Goal: Task Accomplishment & Management: Manage account settings

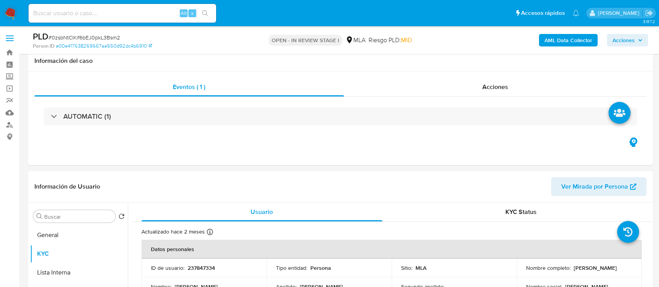
select select "10"
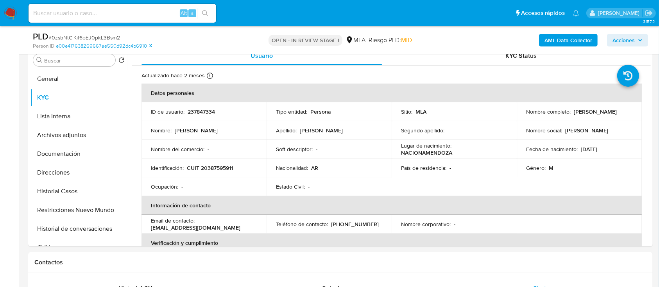
scroll to position [797, 0]
drag, startPoint x: 227, startPoint y: 227, endPoint x: 147, endPoint y: 230, distance: 80.2
click at [147, 230] on td "Email de contacto : juanignacioroby@gmail.com" at bounding box center [203, 224] width 125 height 19
click at [338, 225] on p "(261) 3067141" at bounding box center [355, 224] width 48 height 7
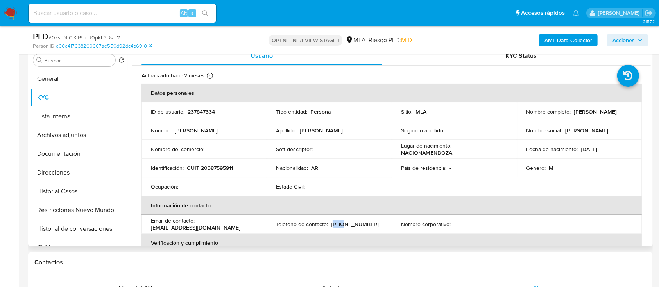
copy p "261"
drag, startPoint x: 300, startPoint y: 2, endPoint x: 307, endPoint y: 0, distance: 7.1
click at [224, 168] on p "CUIT 20387595911" at bounding box center [210, 168] width 46 height 7
copy p "20387595911"
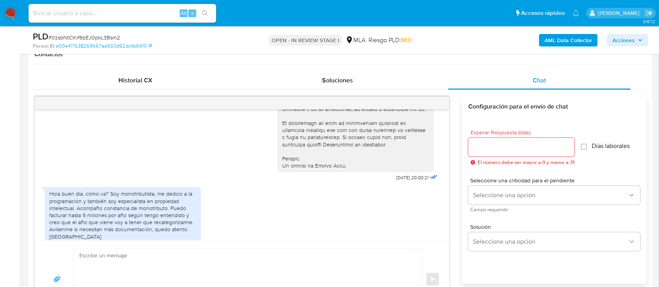
scroll to position [365, 0]
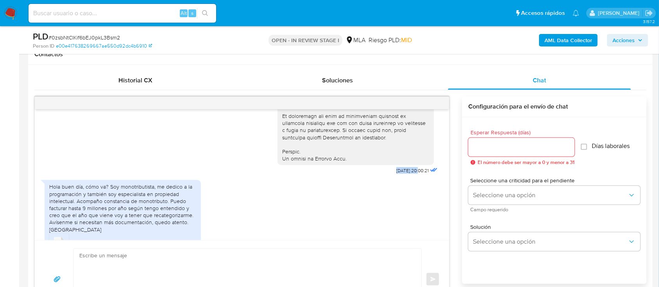
drag, startPoint x: 380, startPoint y: 185, endPoint x: 401, endPoint y: 186, distance: 21.1
copy span "17/07/2025"
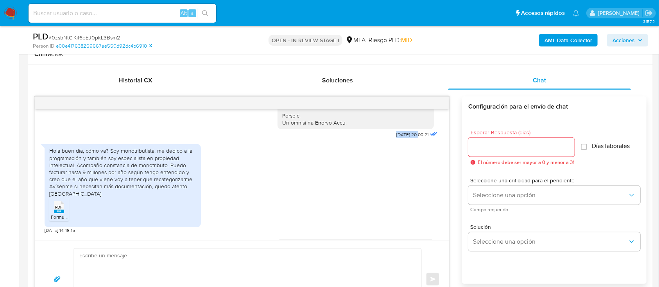
scroll to position [417, 0]
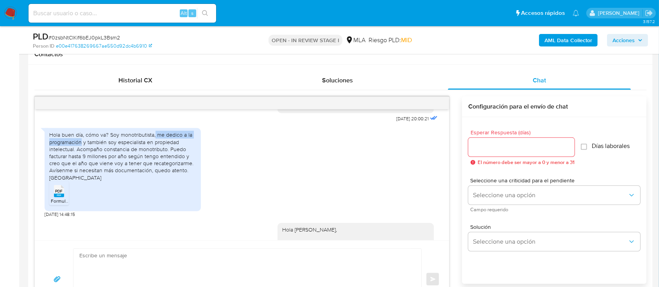
drag, startPoint x: 154, startPoint y: 149, endPoint x: 82, endPoint y: 156, distance: 73.1
click at [82, 156] on div "Hola buen día, cómo va? Soy monotributista, me dedico a la programación y tambi…" at bounding box center [122, 156] width 147 height 50
click at [104, 149] on div "Hola buen día, cómo va? Soy monotributista, me dedico a la programación y tambi…" at bounding box center [122, 156] width 147 height 50
drag, startPoint x: 109, startPoint y: 148, endPoint x: 73, endPoint y: 162, distance: 39.2
click at [73, 162] on div "Hola buen día, cómo va? Soy monotributista, me dedico a la programación y tambi…" at bounding box center [122, 156] width 147 height 50
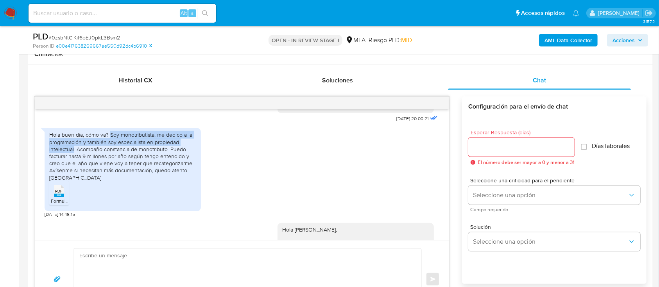
copy div "Soy monotributista, me dedico a la programación y también soy especialista en p…"
click at [57, 194] on span "PDF" at bounding box center [59, 191] width 7 height 5
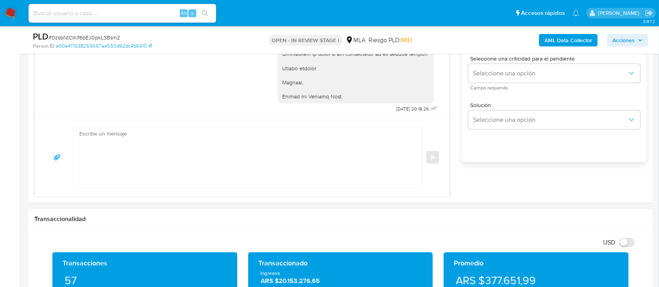
scroll to position [521, 0]
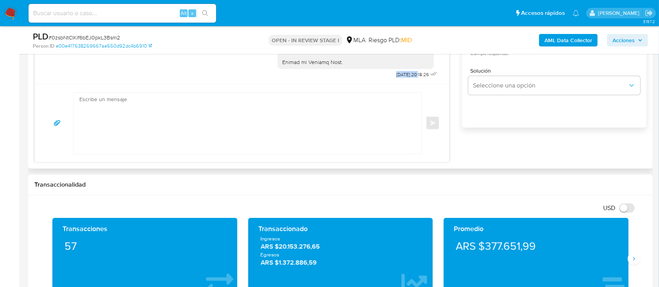
drag, startPoint x: 375, startPoint y: 78, endPoint x: 401, endPoint y: 77, distance: 26.2
copy span "01/09/2025"
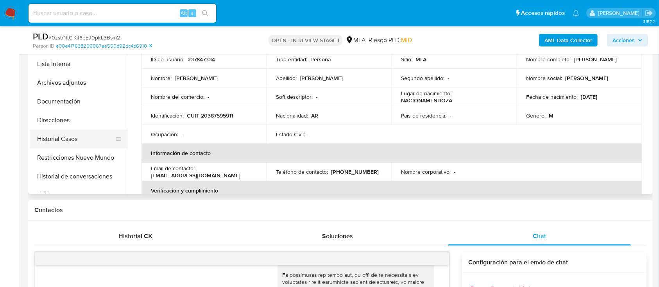
scroll to position [208, 0]
click at [71, 153] on button "Restricciones Nuevo Mundo" at bounding box center [75, 158] width 91 height 19
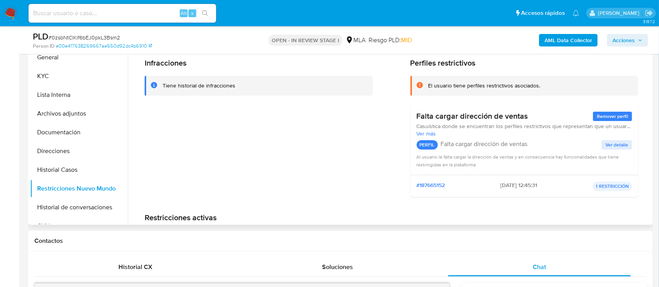
scroll to position [156, 0]
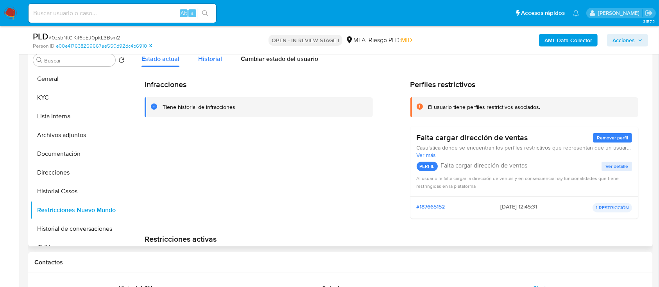
click at [197, 64] on button "Historial" at bounding box center [210, 57] width 43 height 21
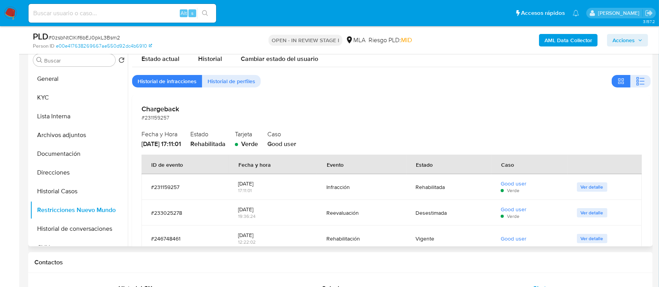
scroll to position [184, 0]
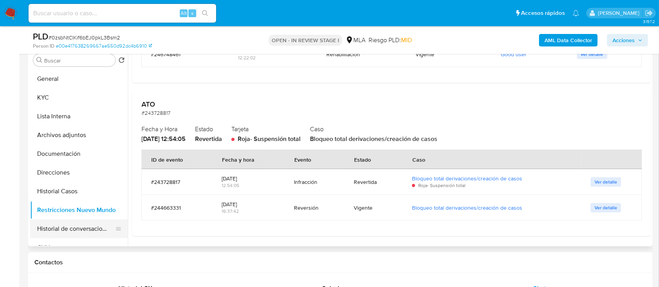
click at [78, 230] on button "Historial de conversaciones" at bounding box center [75, 229] width 91 height 19
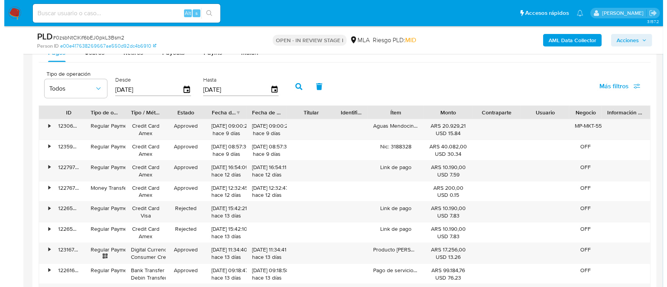
scroll to position [1375, 0]
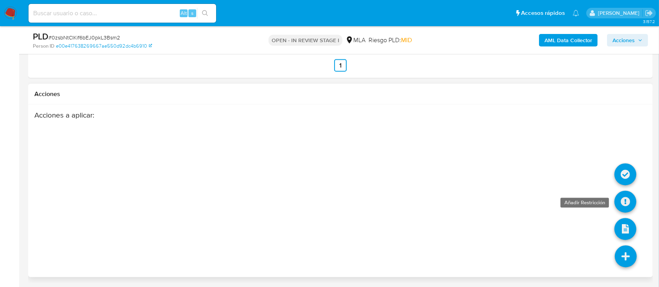
click at [622, 204] on icon at bounding box center [625, 202] width 22 height 22
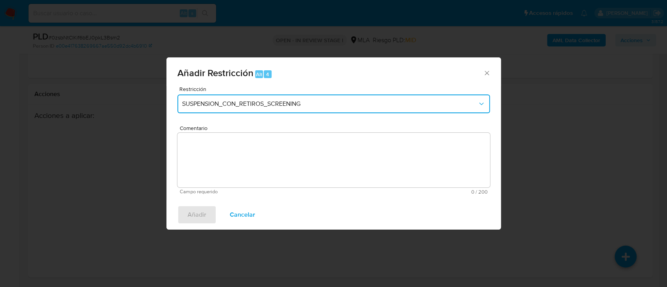
click at [225, 109] on button "SUSPENSION_CON_RETIROS_SCREENING" at bounding box center [333, 104] width 313 height 19
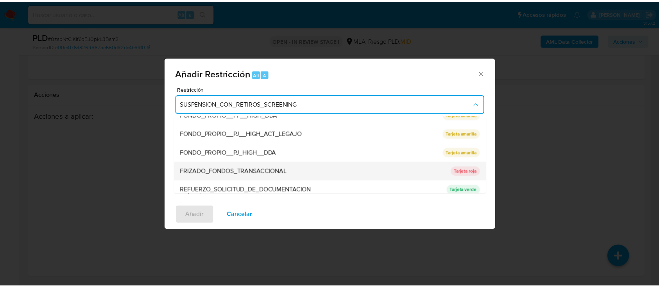
scroll to position [166, 0]
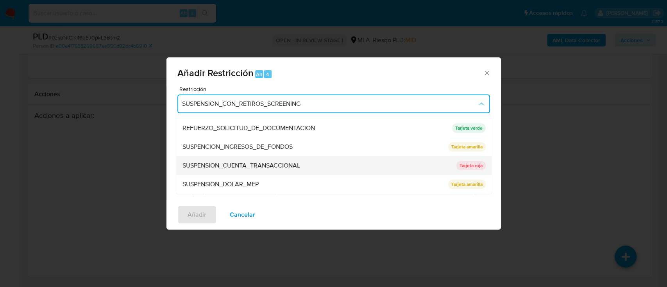
click at [285, 168] on span "SUSPENSION_CUENTA_TRANSACCIONAL" at bounding box center [241, 166] width 118 height 8
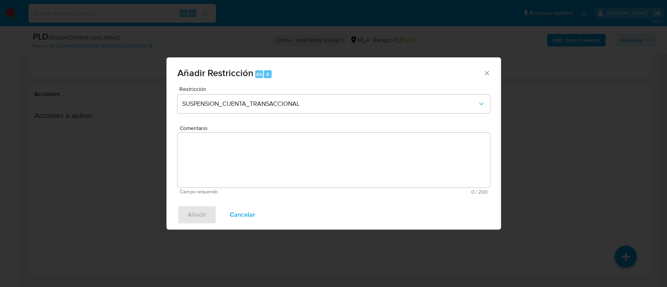
click at [184, 149] on textarea "Comentario" at bounding box center [333, 160] width 313 height 55
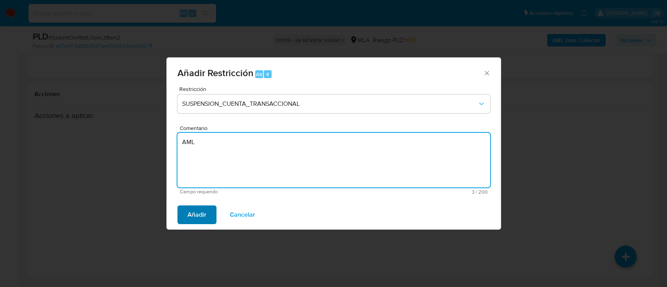
type textarea "AML"
click at [203, 212] on span "Añadir" at bounding box center [197, 214] width 19 height 17
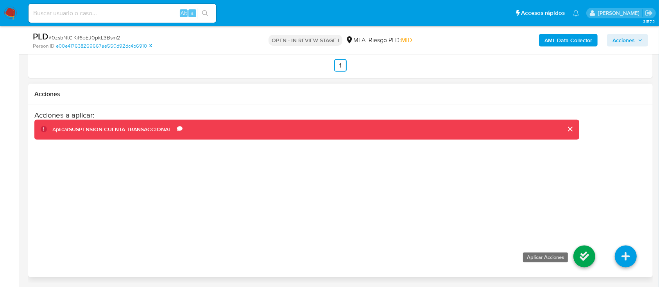
click at [582, 251] on icon at bounding box center [584, 257] width 22 height 22
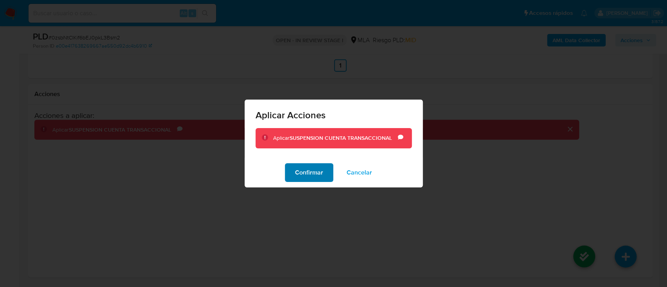
click at [315, 170] on span "Confirmar" at bounding box center [309, 172] width 28 height 17
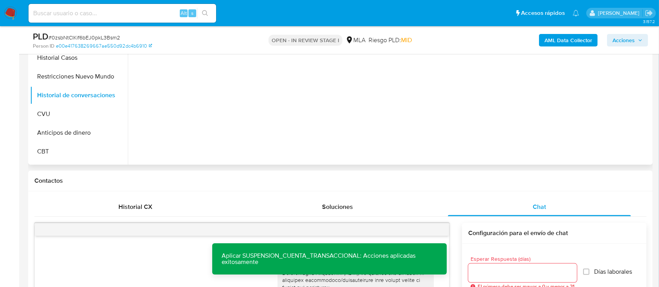
scroll to position [72, 0]
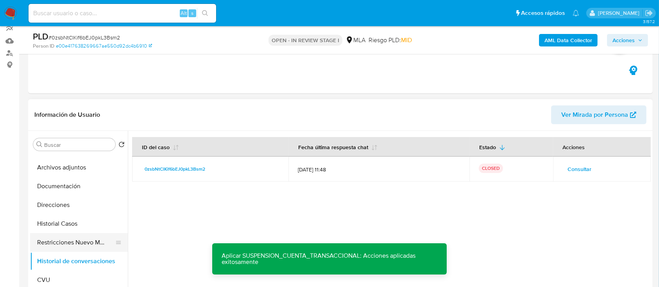
click at [86, 245] on button "Restricciones Nuevo Mundo" at bounding box center [75, 242] width 91 height 19
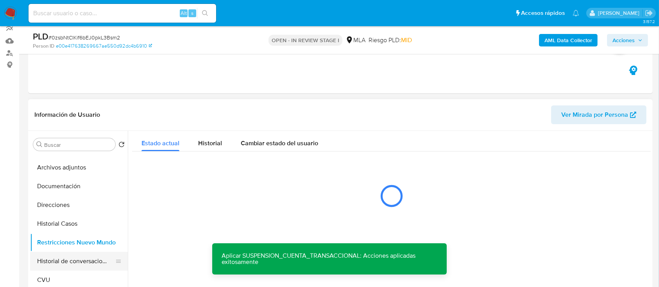
click at [81, 260] on button "Historial de conversaciones" at bounding box center [75, 261] width 91 height 19
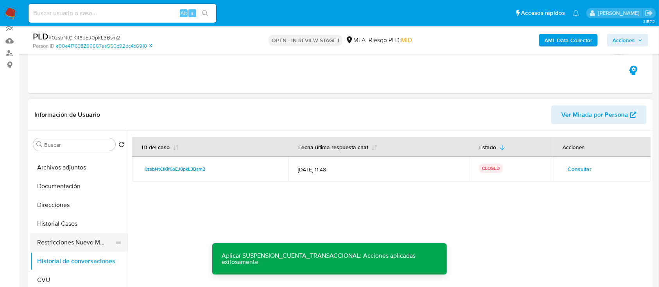
click at [70, 245] on button "Restricciones Nuevo Mundo" at bounding box center [75, 242] width 91 height 19
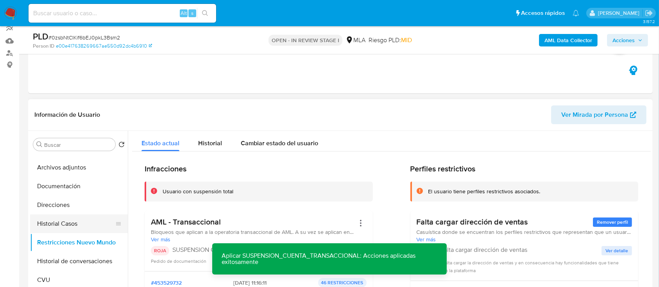
click at [77, 226] on button "Historial Casos" at bounding box center [75, 224] width 91 height 19
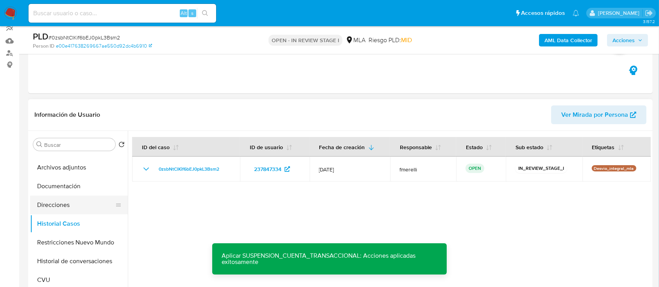
click at [73, 215] on button "Historial Casos" at bounding box center [79, 224] width 98 height 19
click at [77, 211] on button "Direcciones" at bounding box center [75, 205] width 91 height 19
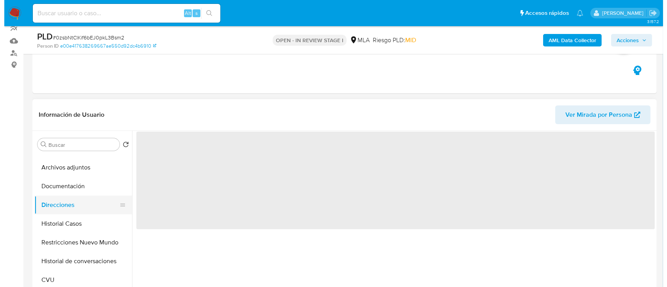
scroll to position [0, 0]
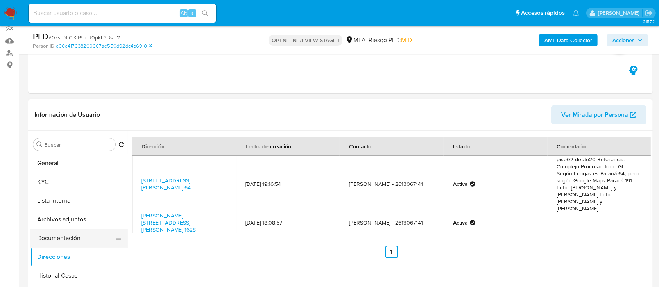
click at [75, 240] on button "Documentación" at bounding box center [75, 238] width 91 height 19
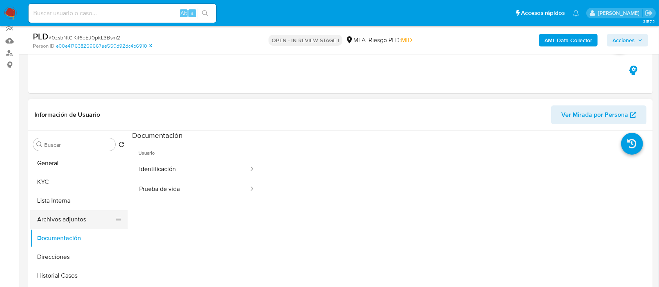
click at [77, 223] on button "Archivos adjuntos" at bounding box center [75, 219] width 91 height 19
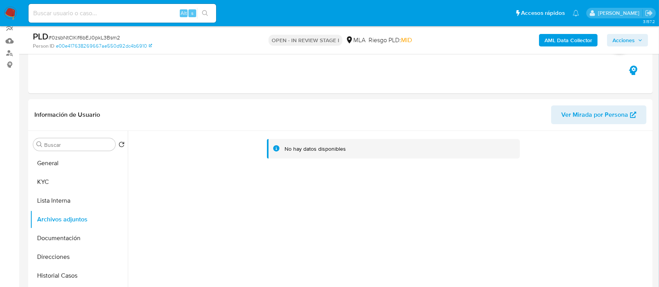
click at [556, 36] on b "AML Data Collector" at bounding box center [568, 40] width 48 height 13
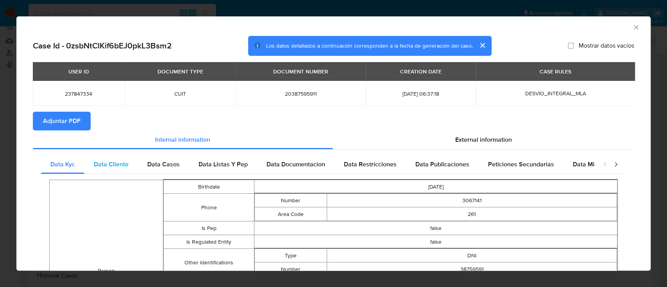
click at [104, 164] on span "Data Cliente" at bounding box center [111, 164] width 35 height 9
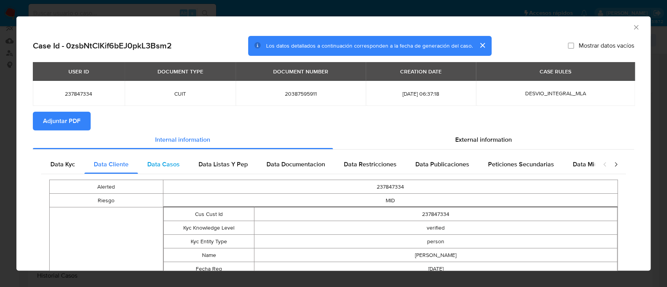
click at [183, 167] on div "Data Casos" at bounding box center [163, 164] width 51 height 19
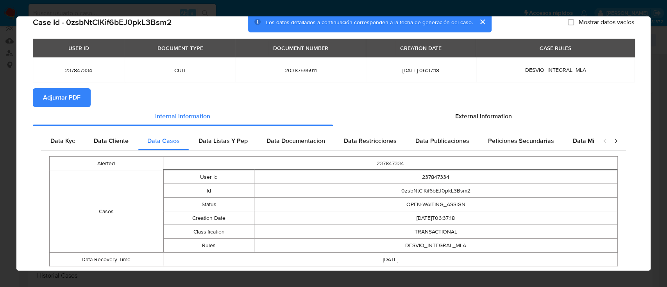
scroll to position [44, 0]
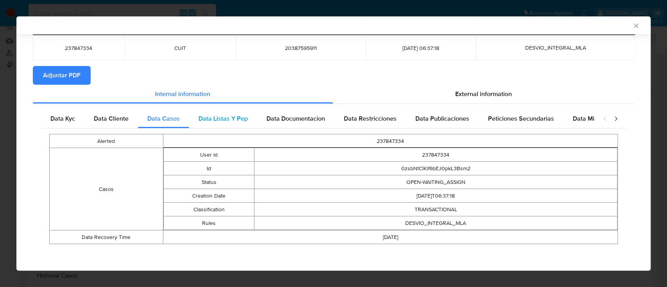
click at [240, 123] on div "Data Listas Y Pep" at bounding box center [223, 118] width 68 height 19
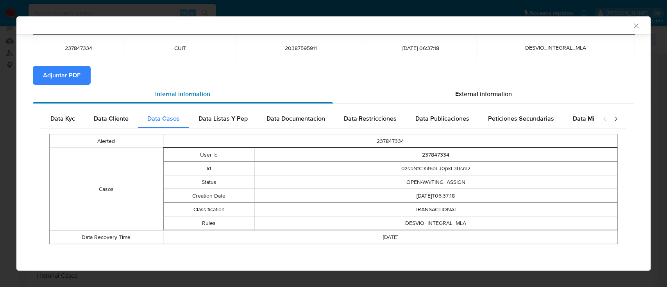
scroll to position [0, 0]
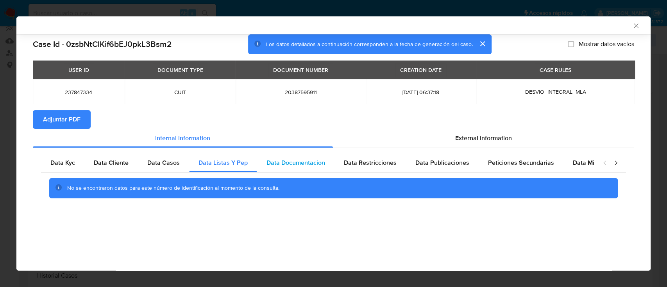
click at [287, 164] on span "Data Documentacion" at bounding box center [296, 162] width 59 height 9
click at [383, 164] on span "Data Restricciones" at bounding box center [370, 162] width 53 height 9
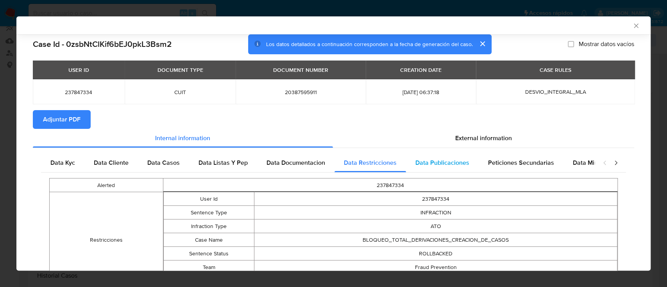
click at [422, 164] on span "Data Publicaciones" at bounding box center [442, 162] width 54 height 9
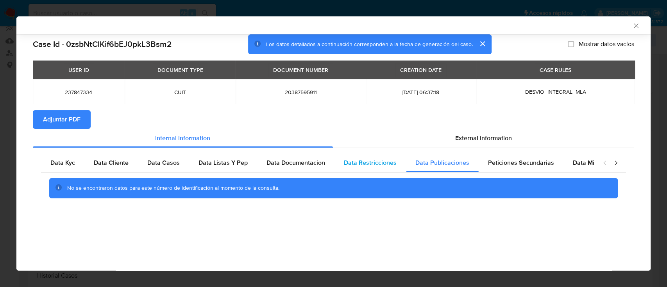
click at [355, 165] on span "Data Restricciones" at bounding box center [370, 162] width 53 height 9
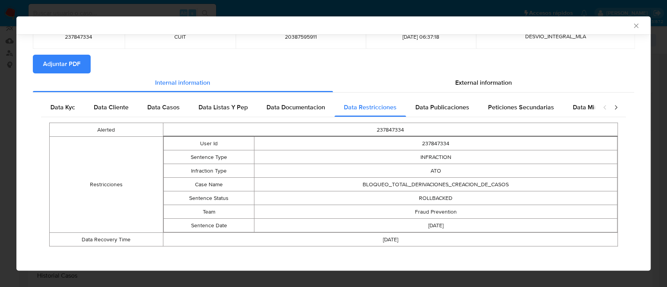
scroll to position [58, 0]
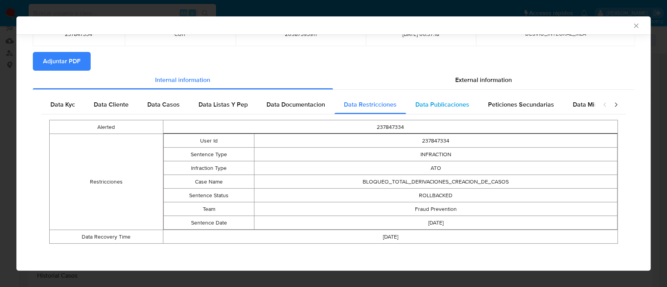
click at [450, 102] on span "Data Publicaciones" at bounding box center [442, 104] width 54 height 9
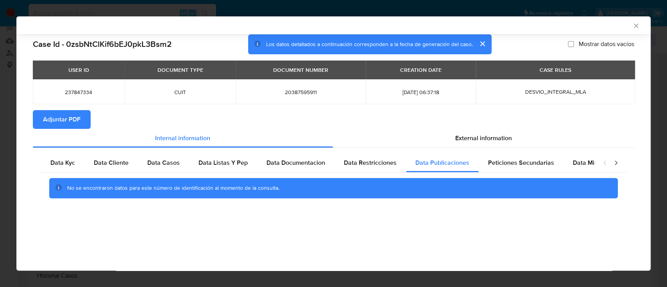
scroll to position [0, 0]
click at [512, 172] on div "Peticiones Secundarias" at bounding box center [521, 163] width 85 height 19
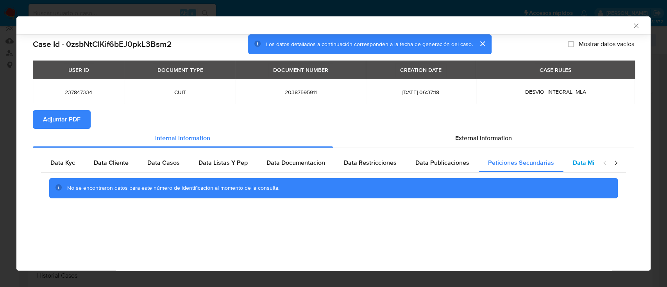
click at [573, 159] on span "Data Minoridad" at bounding box center [594, 162] width 43 height 9
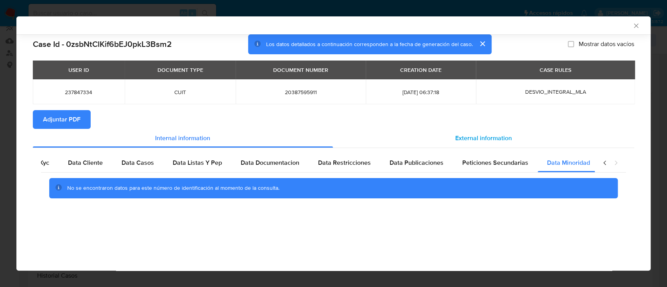
scroll to position [0, 26]
click at [487, 140] on span "External information" at bounding box center [483, 138] width 57 height 9
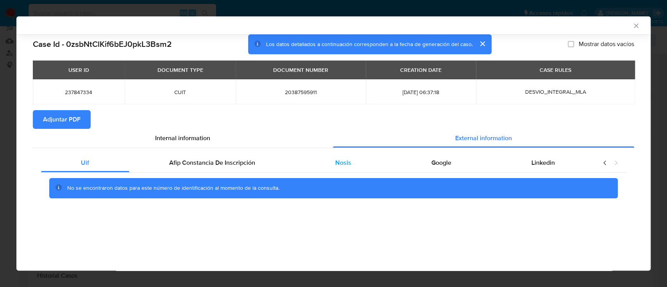
scroll to position [0, 0]
click at [262, 170] on div "Afip Constancia De Inscripción" at bounding box center [212, 163] width 166 height 19
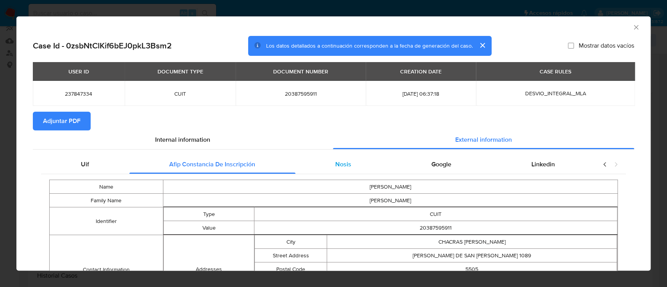
click at [351, 167] on div "Nosis" at bounding box center [343, 164] width 96 height 19
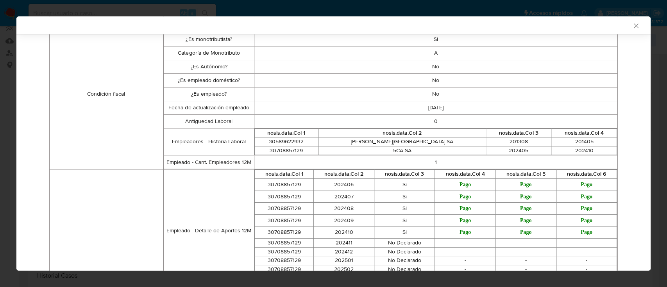
scroll to position [102, 0]
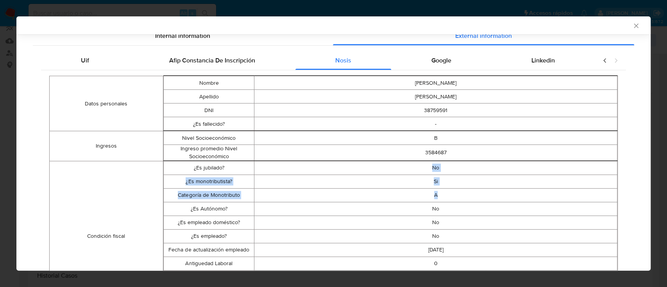
drag, startPoint x: 426, startPoint y: 170, endPoint x: 441, endPoint y: 198, distance: 32.2
click at [441, 198] on tbody "¿Es jubilado? No ¿Es monotributista? Si Categoría de Monotributo A ¿Es Autónomo…" at bounding box center [390, 236] width 454 height 150
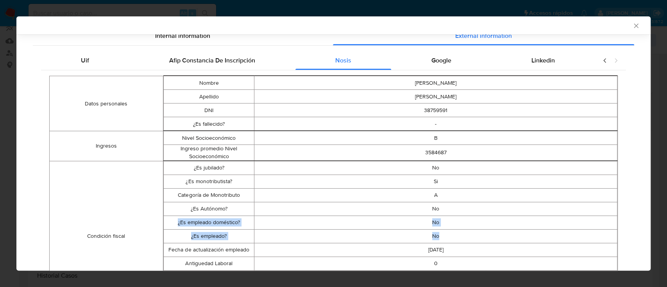
drag, startPoint x: 436, startPoint y: 208, endPoint x: 442, endPoint y: 239, distance: 31.5
click at [442, 239] on tbody "¿Es jubilado? No ¿Es monotributista? Si Categoría de Monotributo A ¿Es Autónomo…" at bounding box center [390, 236] width 454 height 150
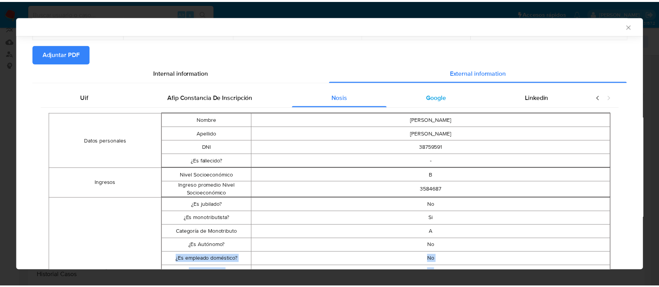
scroll to position [0, 0]
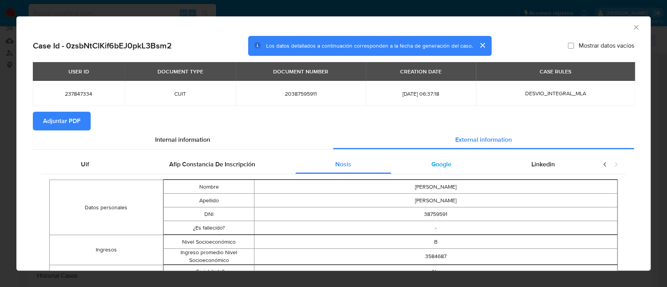
click at [448, 172] on div "Google" at bounding box center [441, 164] width 100 height 19
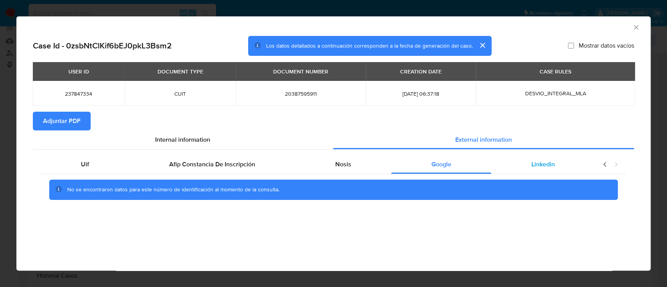
click at [518, 170] on div "Linkedin" at bounding box center [543, 164] width 104 height 19
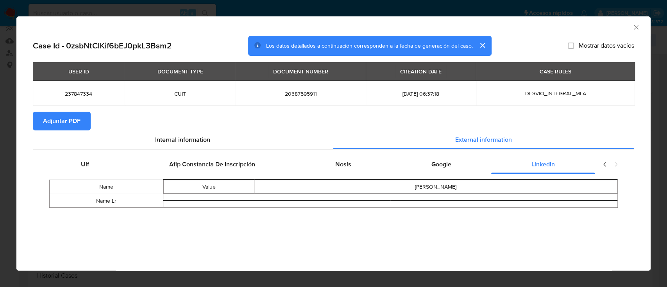
click at [72, 120] on span "Adjuntar PDF" at bounding box center [62, 121] width 38 height 17
click at [636, 26] on icon "Cerrar ventana" at bounding box center [636, 27] width 8 height 8
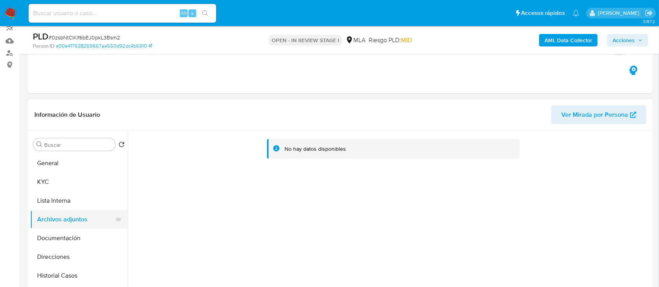
click at [63, 205] on button "Lista Interna" at bounding box center [79, 201] width 98 height 19
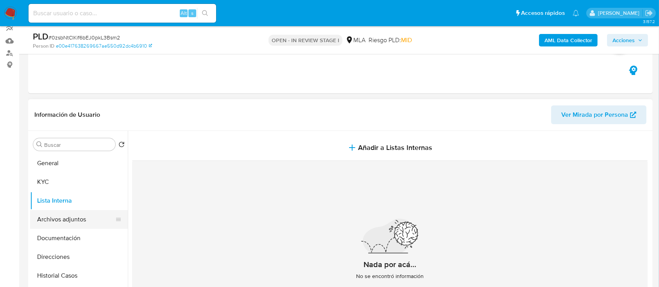
click at [80, 214] on button "Archivos adjuntos" at bounding box center [75, 219] width 91 height 19
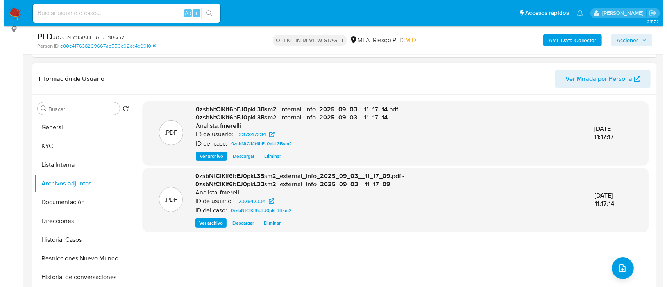
scroll to position [124, 0]
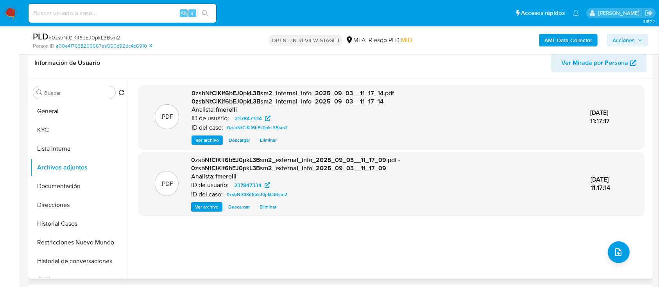
click at [202, 138] on span "Ver archivo" at bounding box center [206, 140] width 23 height 8
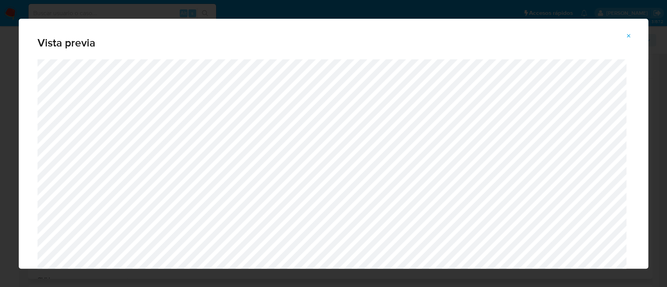
click at [629, 38] on icon "Attachment preview" at bounding box center [629, 36] width 6 height 6
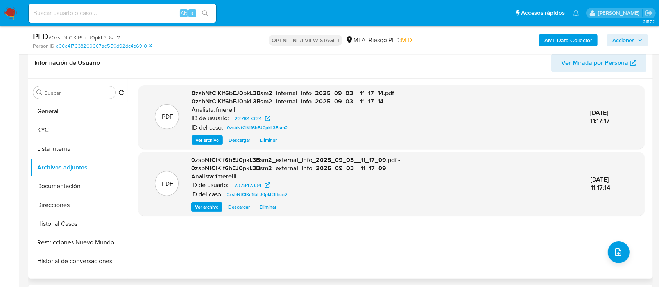
click at [205, 206] on span "Ver archivo" at bounding box center [206, 207] width 23 height 8
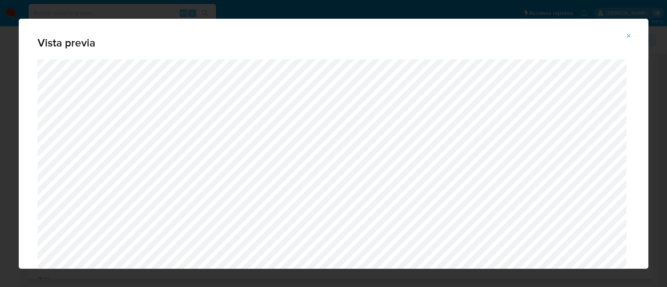
click at [630, 35] on icon "Attachment preview" at bounding box center [629, 36] width 4 height 4
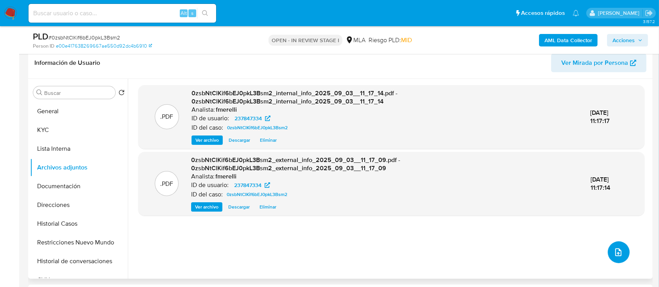
click at [619, 257] on button "upload-file" at bounding box center [619, 253] width 22 height 22
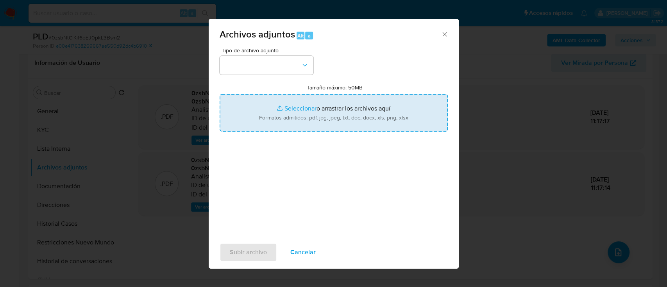
type input "C:\fakepath\NOSIS_Manager_InformeIndividual_20387595911_654927_20250901170256.p…"
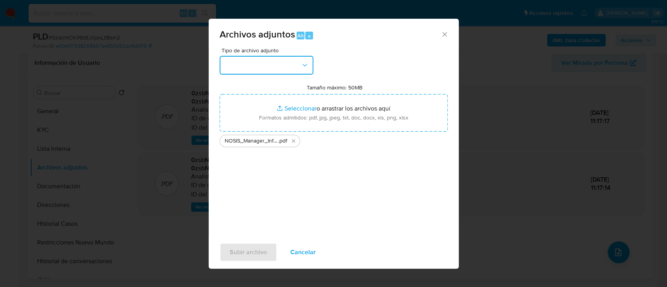
click at [270, 64] on button "button" at bounding box center [267, 65] width 94 height 19
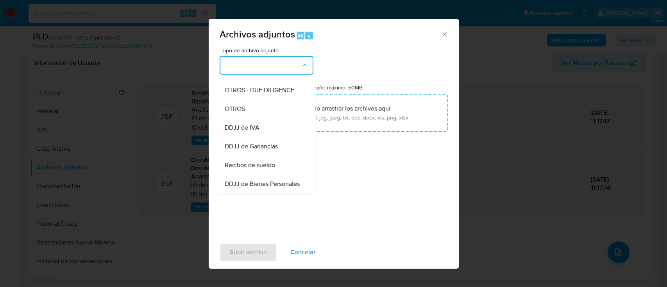
scroll to position [313, 0]
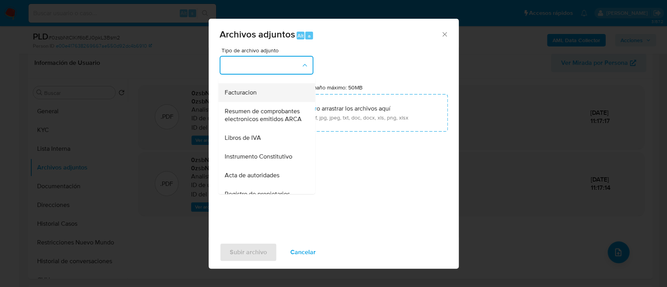
click at [269, 100] on div "Facturacion" at bounding box center [264, 92] width 80 height 19
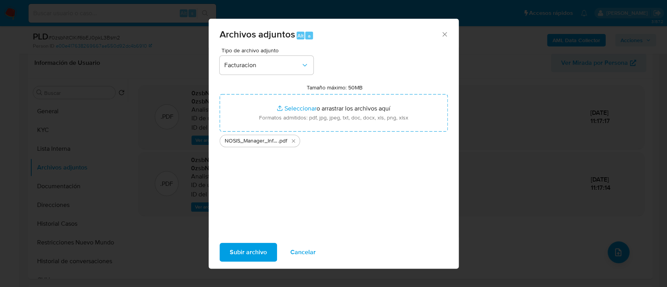
click at [288, 53] on span "Tipo de archivo adjunto" at bounding box center [269, 50] width 94 height 5
click at [282, 67] on span "Facturacion" at bounding box center [262, 65] width 77 height 8
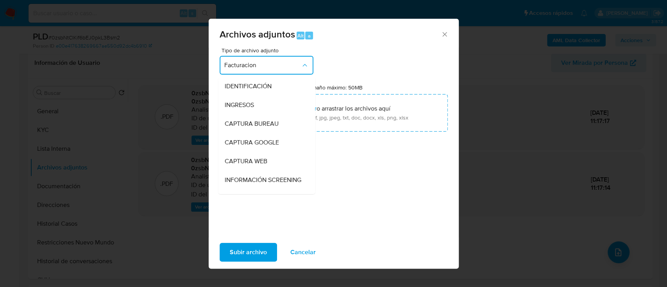
scroll to position [285, 0]
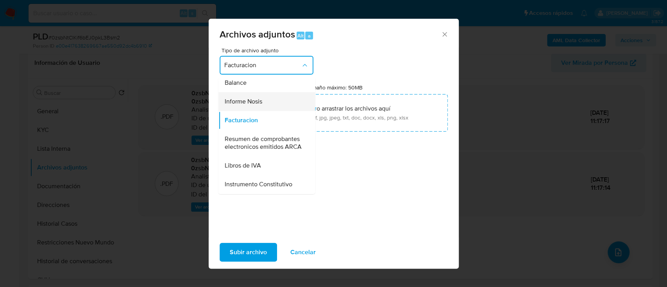
click at [275, 111] on div "Informe Nosis" at bounding box center [264, 101] width 80 height 19
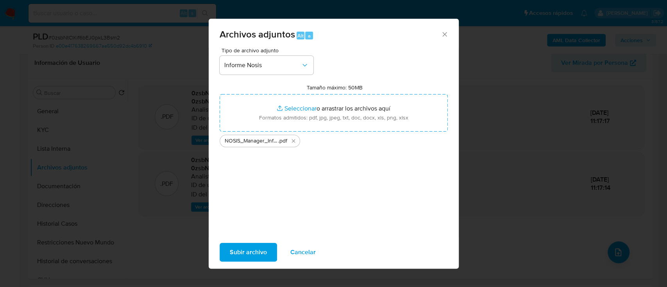
click at [256, 258] on span "Subir archivo" at bounding box center [248, 252] width 37 height 17
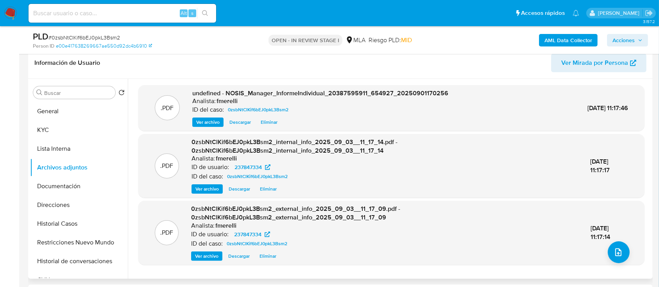
click at [211, 123] on span "Ver archivo" at bounding box center [207, 122] width 23 height 8
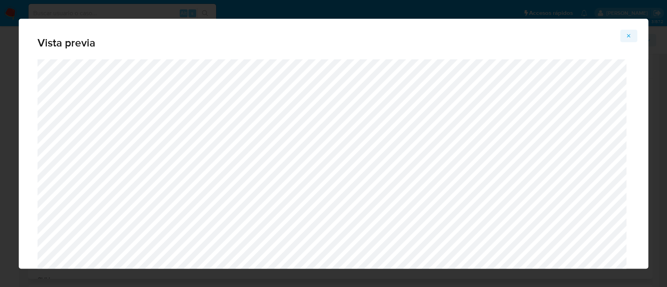
click at [629, 33] on icon "Attachment preview" at bounding box center [629, 36] width 6 height 6
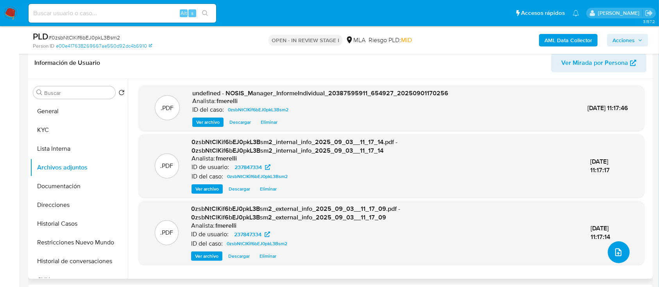
click at [618, 252] on icon "upload-file" at bounding box center [618, 253] width 6 height 8
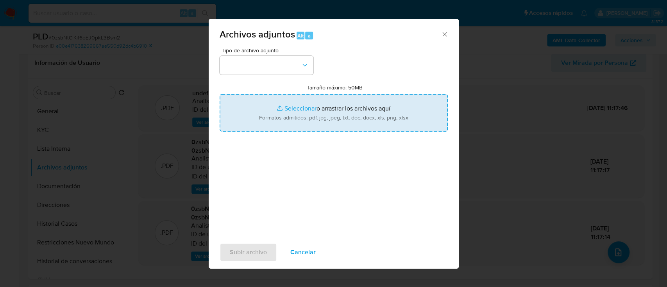
type input "C:\fakepath\Caselog 0zsbNtClKif6bEJ0pkL3Bsm2.docx"
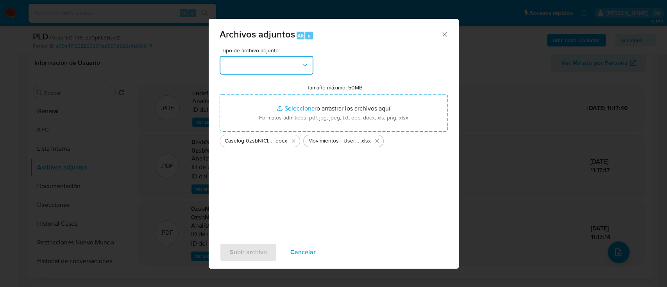
click at [271, 67] on button "button" at bounding box center [267, 65] width 94 height 19
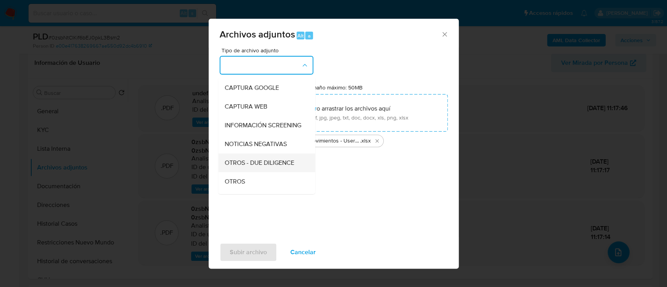
scroll to position [104, 0]
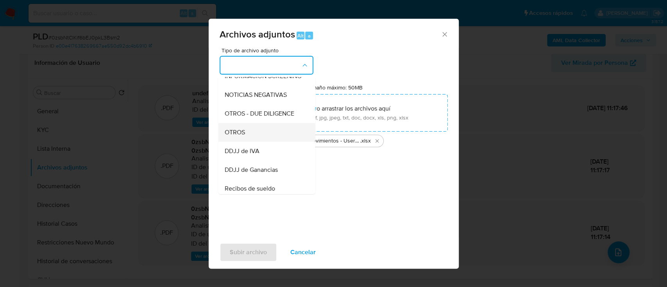
click at [271, 135] on div "OTROS" at bounding box center [264, 132] width 80 height 19
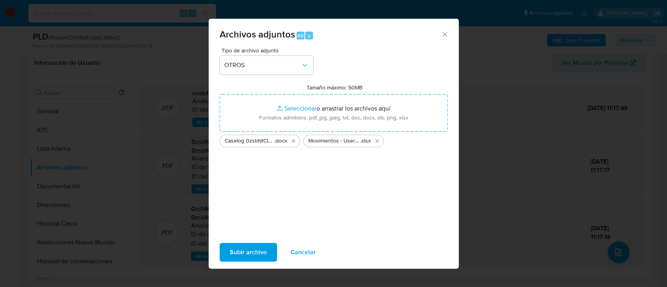
click at [247, 252] on span "Subir archivo" at bounding box center [248, 252] width 37 height 17
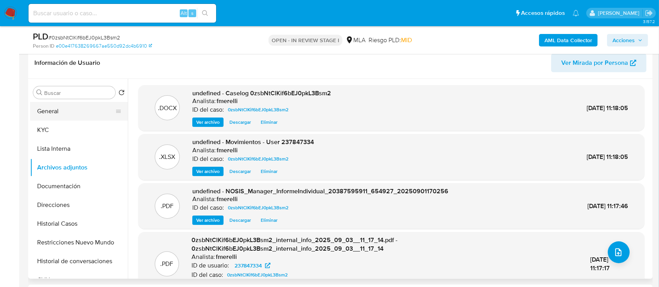
click at [84, 113] on button "General" at bounding box center [75, 111] width 91 height 19
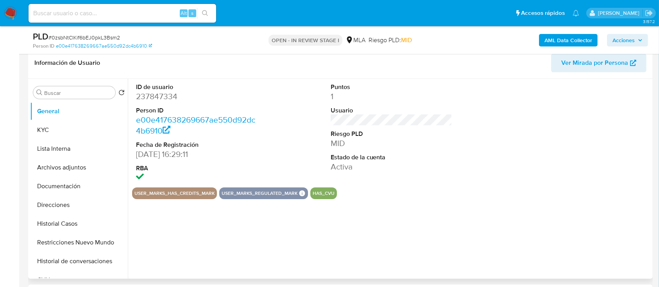
click at [159, 97] on dd "237847334" at bounding box center [197, 96] width 122 height 11
copy dd "237847334"
click at [87, 168] on button "Archivos adjuntos" at bounding box center [75, 167] width 91 height 19
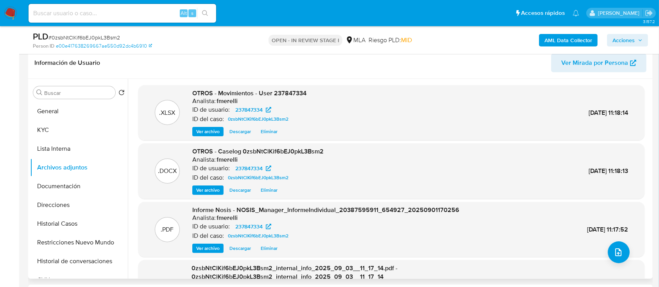
click at [212, 193] on span "Ver archivo" at bounding box center [207, 190] width 23 height 8
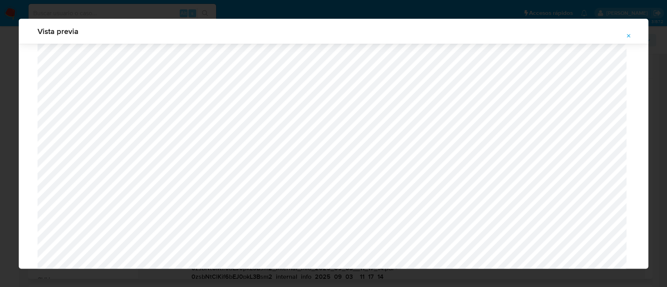
scroll to position [782, 0]
click at [629, 34] on icon "Attachment preview" at bounding box center [629, 36] width 6 height 6
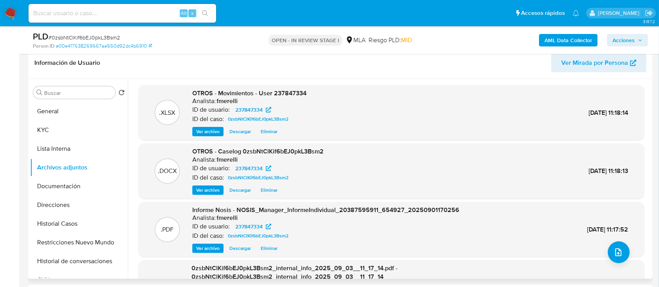
scroll to position [74, 0]
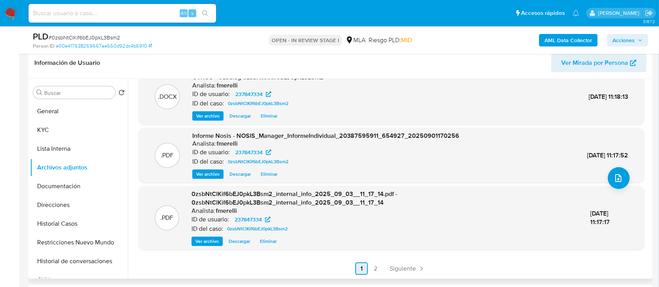
click at [401, 266] on span "Siguiente" at bounding box center [403, 269] width 26 height 6
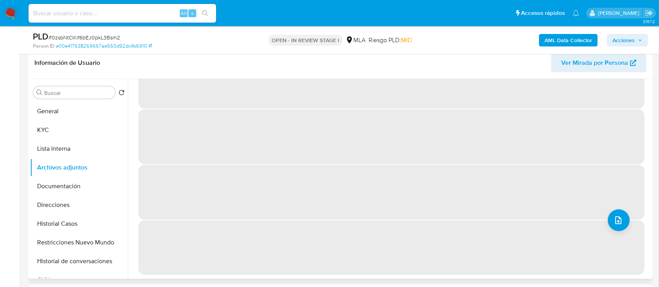
scroll to position [0, 0]
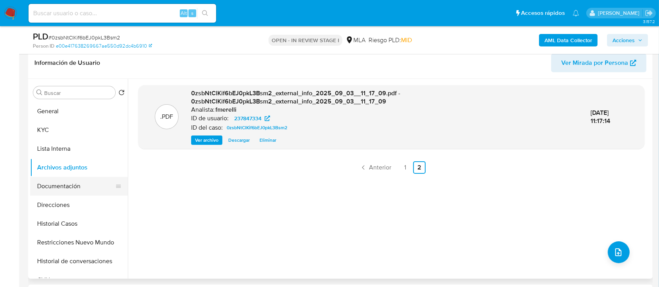
click at [70, 185] on button "Documentación" at bounding box center [75, 186] width 91 height 19
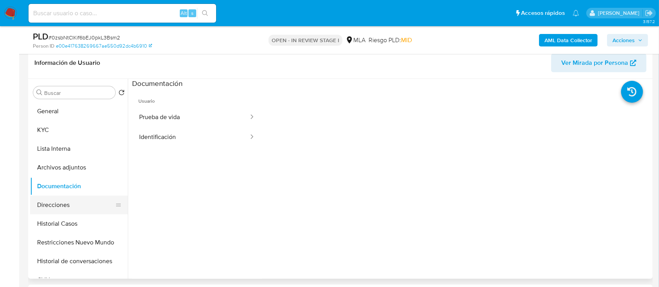
click at [68, 208] on button "Direcciones" at bounding box center [75, 205] width 91 height 19
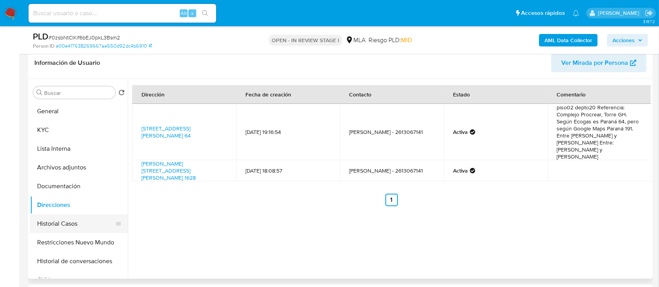
click at [77, 222] on button "Historial Casos" at bounding box center [75, 224] width 91 height 19
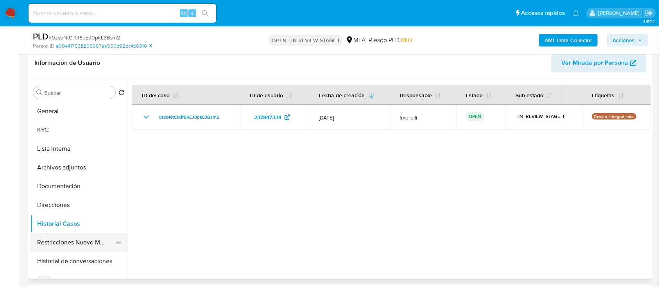
click at [75, 241] on button "Restricciones Nuevo Mundo" at bounding box center [75, 242] width 91 height 19
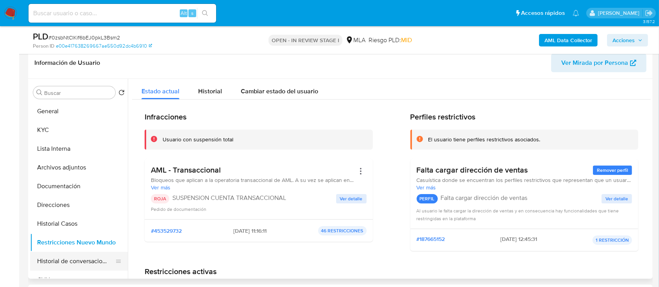
click at [73, 256] on button "Historial de conversaciones" at bounding box center [75, 261] width 91 height 19
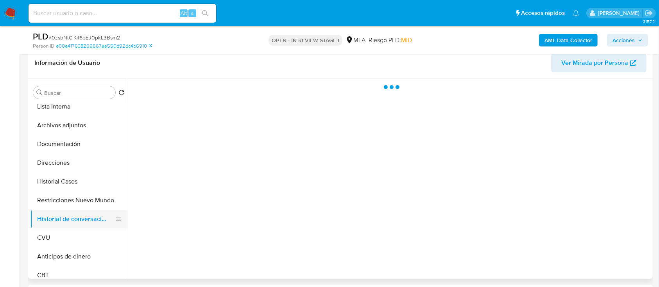
scroll to position [52, 0]
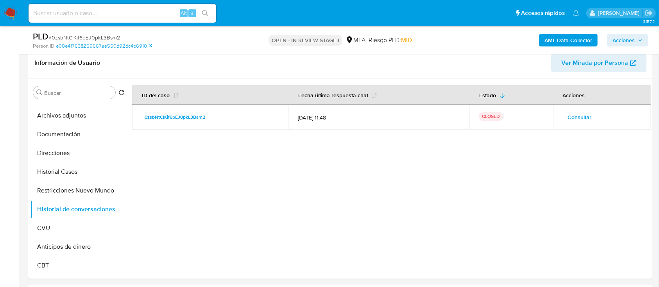
click at [617, 43] on span "Acciones" at bounding box center [623, 40] width 22 height 13
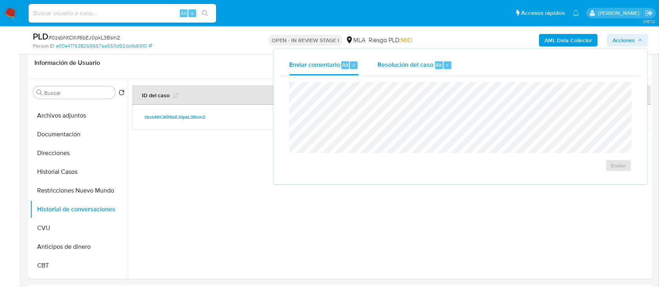
click at [419, 58] on div "Resolución del caso Alt r" at bounding box center [415, 65] width 75 height 20
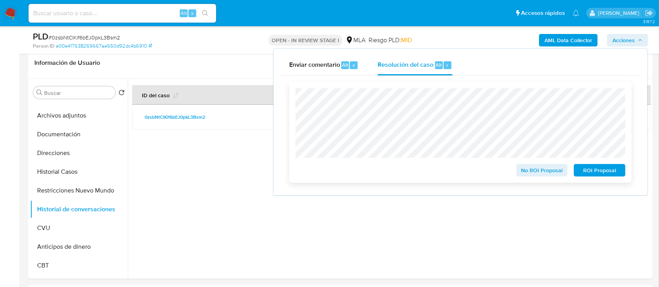
click at [603, 173] on span "ROI Proposal" at bounding box center [599, 170] width 41 height 11
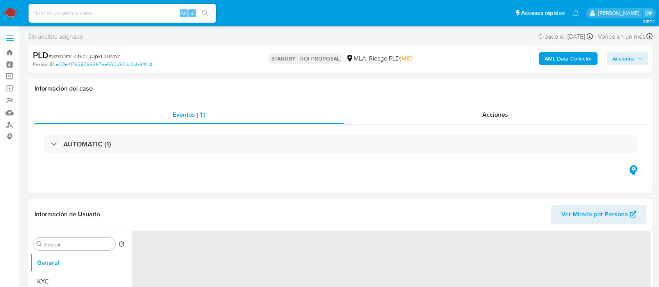
click at [14, 16] on img at bounding box center [10, 13] width 13 height 13
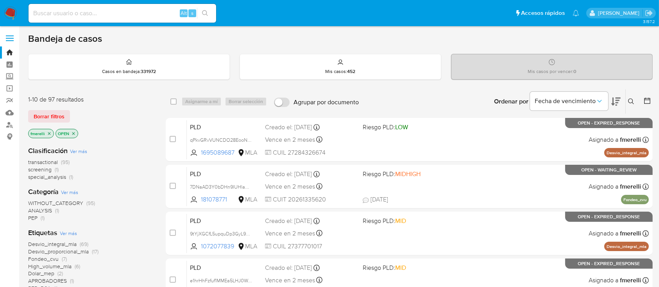
click at [140, 11] on input at bounding box center [123, 13] width 188 height 10
paste input "2UV69D8UlP2X6mW1lUoGNLcq"
type input "2UV69D8UlP2X6mW1lUoGNLcq"
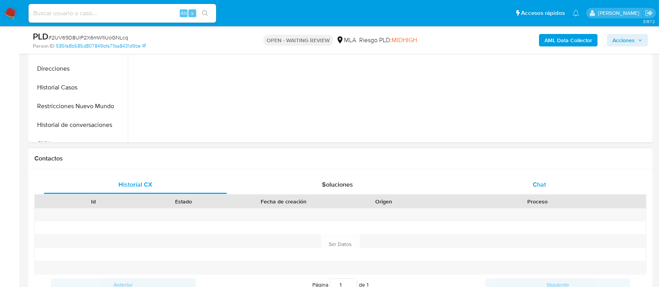
click at [532, 189] on div "Chat" at bounding box center [539, 184] width 183 height 19
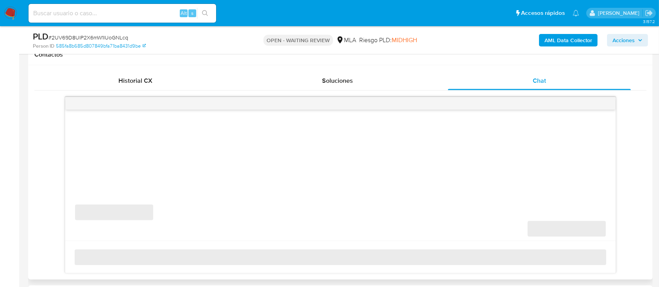
scroll to position [365, 0]
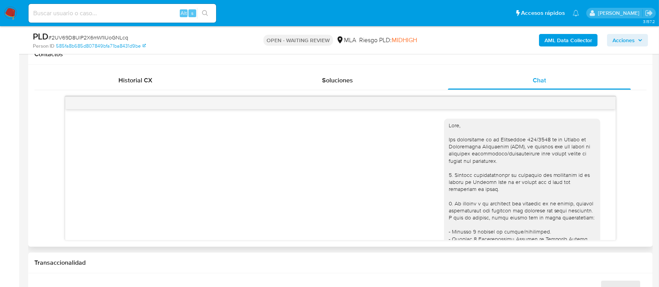
select select "10"
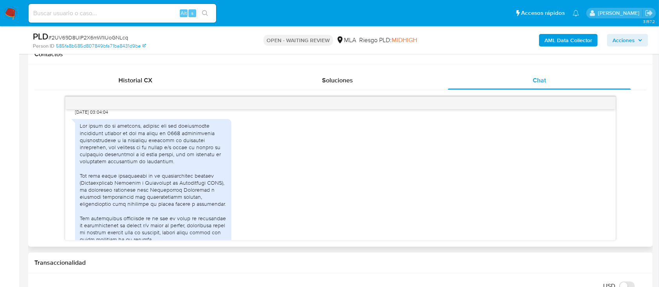
scroll to position [1187, 0]
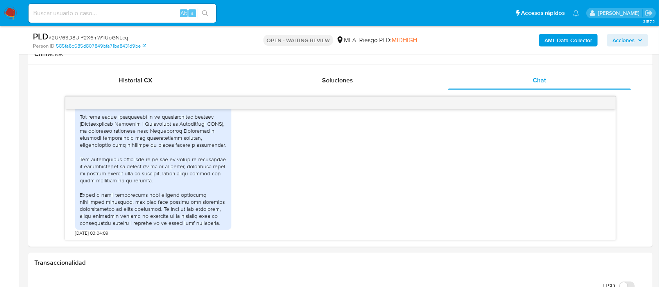
click at [156, 13] on input at bounding box center [123, 13] width 188 height 10
paste input "2UV69D8UlP2X6mW1lUoGNLcq"
type input "2UV69D8UlP2X6mW1lUoGNLcq"
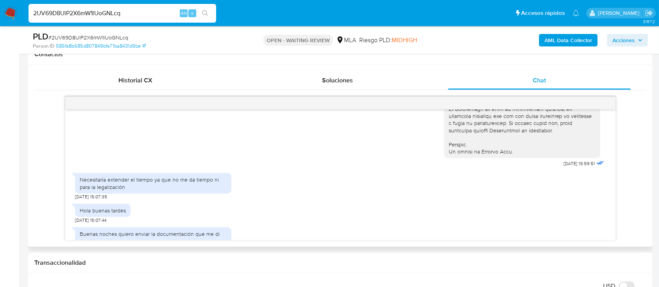
scroll to position [417, 0]
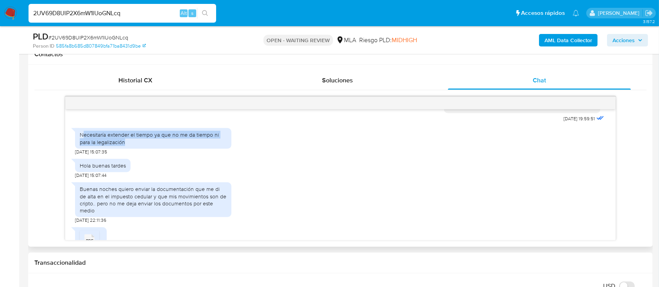
drag, startPoint x: 83, startPoint y: 149, endPoint x: 130, endPoint y: 167, distance: 50.5
click at [148, 155] on div "Necesitaría extender el tiempo ya que no me da tiempo ni para la legalización 1…" at bounding box center [153, 139] width 156 height 31
drag, startPoint x: 93, startPoint y: 178, endPoint x: 106, endPoint y: 205, distance: 29.7
click at [126, 179] on div "Hola buenas tardes 18/07/2025 15:07:44" at bounding box center [103, 166] width 56 height 23
drag, startPoint x: 106, startPoint y: 205, endPoint x: 180, endPoint y: 213, distance: 74.3
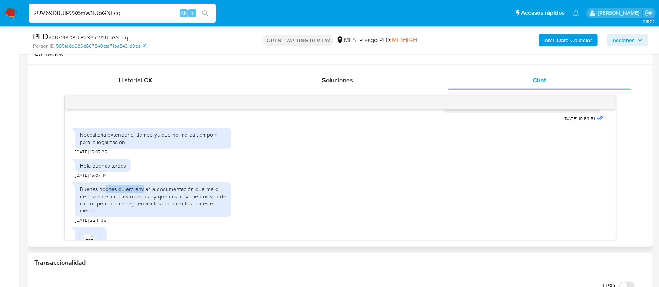
click at [176, 211] on div "Buenas noches quiero enviar la documentación que me di de alta en el impuesto c…" at bounding box center [153, 200] width 147 height 29
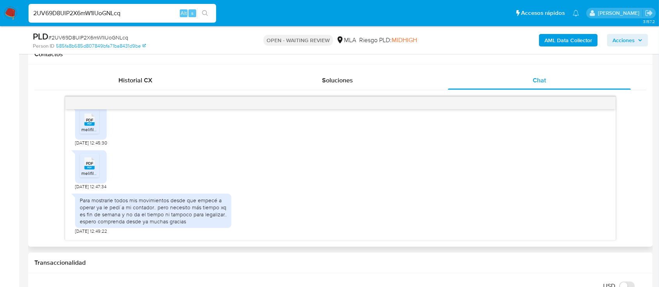
scroll to position [521, 0]
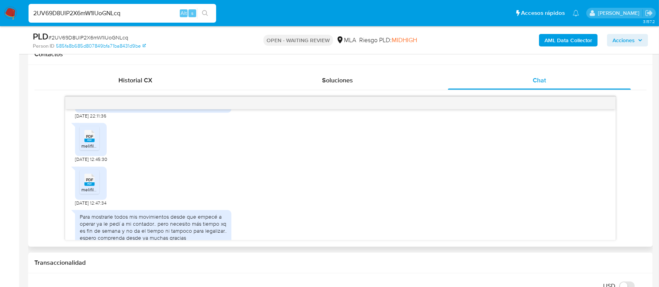
click at [84, 143] on div "PDF PDF" at bounding box center [89, 135] width 16 height 15
click at [92, 186] on rect at bounding box center [89, 185] width 10 height 4
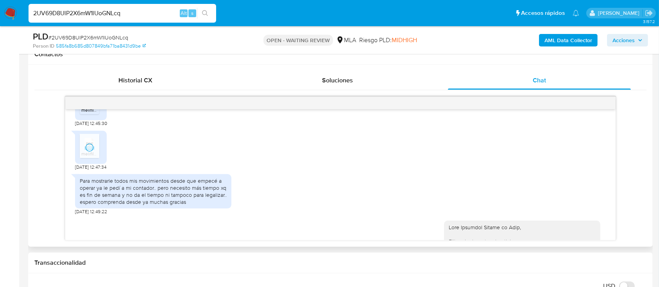
scroll to position [573, 0]
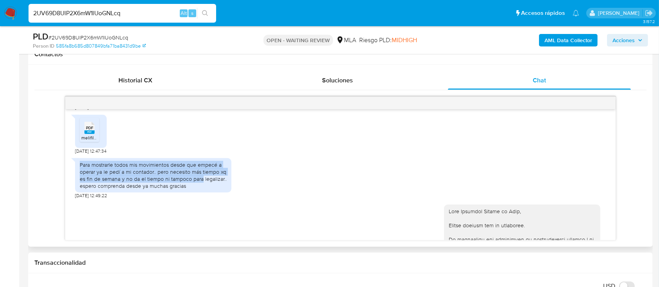
drag, startPoint x: 79, startPoint y: 177, endPoint x: 202, endPoint y: 197, distance: 125.2
click at [203, 193] on div "Para mostrarle todos mis movimientos desde que empecé a operar ya le pedí a mi …" at bounding box center [153, 175] width 156 height 35
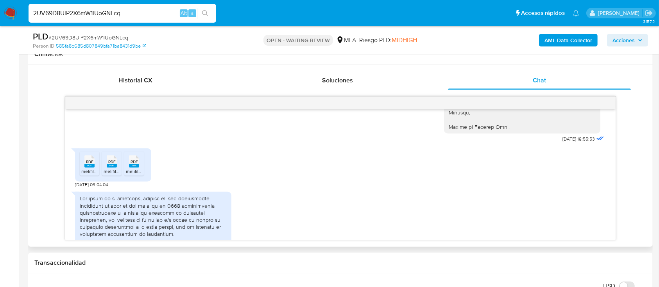
scroll to position [1094, 0]
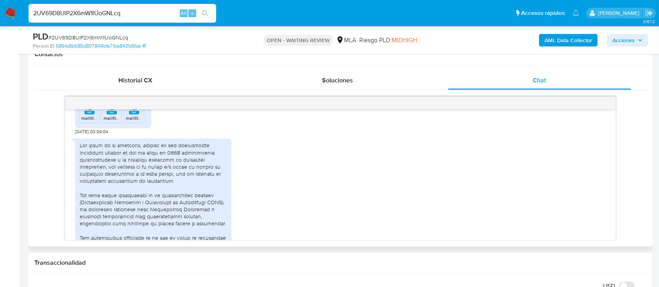
click at [85, 122] on span "melifile224527996273986532.pdf" at bounding box center [117, 118] width 72 height 7
click at [109, 122] on span "melifile5551848928379333900.pdf" at bounding box center [140, 118] width 73 height 7
click at [133, 122] on span "melifile7957546015597854298.pdf" at bounding box center [162, 118] width 73 height 7
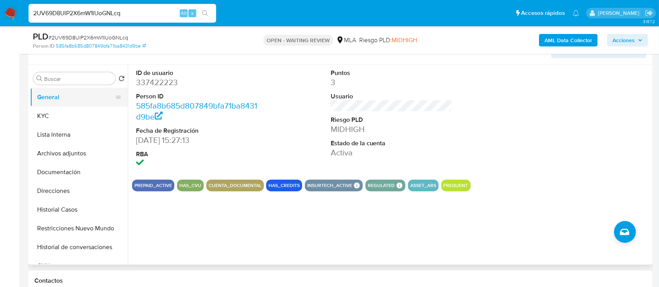
scroll to position [104, 0]
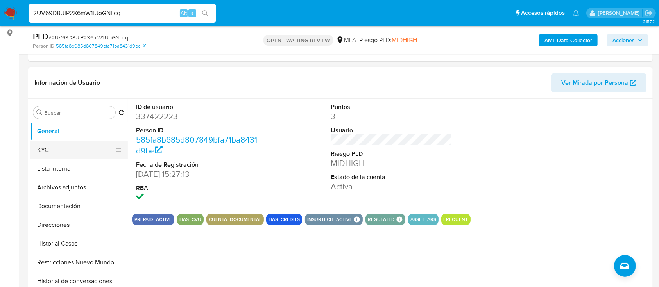
click at [55, 158] on button "KYC" at bounding box center [75, 150] width 91 height 19
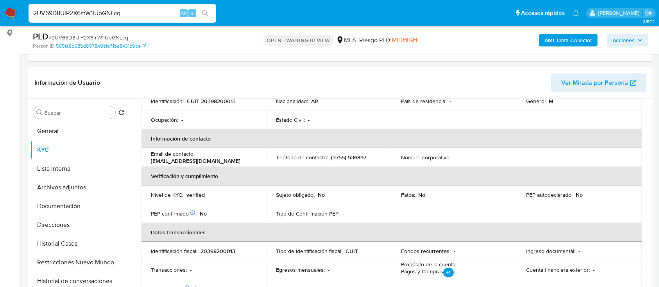
scroll to position [114, 0]
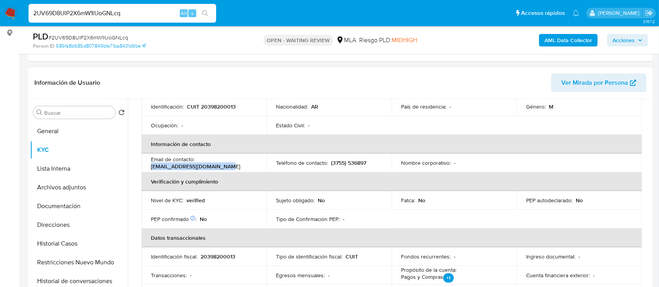
drag, startPoint x: 236, startPoint y: 167, endPoint x: 144, endPoint y: 168, distance: 91.9
click at [144, 168] on td "Email de contacto : altooctanaje.l.e@gmail.com" at bounding box center [203, 163] width 125 height 19
copy p "altooctanaje.l.e@gmail.com"
click at [331, 160] on p "(3755) 536897" at bounding box center [348, 162] width 35 height 7
click at [336, 160] on p "(3755) 536897" at bounding box center [348, 162] width 35 height 7
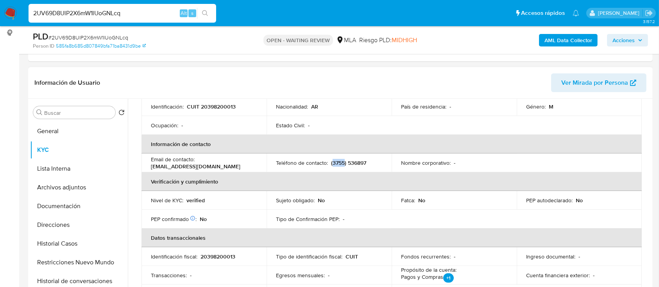
click at [336, 160] on p "(3755) 536897" at bounding box center [348, 162] width 35 height 7
copy p "3755"
click at [358, 161] on p "(3755) 536897" at bounding box center [348, 162] width 35 height 7
copy p "536897"
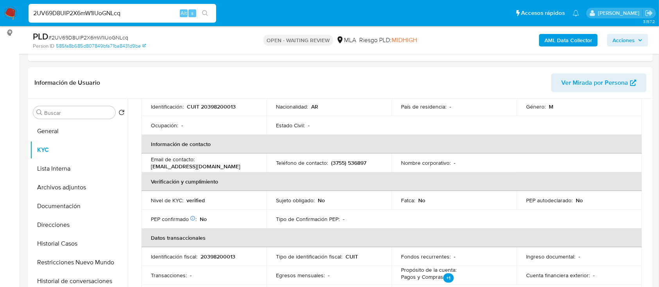
drag, startPoint x: 316, startPoint y: 1, endPoint x: 301, endPoint y: 2, distance: 15.3
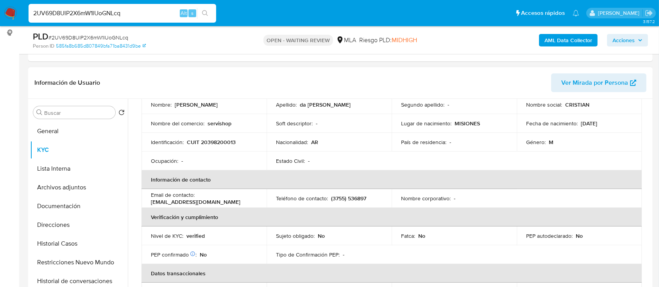
scroll to position [62, 0]
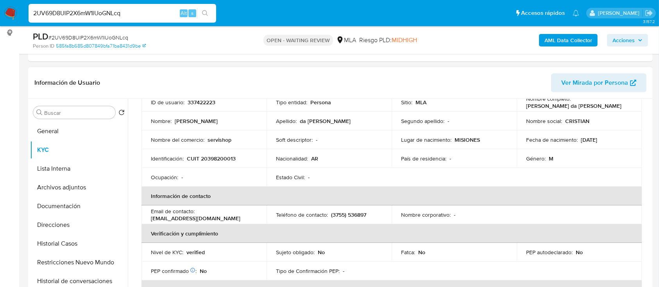
click at [227, 157] on p "CUIT 20398200013" at bounding box center [211, 158] width 49 height 7
copy p "20398200013"
click at [229, 158] on p "CUIT 20398200013" at bounding box center [211, 158] width 49 height 7
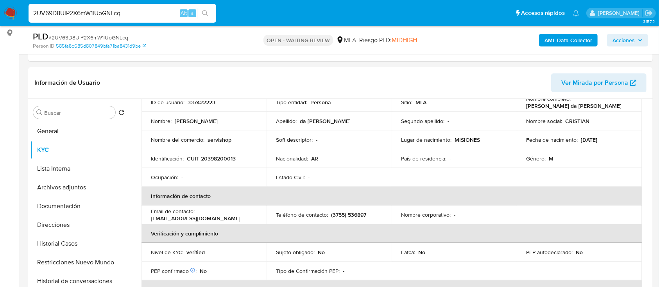
click at [93, 36] on span "# 2UV69D8UlP2X6mW1lUoGNLcq" at bounding box center [88, 38] width 80 height 8
copy span "2UV69D8UlP2X6mW1lUoGNLcq"
click at [10, 9] on img at bounding box center [10, 13] width 13 height 13
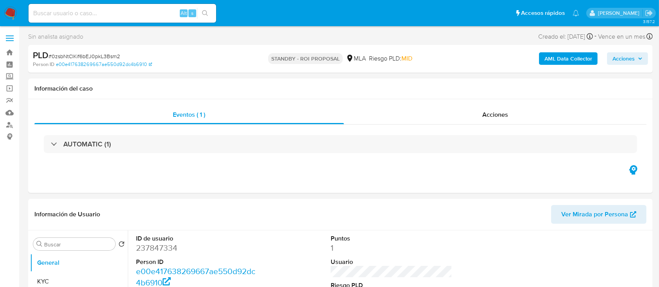
select select "10"
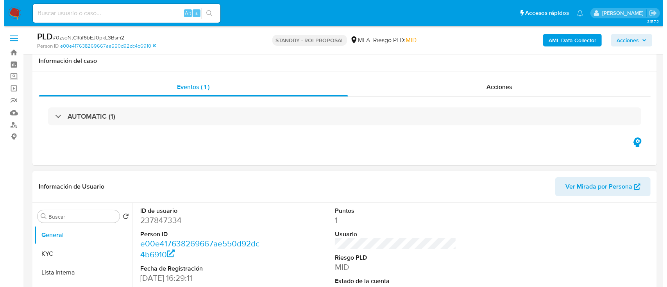
scroll to position [104, 0]
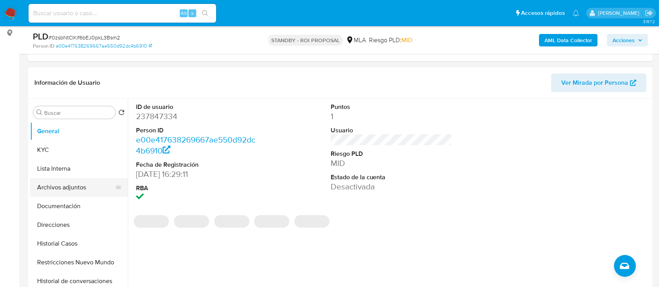
click at [84, 189] on button "Archivos adjuntos" at bounding box center [75, 187] width 91 height 19
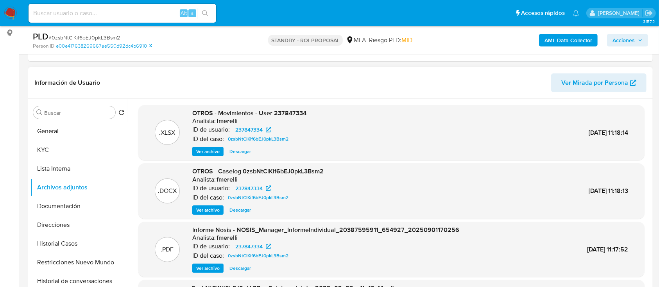
click at [202, 210] on span "Ver archivo" at bounding box center [207, 210] width 23 height 8
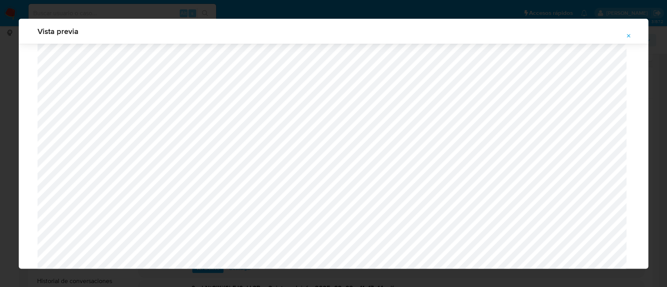
scroll to position [453, 0]
click at [630, 35] on icon "Attachment preview" at bounding box center [629, 36] width 6 height 6
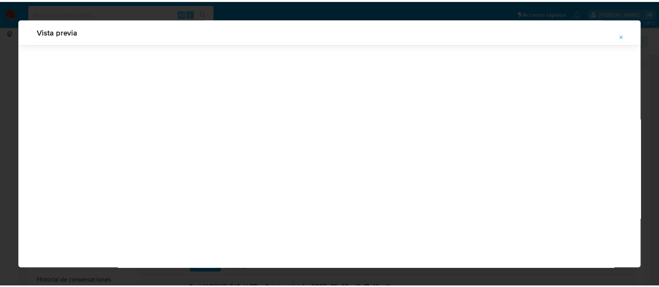
scroll to position [25, 0]
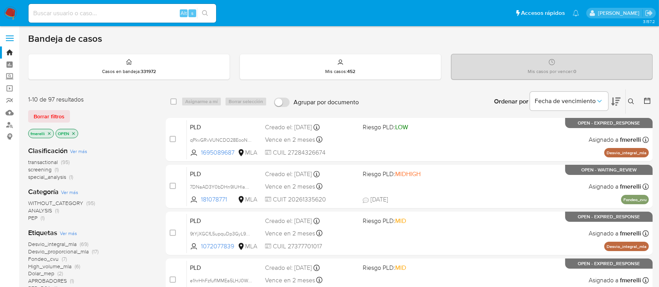
click at [632, 101] on icon at bounding box center [631, 101] width 6 height 6
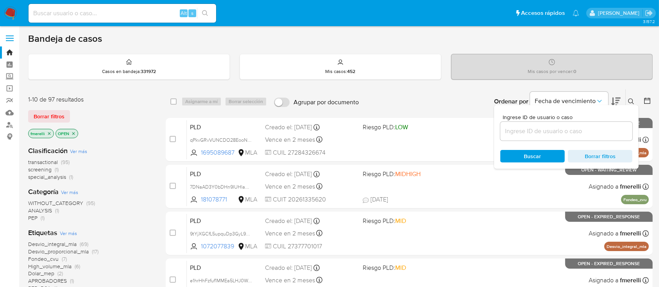
click at [558, 132] on input at bounding box center [566, 131] width 132 height 10
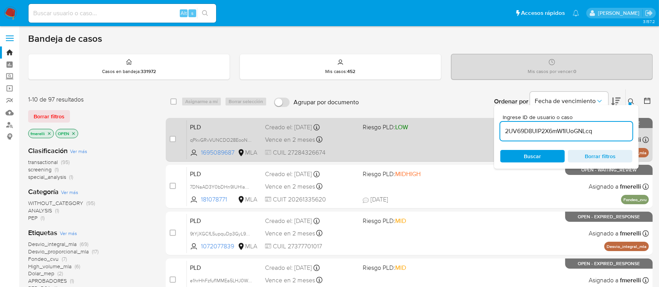
type input "2UV69D8UlP2X6mW1lUoGNLcq"
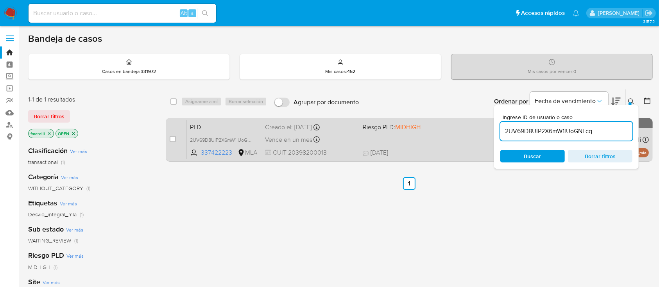
click at [177, 138] on div "case-item-checkbox No es posible asignar el caso" at bounding box center [178, 139] width 17 height 39
click at [171, 140] on input "checkbox" at bounding box center [173, 139] width 6 height 6
checkbox input "true"
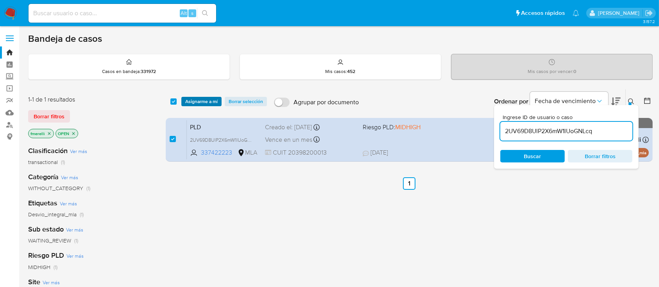
click at [199, 101] on span "Asignarme a mí" at bounding box center [201, 102] width 32 height 8
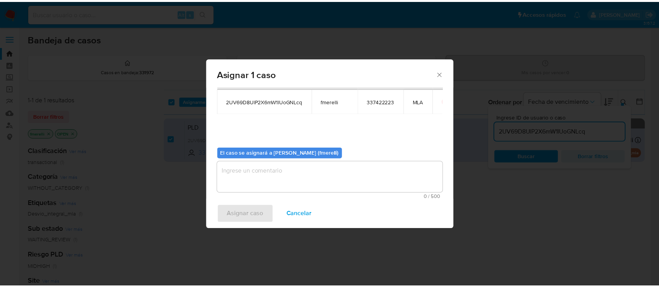
scroll to position [40, 0]
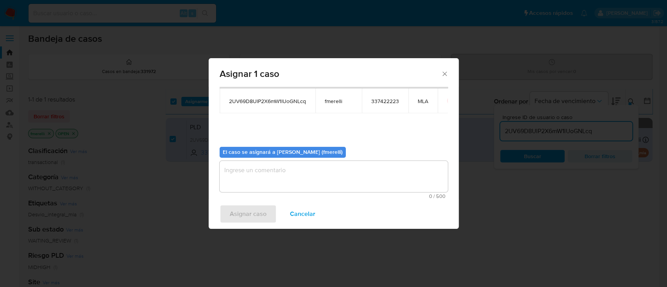
click at [263, 180] on textarea "assign-modal" at bounding box center [334, 176] width 228 height 31
click at [253, 217] on span "Asignar caso" at bounding box center [248, 214] width 37 height 17
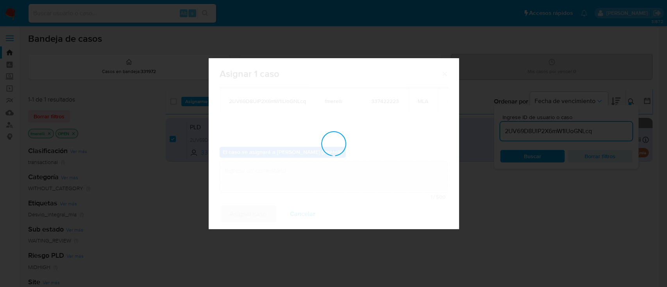
checkbox input "false"
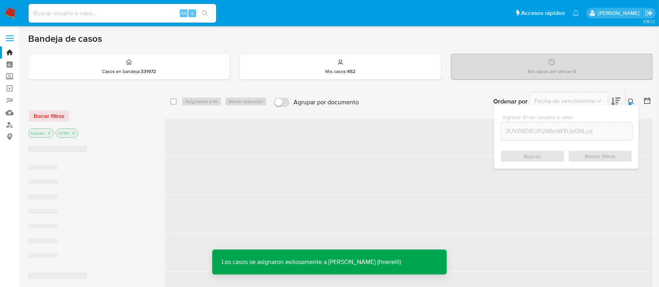
click at [403, 141] on span "‌" at bounding box center [409, 138] width 487 height 38
click at [396, 140] on span "‌" at bounding box center [409, 138] width 487 height 38
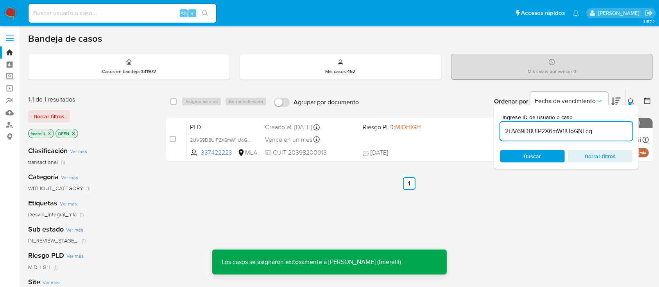
click at [399, 142] on div "PLD 2UV69D8UlP2X6mW1lUoGNLcq 337422223 MLA Riesgo PLD: MIDHIGH Creado el: 12/07…" at bounding box center [418, 139] width 462 height 39
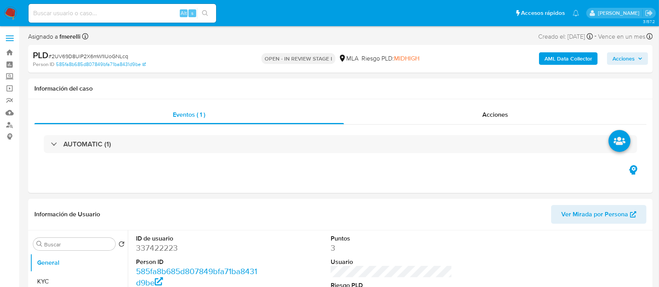
select select "10"
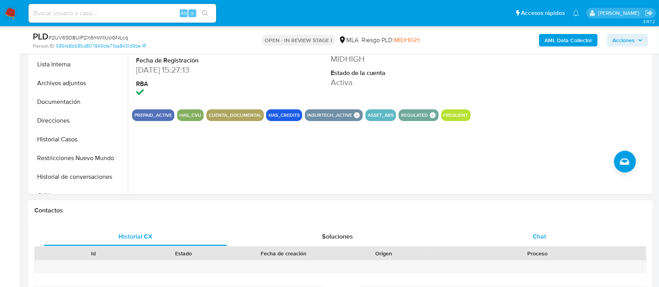
click at [524, 238] on div "Chat" at bounding box center [539, 236] width 183 height 19
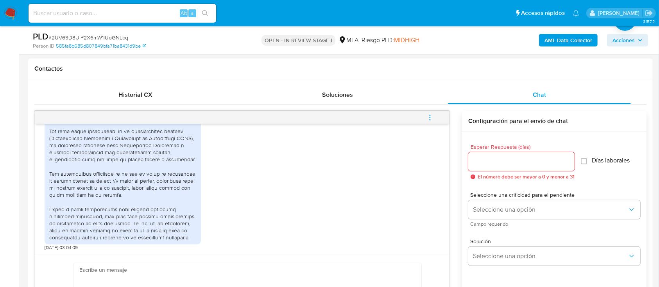
scroll to position [417, 0]
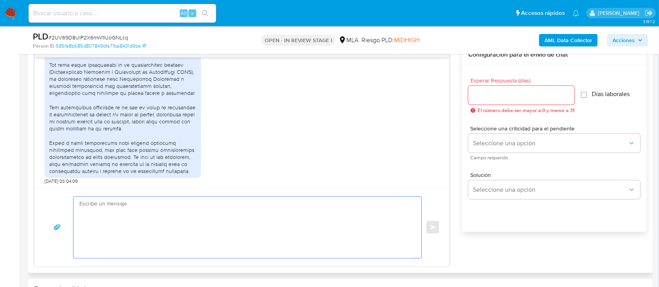
click at [191, 232] on textarea at bounding box center [245, 227] width 332 height 61
paste textarea "Hola, Muchas gracias por la respuesta. Analizamos tu caso y notamos que la info…"
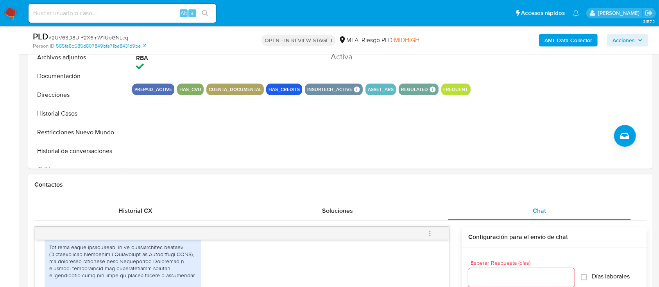
scroll to position [156, 0]
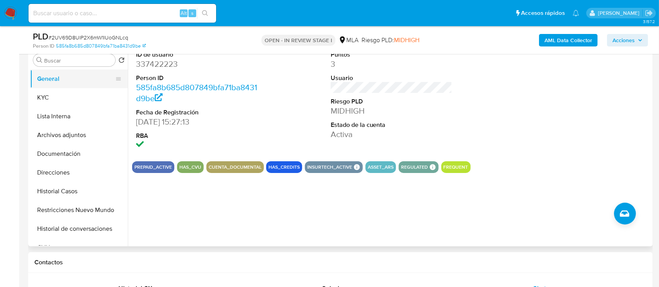
click at [71, 73] on button "General" at bounding box center [75, 79] width 91 height 19
click at [56, 86] on button "General" at bounding box center [75, 79] width 91 height 19
click at [49, 93] on button "KYC" at bounding box center [75, 97] width 91 height 19
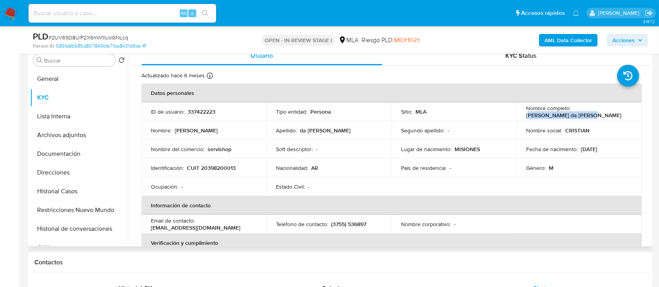
drag, startPoint x: 526, startPoint y: 115, endPoint x: 586, endPoint y: 116, distance: 60.2
click at [586, 116] on div "Nombre completo : Cristian Adrian da Rosa" at bounding box center [579, 112] width 106 height 14
drag, startPoint x: 521, startPoint y: 117, endPoint x: 588, endPoint y: 113, distance: 67.3
click at [588, 113] on td "Nombre completo : Cristian Adrian da Rosa" at bounding box center [579, 111] width 125 height 19
copy p "[PERSON_NAME] da [PERSON_NAME]"
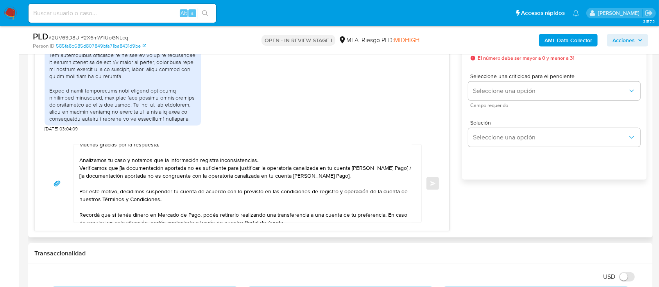
scroll to position [0, 0]
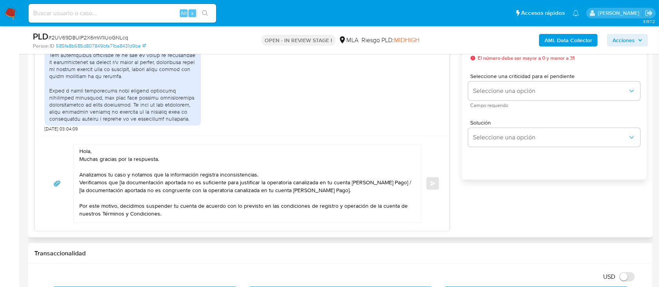
click at [104, 150] on textarea "Hola, Muchas gracias por la respuesta. Analizamos tu caso y notamos que la info…" at bounding box center [245, 184] width 332 height 78
paste textarea "[PERSON_NAME] da [PERSON_NAME]"
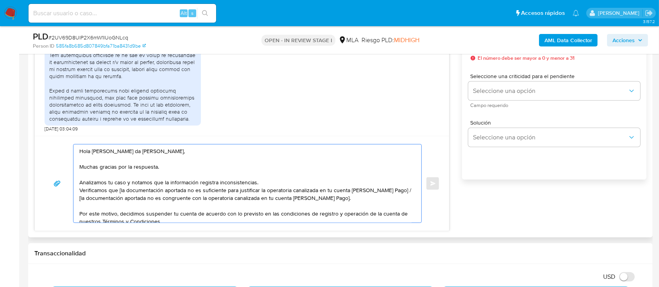
click at [271, 179] on textarea "Hola Cristian Adrian da Rosa, Muchas gracias por la respuesta. Analizamos tu ca…" at bounding box center [245, 184] width 332 height 78
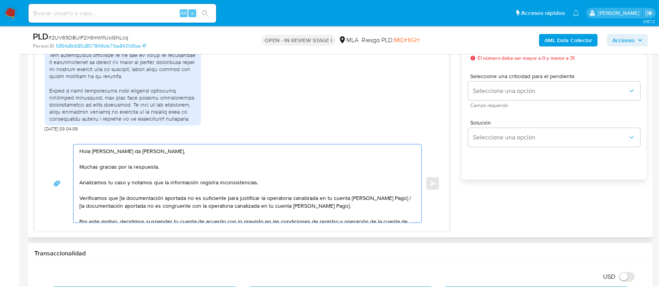
click at [119, 199] on textarea "Hola Cristian Adrian da Rosa, Muchas gracias por la respuesta. Analizamos tu ca…" at bounding box center [245, 184] width 332 height 78
drag, startPoint x: 391, startPoint y: 199, endPoint x: 392, endPoint y: 208, distance: 9.1
click at [392, 208] on textarea "Hola Cristian Adrian da Rosa, Muchas gracias por la respuesta. Analizamos tu ca…" at bounding box center [245, 184] width 332 height 78
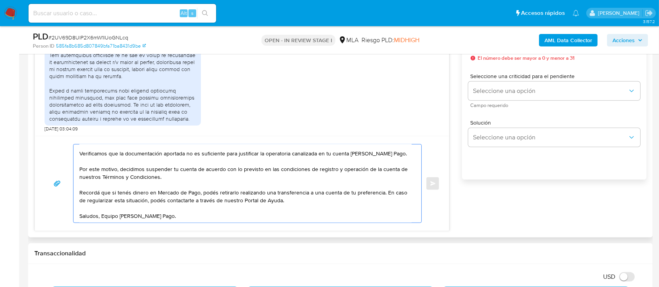
click at [141, 218] on textarea "Hola [PERSON_NAME] da [PERSON_NAME], Muchas gracias por la respuesta. Analizamo…" at bounding box center [245, 184] width 332 height 78
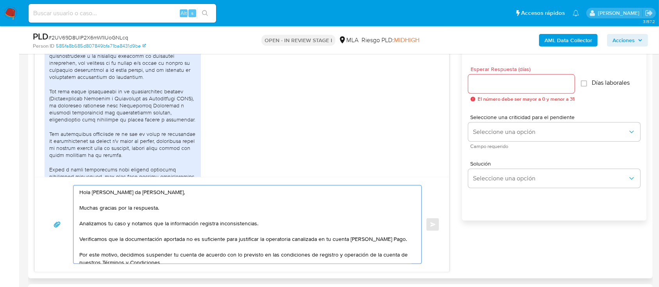
scroll to position [365, 0]
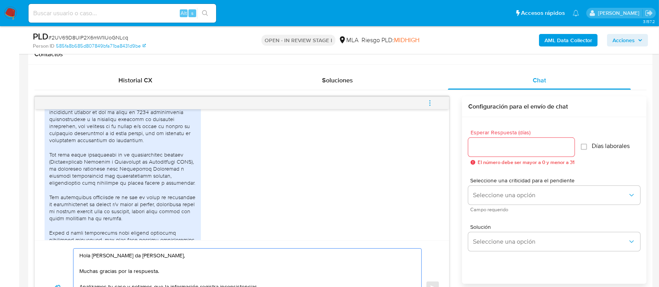
type textarea "Hola Cristian Adrian da Rosa, Muchas gracias por la respuesta. Analizamos tu ca…"
click at [510, 151] on input "Esperar Respuesta (días)" at bounding box center [521, 147] width 106 height 10
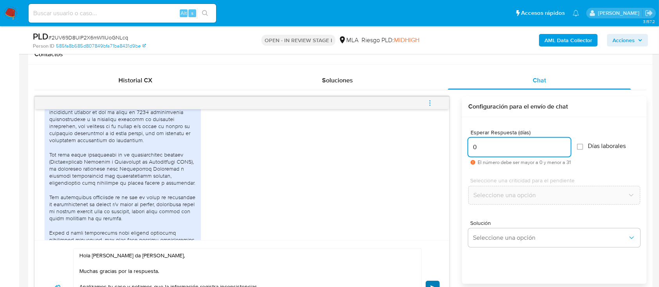
type input "0"
click at [434, 286] on span "Enviar" at bounding box center [432, 288] width 5 height 5
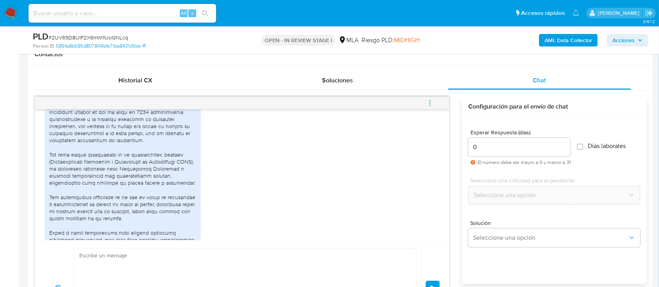
scroll to position [1359, 0]
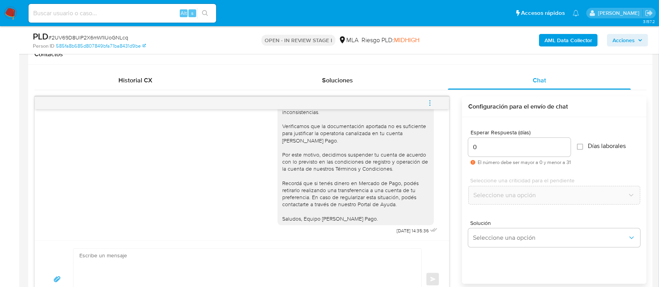
click at [427, 104] on icon "menu-action" at bounding box center [429, 103] width 7 height 7
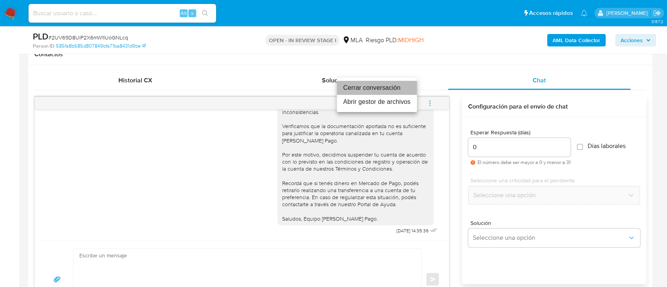
click at [348, 87] on li "Cerrar conversación" at bounding box center [377, 88] width 80 height 14
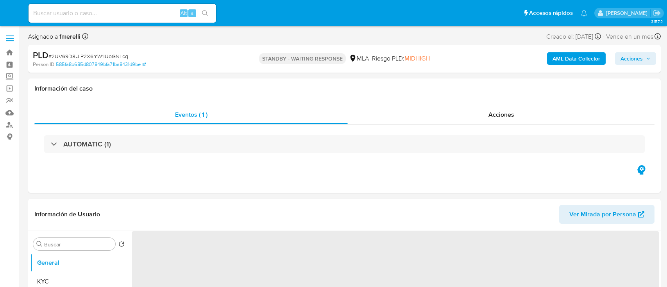
select select "10"
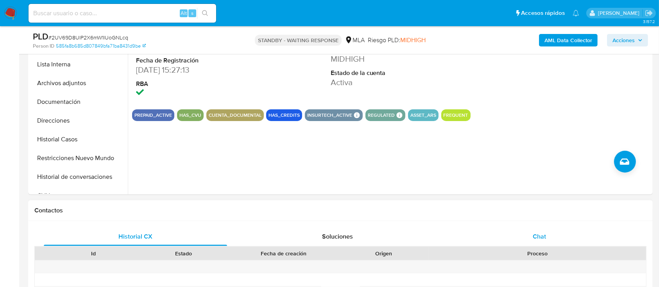
click at [520, 233] on div "Chat" at bounding box center [539, 236] width 183 height 19
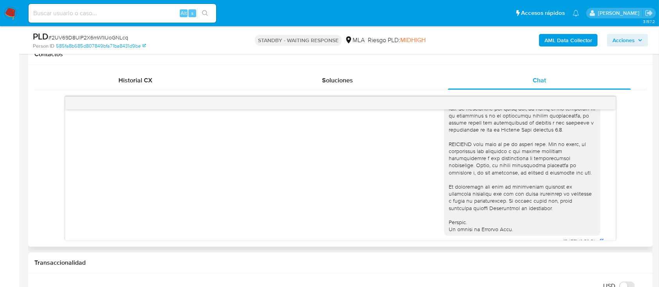
scroll to position [365, 0]
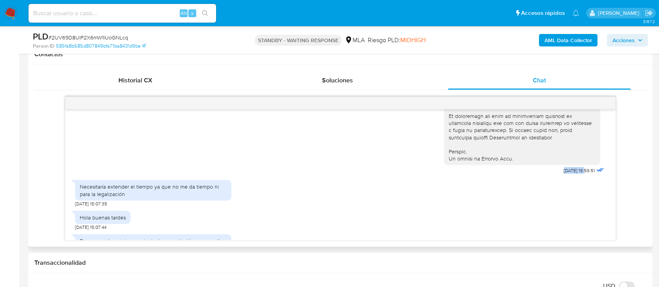
drag, startPoint x: 545, startPoint y: 183, endPoint x: 570, endPoint y: 185, distance: 24.7
click at [570, 174] on span "[DATE] 19:59:51" at bounding box center [579, 171] width 31 height 6
drag, startPoint x: 570, startPoint y: 185, endPoint x: 547, endPoint y: 184, distance: 22.7
click at [564, 174] on span "[DATE] 19:59:51" at bounding box center [579, 171] width 31 height 6
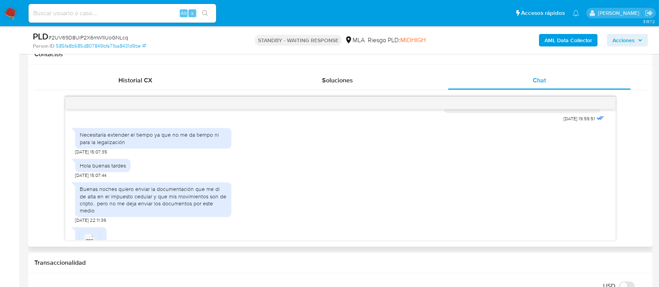
scroll to position [469, 0]
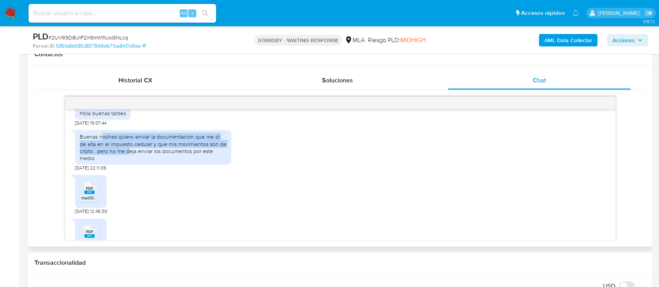
drag, startPoint x: 124, startPoint y: 152, endPoint x: 130, endPoint y: 169, distance: 17.8
click at [129, 162] on div "Buenas noches quiero enviar la documentación que me di de alta en el impuesto c…" at bounding box center [153, 147] width 147 height 29
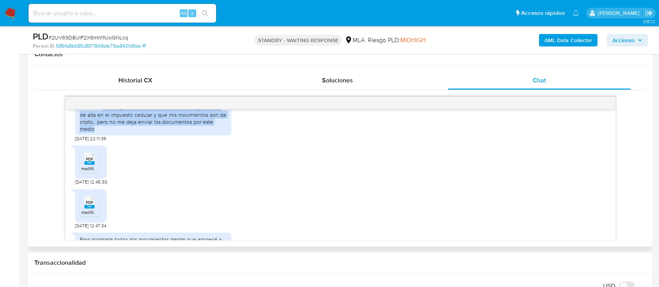
scroll to position [521, 0]
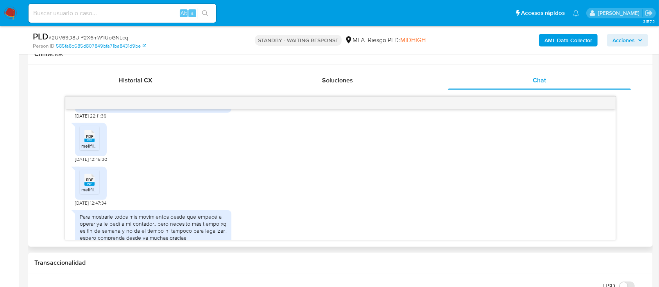
click at [92, 149] on span "melifile3092548255714060794.pdf" at bounding box center [117, 146] width 73 height 7
click at [97, 187] on div "PDF PDF" at bounding box center [89, 179] width 16 height 15
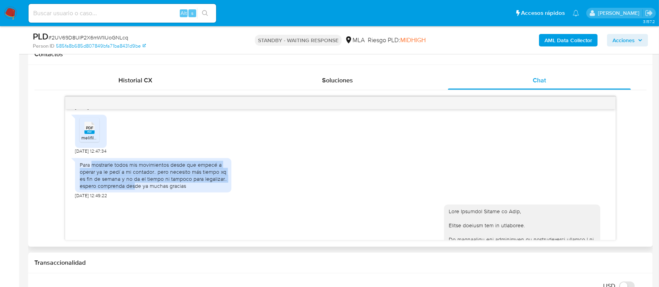
drag, startPoint x: 98, startPoint y: 178, endPoint x: 147, endPoint y: 203, distance: 55.2
click at [140, 190] on div "Para mostrarle todos mis movimientos desde que empecé a operar ya le pedí a mi …" at bounding box center [153, 175] width 147 height 29
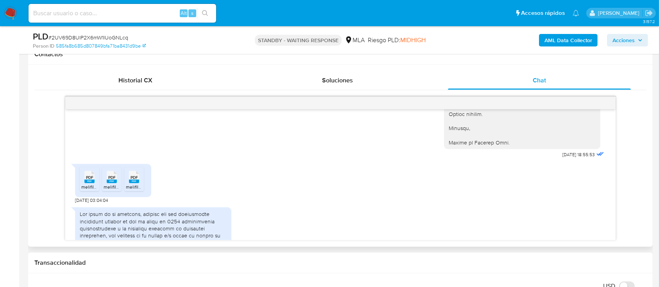
scroll to position [1042, 0]
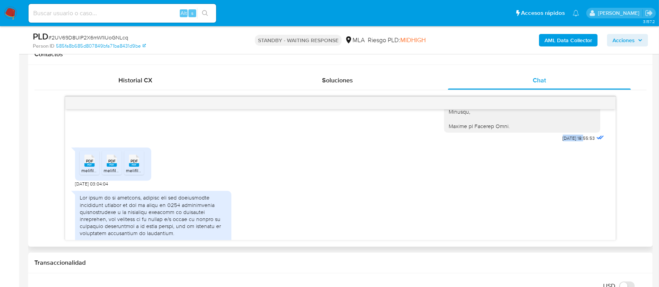
drag, startPoint x: 545, startPoint y: 153, endPoint x: 569, endPoint y: 154, distance: 24.3
copy span "[DATE]"
drag, startPoint x: 91, startPoint y: 180, endPoint x: 120, endPoint y: 181, distance: 28.9
click at [91, 167] on rect at bounding box center [89, 165] width 10 height 4
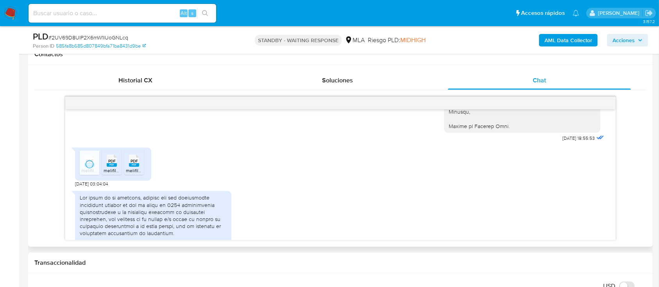
click at [120, 168] on div "PDF PDF" at bounding box center [112, 159] width 16 height 15
click at [140, 174] on span "melifile7957546015597854298.pdf" at bounding box center [162, 170] width 73 height 7
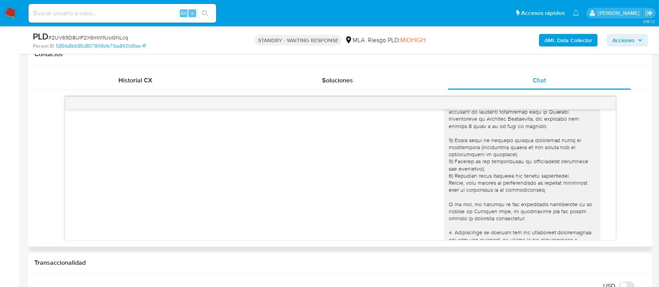
scroll to position [573, 0]
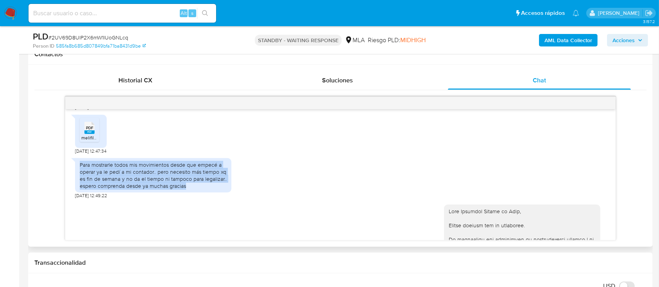
drag, startPoint x: 143, startPoint y: 181, endPoint x: 217, endPoint y: 208, distance: 79.0
click at [214, 208] on div "[DATE] 19:59:51 Necesitaría extender el tiempo ya que no me da tiempo ni para l…" at bounding box center [340, 174] width 550 height 131
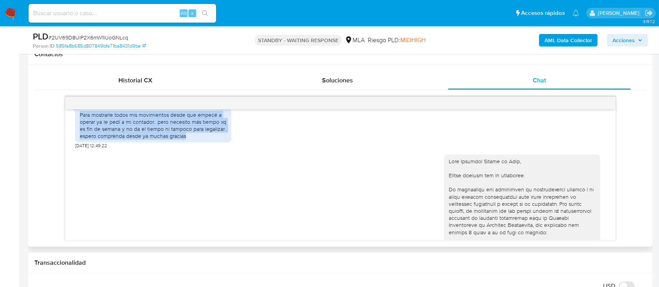
scroll to position [729, 0]
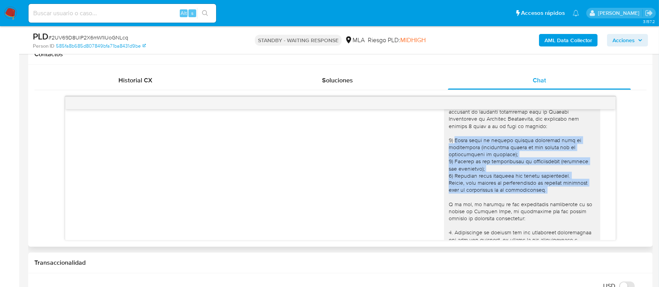
drag, startPoint x: 446, startPoint y: 154, endPoint x: 509, endPoint y: 218, distance: 90.4
click at [509, 218] on div at bounding box center [522, 247] width 147 height 391
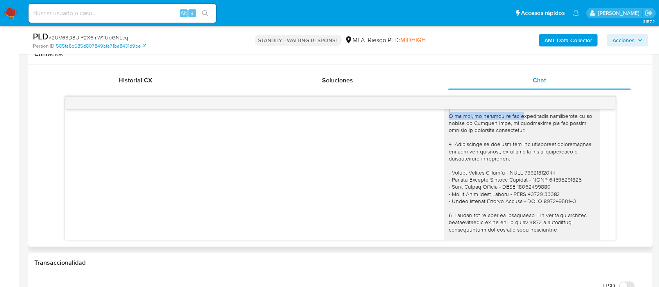
scroll to position [834, 0]
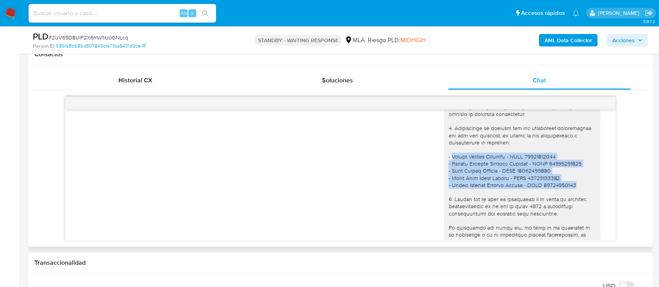
drag, startPoint x: 444, startPoint y: 173, endPoint x: 568, endPoint y: 202, distance: 127.1
click at [568, 202] on div at bounding box center [522, 142] width 147 height 391
copy div "Blanco Marcelo Federico - CUIT 20351344785 - Daniela Silvana Guardia Cariaga - …"
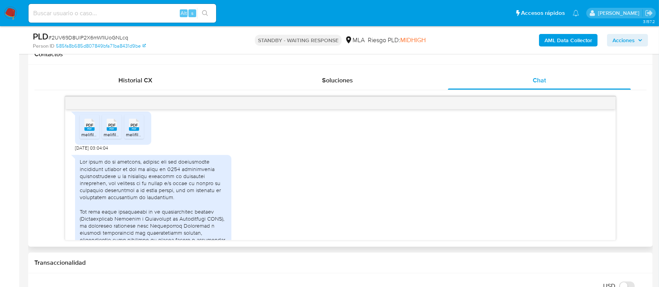
scroll to position [1094, 0]
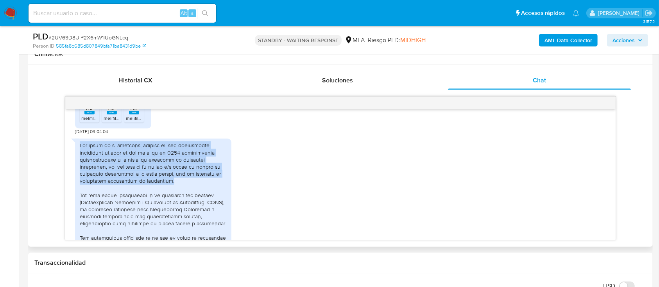
drag, startPoint x: 80, startPoint y: 162, endPoint x: 161, endPoint y: 195, distance: 88.0
click at [162, 195] on div at bounding box center [153, 223] width 147 height 163
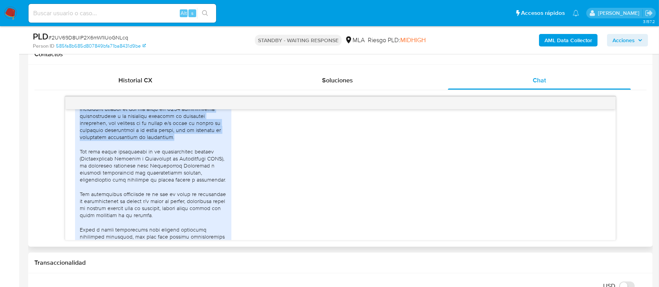
scroll to position [1198, 0]
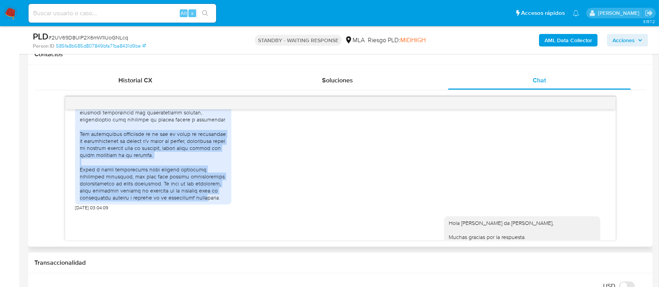
drag, startPoint x: 81, startPoint y: 149, endPoint x: 202, endPoint y: 211, distance: 137.1
click at [202, 201] on div at bounding box center [153, 119] width 147 height 163
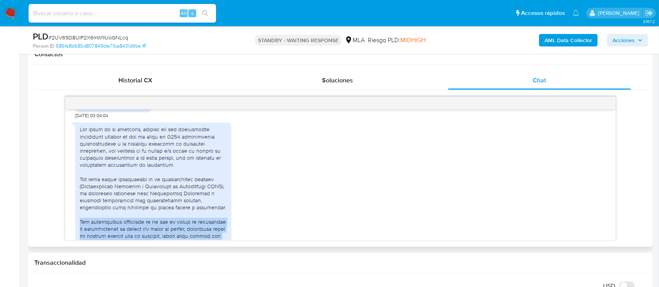
scroll to position [1094, 0]
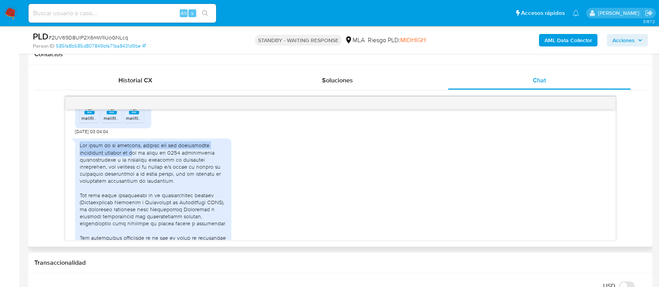
drag, startPoint x: 79, startPoint y: 160, endPoint x: 134, endPoint y: 165, distance: 55.7
click at [134, 165] on div at bounding box center [153, 223] width 147 height 163
click at [141, 163] on div at bounding box center [153, 223] width 147 height 163
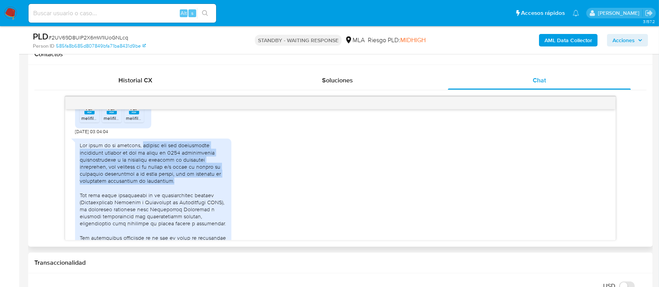
drag, startPoint x: 141, startPoint y: 161, endPoint x: 199, endPoint y: 194, distance: 65.8
click at [199, 194] on div at bounding box center [153, 223] width 147 height 163
copy div "informo que las operaciones realizadas durante el mes de junio de 2025 correspo…"
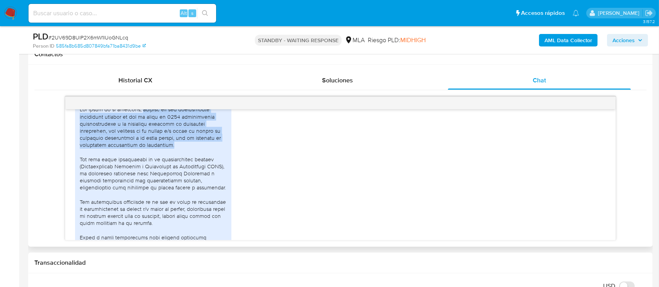
scroll to position [1146, 0]
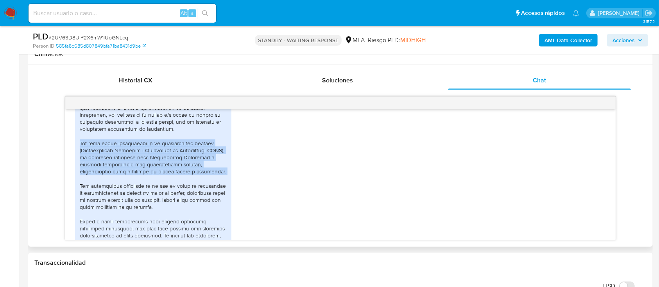
drag, startPoint x: 81, startPoint y: 155, endPoint x: 215, endPoint y: 189, distance: 138.4
click at [215, 189] on div at bounding box center [153, 171] width 147 height 163
copy div "Tal como puede verificarse en la documentación adjunta (Certificación Contable …"
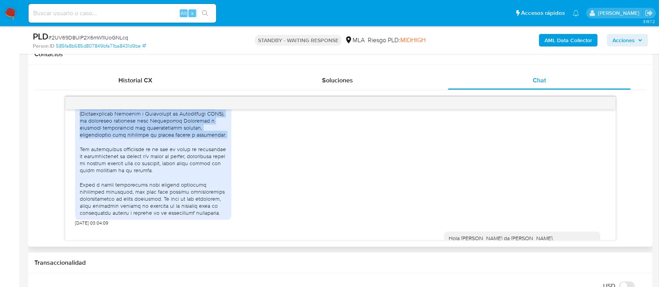
scroll to position [1198, 0]
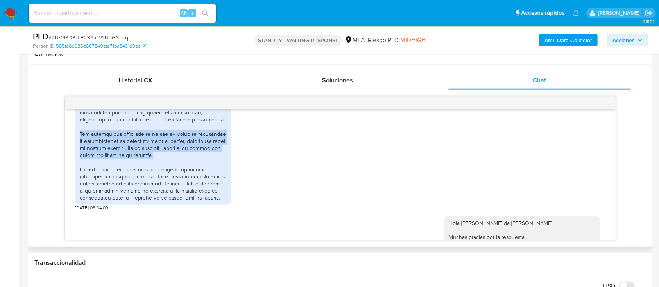
drag, startPoint x: 81, startPoint y: 149, endPoint x: 207, endPoint y: 168, distance: 127.4
click at [207, 168] on div at bounding box center [153, 119] width 147 height 163
copy div "Los movimientos observados en el mes de junio se originaron en transacciones de…"
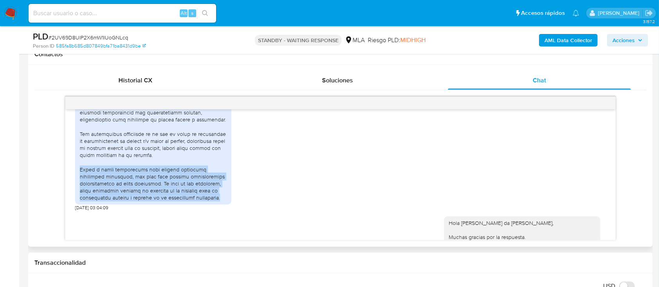
drag, startPoint x: 81, startPoint y: 184, endPoint x: 243, endPoint y: 199, distance: 162.1
click at [222, 204] on div at bounding box center [153, 120] width 156 height 170
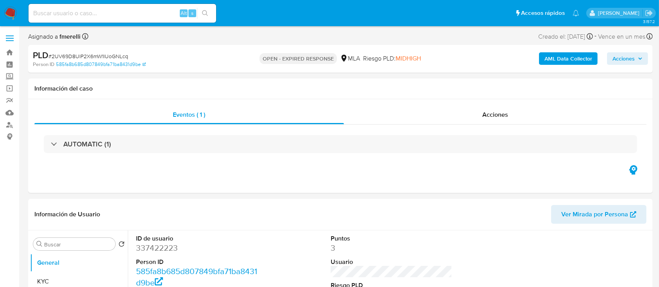
select select "10"
click at [115, 55] on span "# 2UV69D8UlP2X6mW1lUoGNLcq" at bounding box center [88, 56] width 80 height 8
copy span "2UV69D8UlP2X6mW1lUoGNLcq"
click at [9, 14] on img at bounding box center [10, 13] width 13 height 13
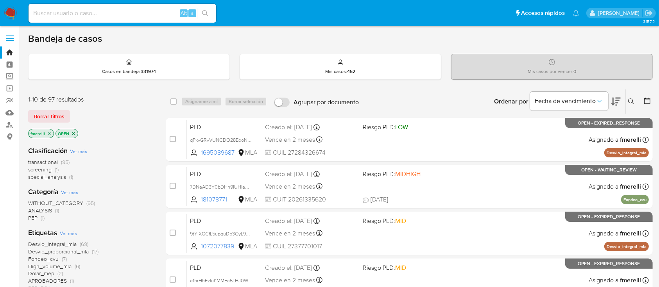
click at [635, 102] on button at bounding box center [632, 101] width 13 height 9
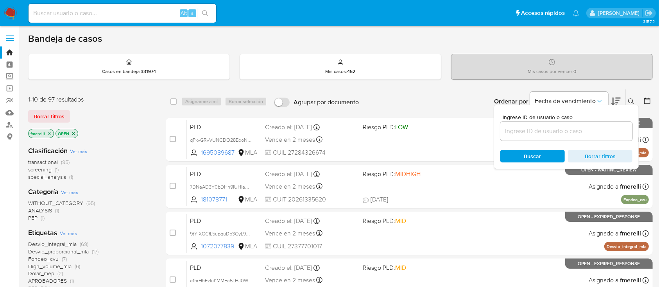
click at [589, 124] on div at bounding box center [566, 131] width 132 height 19
click at [581, 129] on input at bounding box center [566, 131] width 132 height 10
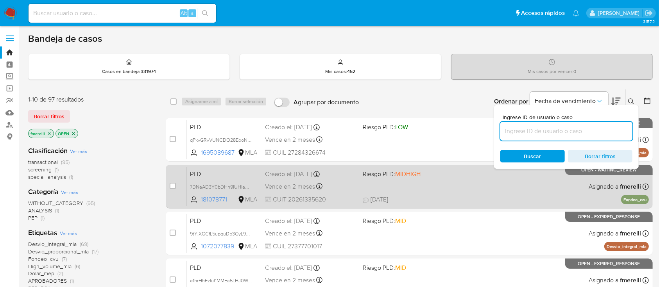
paste input "2UV69D8UlP2X6mW1lUoGNLcq"
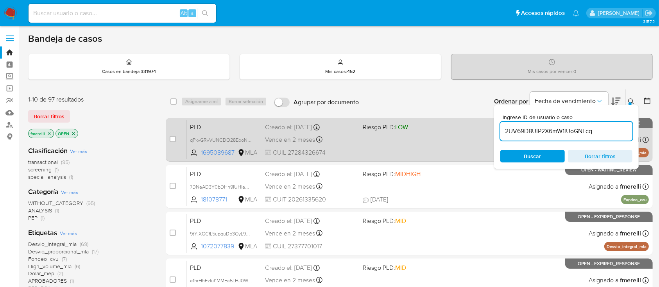
type input "2UV69D8UlP2X6mW1lUoGNLcq"
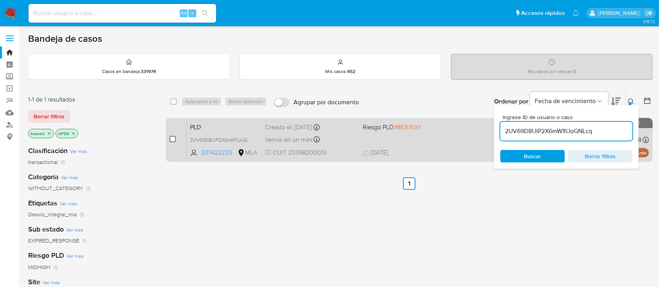
click at [174, 140] on input "checkbox" at bounding box center [173, 139] width 6 height 6
checkbox input "true"
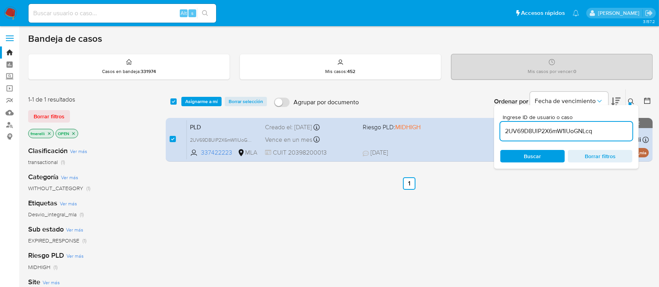
click at [204, 107] on div "select-all-cases-checkbox Asignarme a mí Borrar selección Agrupar por documento…" at bounding box center [409, 102] width 487 height 24
click at [209, 104] on span "Asignarme a mí" at bounding box center [201, 102] width 32 height 8
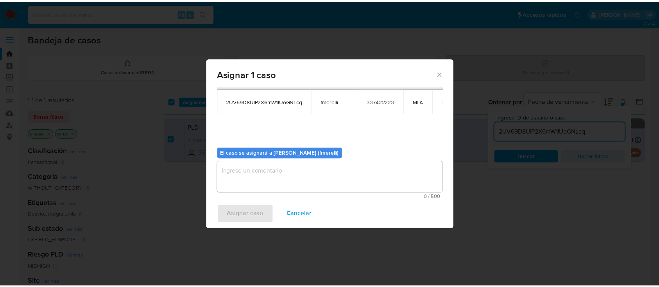
scroll to position [40, 0]
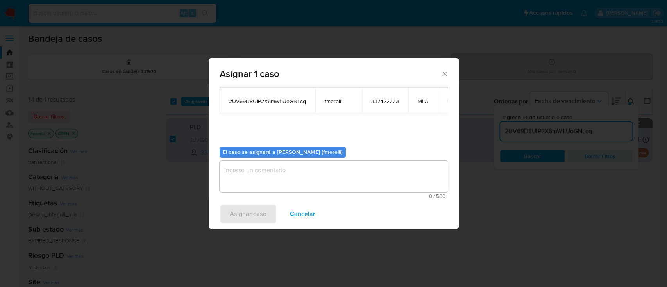
click at [279, 176] on textarea "assign-modal" at bounding box center [334, 176] width 228 height 31
click at [247, 210] on span "Asignar caso" at bounding box center [248, 214] width 37 height 17
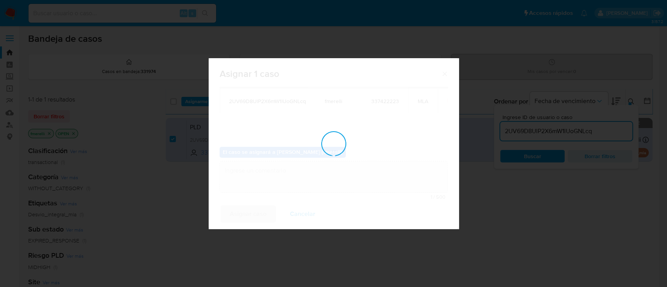
checkbox input "false"
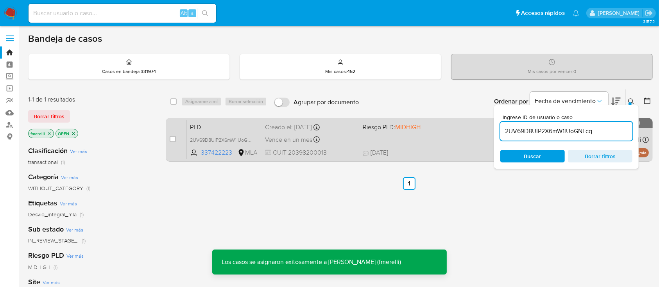
click at [417, 143] on div "PLD 2UV69D8UlP2X6mW1lUoGNLcq 337422223 MLA Riesgo PLD: MIDHIGH Creado el: 12/07…" at bounding box center [418, 139] width 462 height 39
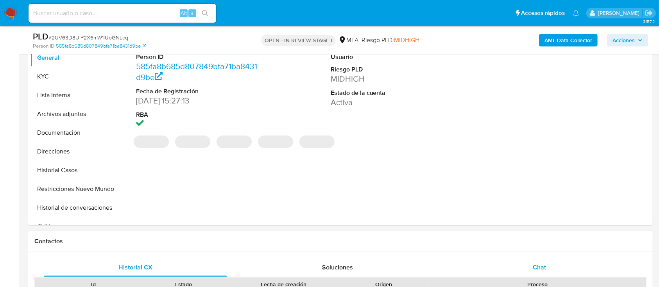
scroll to position [260, 0]
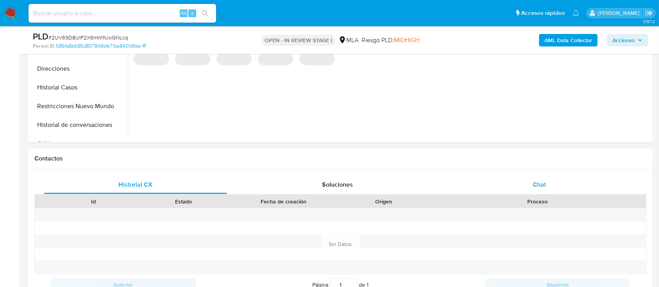
click at [523, 189] on div "Chat" at bounding box center [539, 184] width 183 height 19
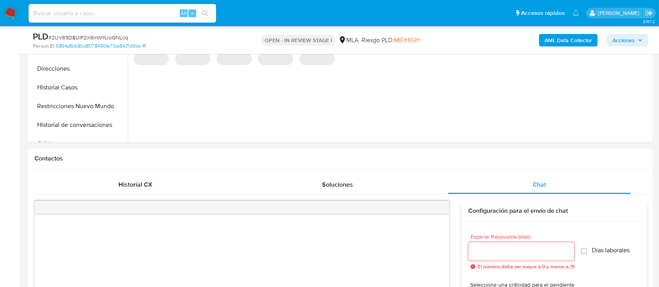
select select "10"
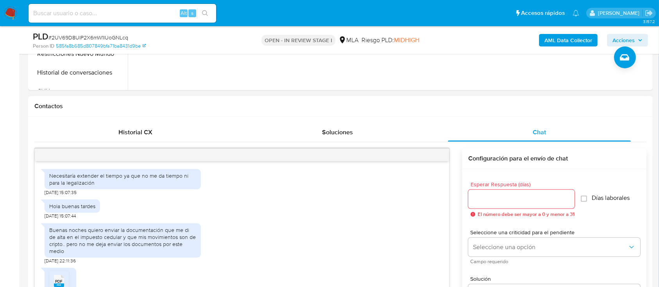
scroll to position [917, 0]
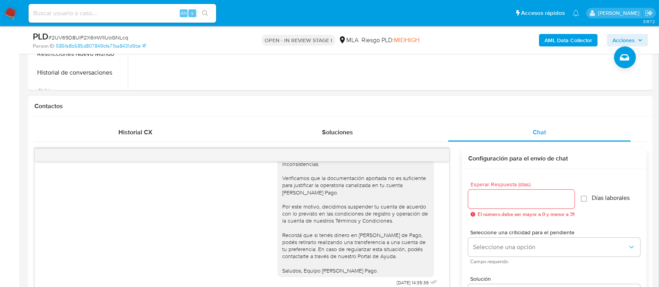
click at [436, 155] on div at bounding box center [242, 155] width 414 height 13
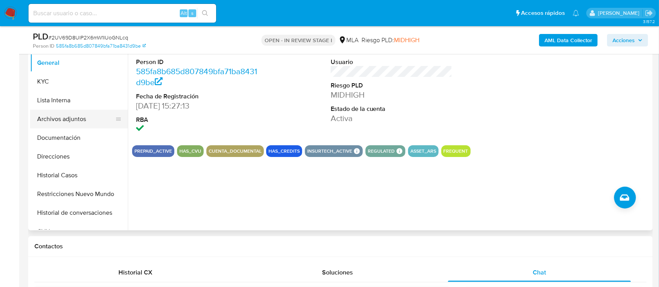
scroll to position [156, 0]
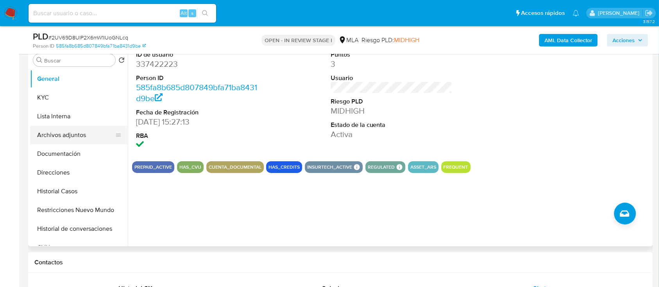
click at [74, 134] on button "Archivos adjuntos" at bounding box center [75, 135] width 91 height 19
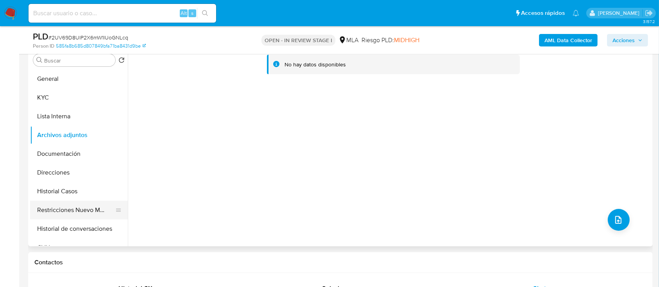
click at [72, 208] on button "Restricciones Nuevo Mundo" at bounding box center [75, 210] width 91 height 19
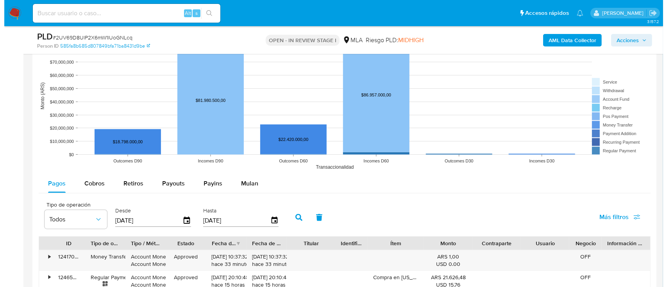
scroll to position [1397, 0]
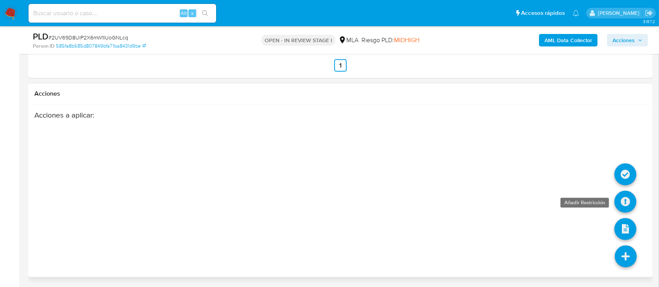
click at [632, 196] on icon at bounding box center [625, 202] width 22 height 22
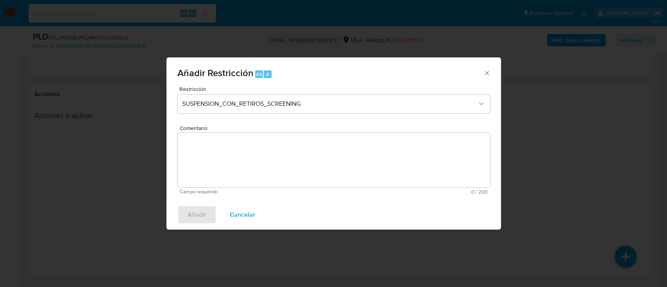
click at [403, 91] on span "Restricción" at bounding box center [335, 88] width 313 height 5
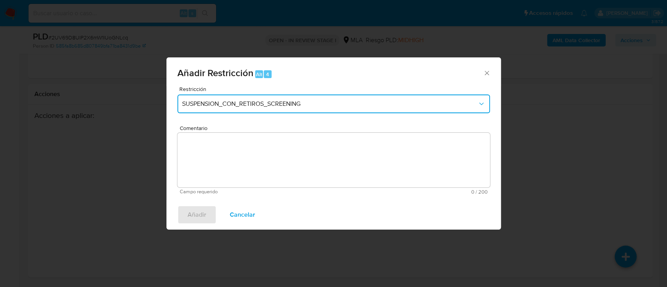
click at [414, 106] on span "SUSPENSION_CON_RETIROS_SCREENING" at bounding box center [329, 104] width 295 height 8
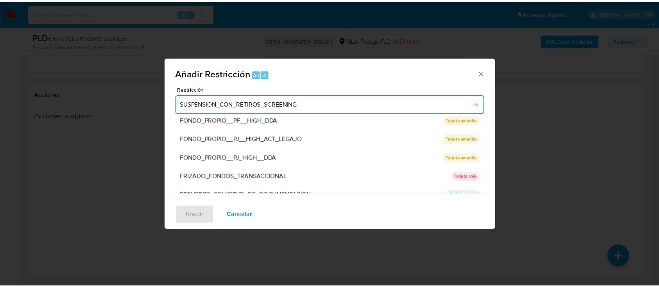
scroll to position [166, 0]
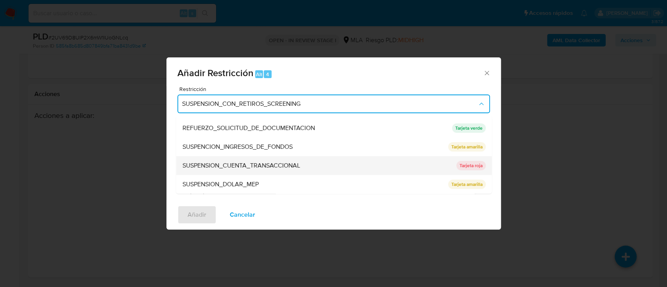
click at [383, 158] on div "SUSPENSION_CUENTA_TRANSACCIONAL" at bounding box center [316, 165] width 269 height 19
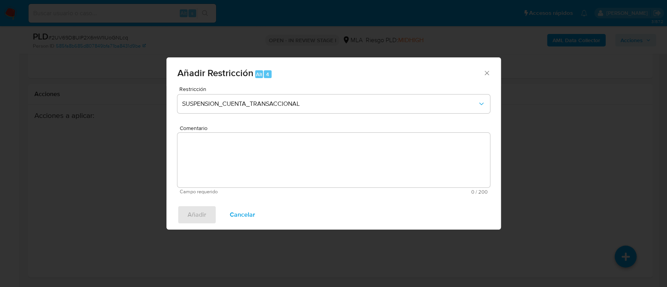
click at [367, 158] on textarea "Comentario" at bounding box center [333, 160] width 313 height 55
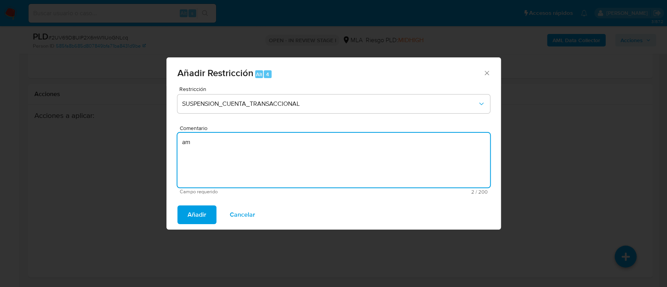
type textarea "a"
type textarea "AML"
click at [204, 217] on span "Añadir" at bounding box center [197, 214] width 19 height 17
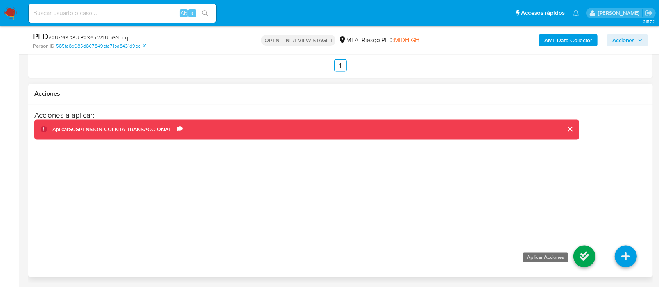
click at [582, 255] on icon at bounding box center [584, 257] width 22 height 22
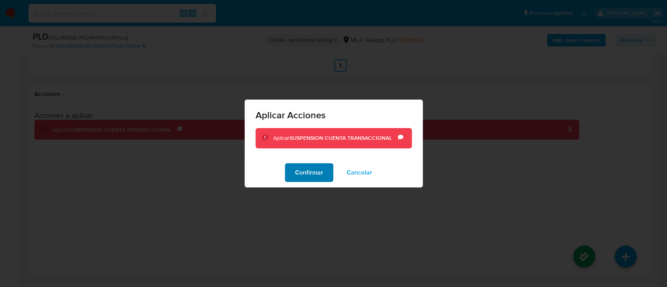
click at [321, 171] on span "Confirmar" at bounding box center [309, 172] width 28 height 17
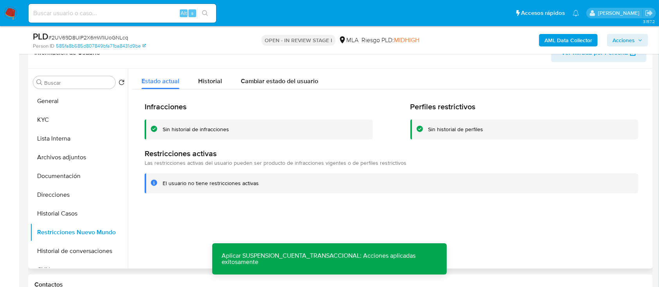
scroll to position [156, 0]
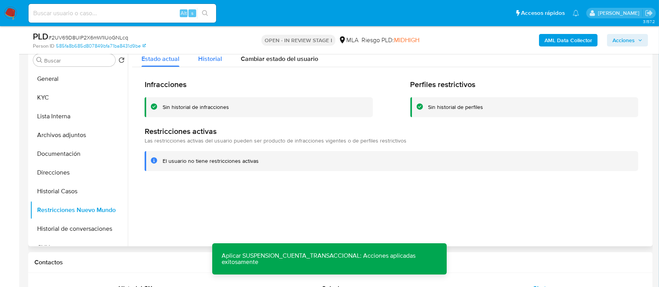
click at [199, 61] on span "Historial" at bounding box center [210, 58] width 24 height 9
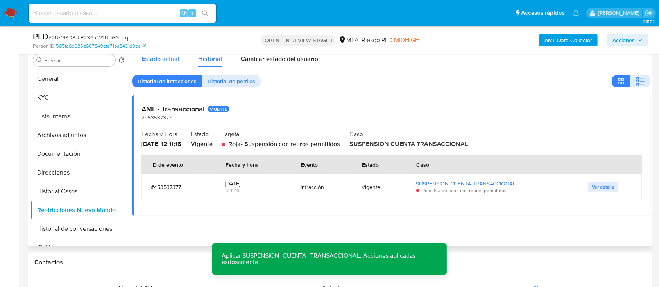
click at [168, 61] on span "Estado actual" at bounding box center [160, 58] width 38 height 9
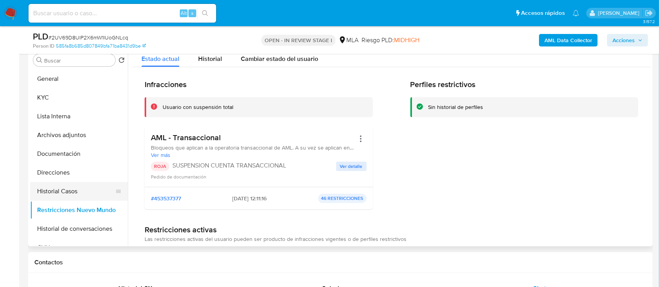
click at [74, 193] on button "Historial Casos" at bounding box center [75, 191] width 91 height 19
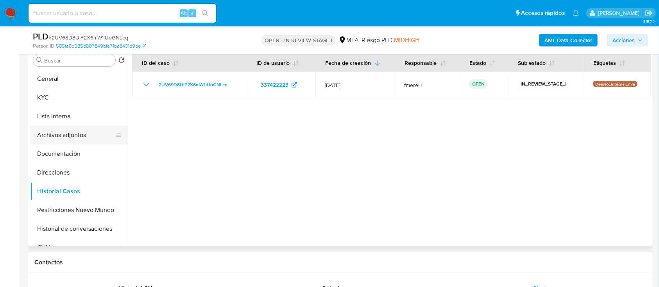
click at [68, 133] on button "Archivos adjuntos" at bounding box center [75, 135] width 91 height 19
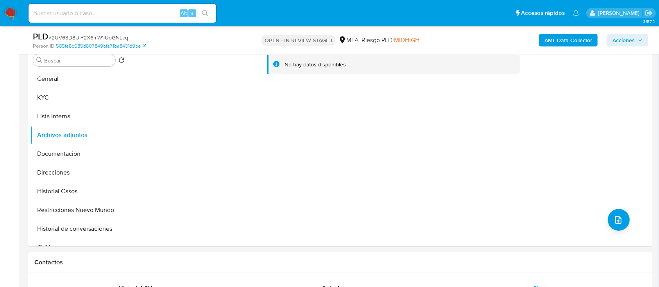
click at [538, 41] on div "AML Data Collector Acciones" at bounding box center [546, 40] width 203 height 18
click at [544, 41] on button "AML Data Collector" at bounding box center [568, 40] width 59 height 13
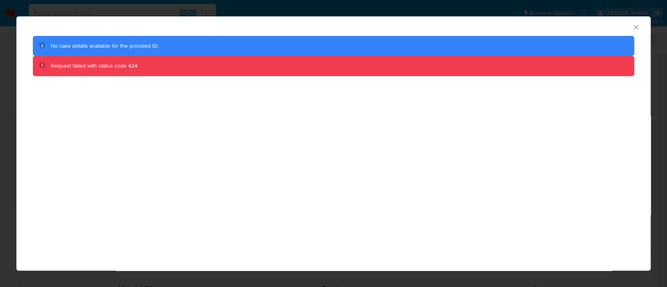
click at [640, 29] on div "AML Data Collector" at bounding box center [333, 26] width 634 height 20
click at [638, 29] on icon "Cerrar ventana" at bounding box center [636, 27] width 8 height 8
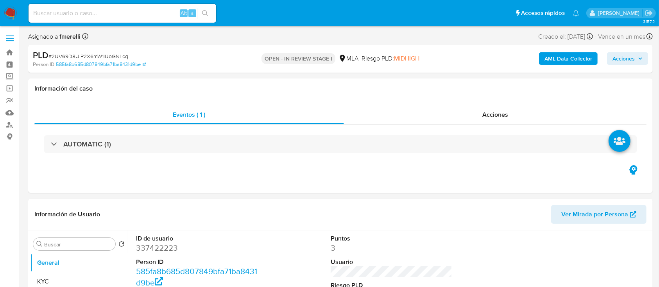
click at [554, 61] on b "AML Data Collector" at bounding box center [568, 58] width 48 height 13
select select "10"
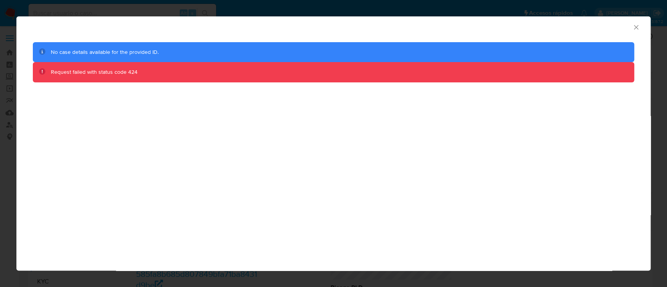
click at [0, 42] on div "AML Data Collector No case details available for the provided ID. Request faile…" at bounding box center [333, 143] width 667 height 287
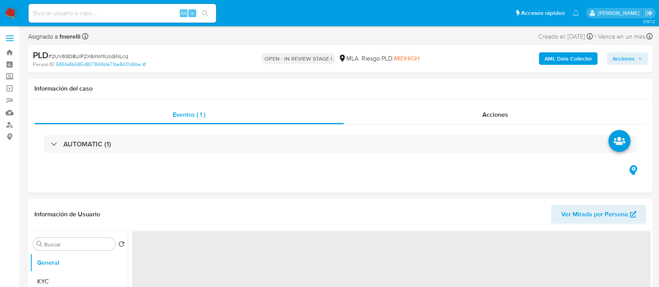
click at [549, 57] on b "AML Data Collector" at bounding box center [568, 58] width 48 height 13
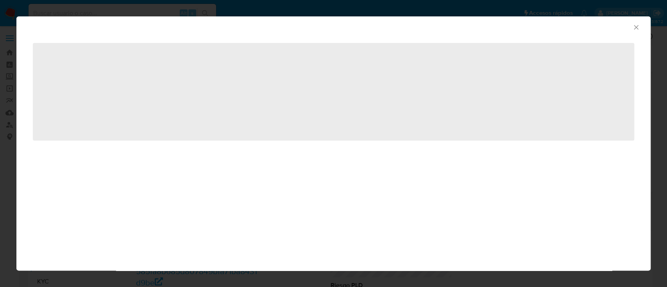
select select "10"
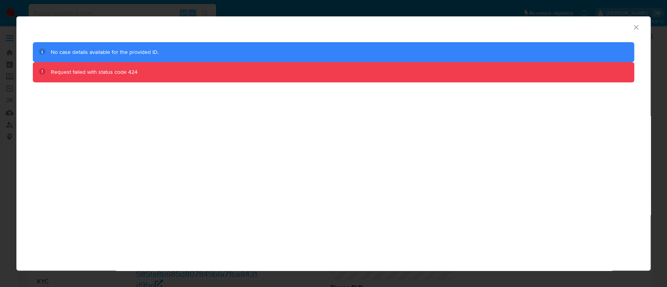
click at [630, 29] on div "AML Data Collector" at bounding box center [327, 26] width 611 height 9
click at [636, 29] on icon "Cerrar ventana" at bounding box center [636, 27] width 8 height 8
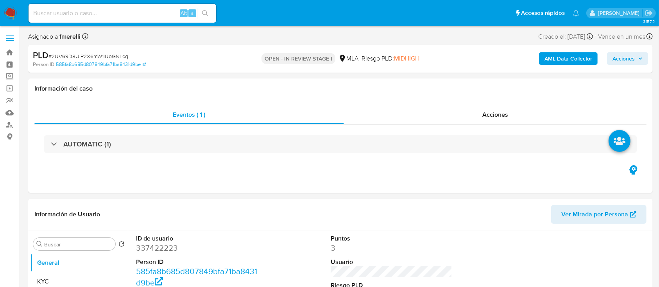
select select "10"
click at [556, 60] on b "AML Data Collector" at bounding box center [568, 58] width 48 height 13
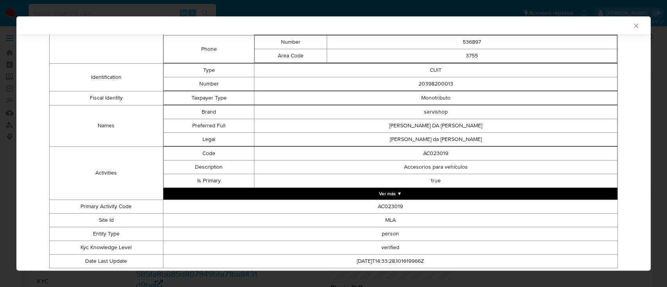
scroll to position [116, 0]
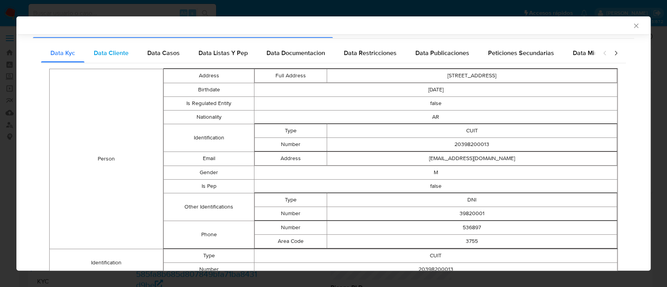
click at [110, 61] on div "Data Cliente" at bounding box center [111, 53] width 54 height 19
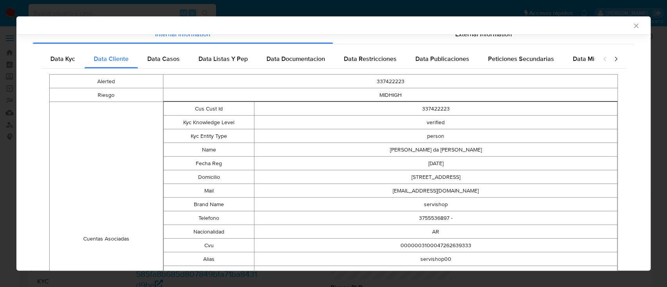
scroll to position [0, 0]
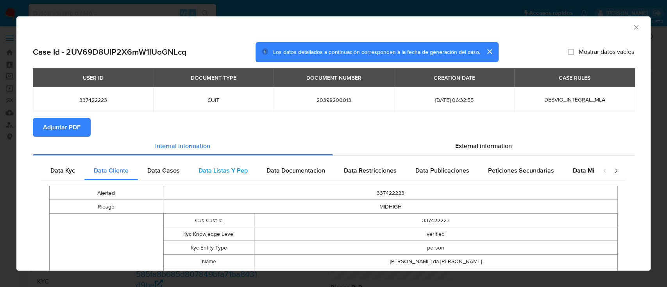
drag, startPoint x: 172, startPoint y: 177, endPoint x: 191, endPoint y: 175, distance: 18.9
click at [172, 177] on div "Data Casos" at bounding box center [163, 170] width 51 height 19
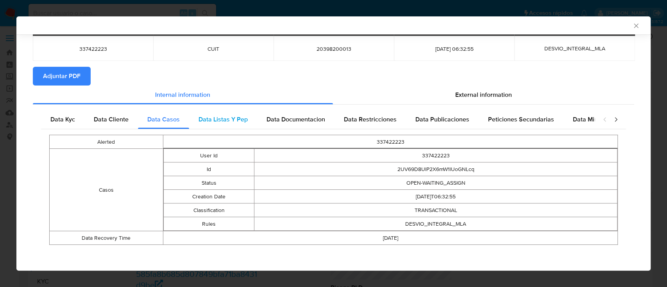
scroll to position [50, 0]
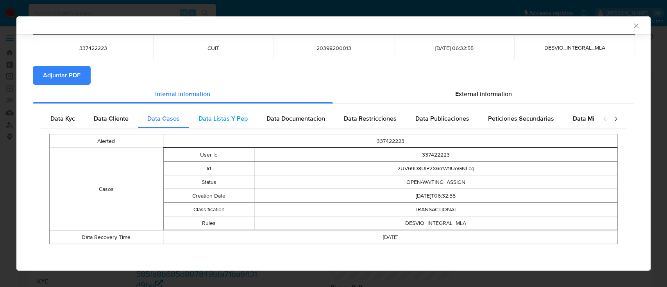
click at [218, 125] on div "Data Listas Y Pep" at bounding box center [223, 118] width 68 height 19
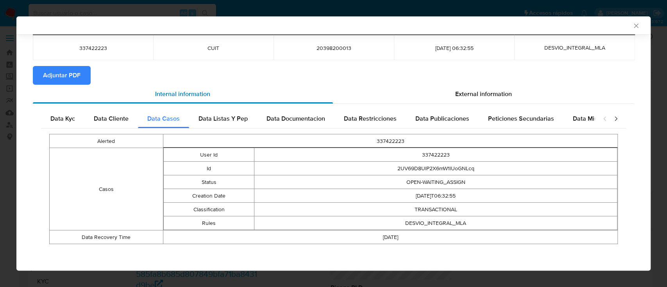
scroll to position [0, 0]
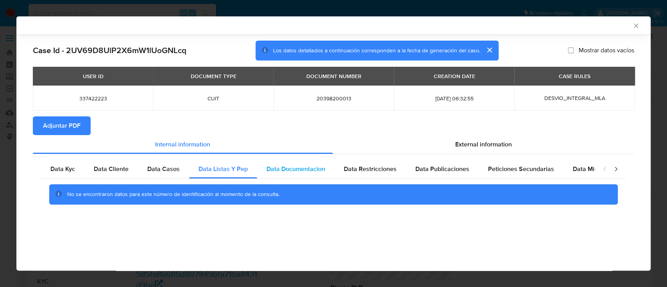
click at [288, 170] on span "Data Documentacion" at bounding box center [296, 169] width 59 height 9
click at [362, 175] on div "Data Restricciones" at bounding box center [371, 169] width 72 height 19
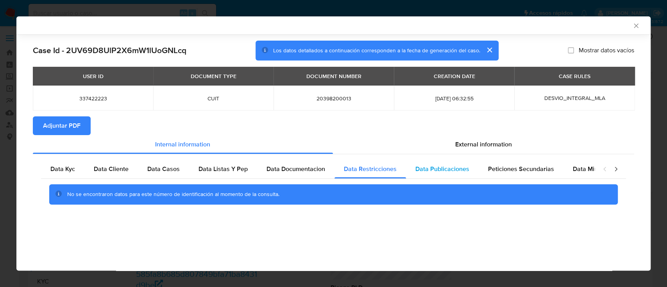
click at [420, 174] on div "Data Publicaciones" at bounding box center [442, 169] width 73 height 19
drag, startPoint x: 496, startPoint y: 174, endPoint x: 539, endPoint y: 176, distance: 42.7
click at [497, 174] on span "Peticiones Secundarias" at bounding box center [521, 169] width 66 height 9
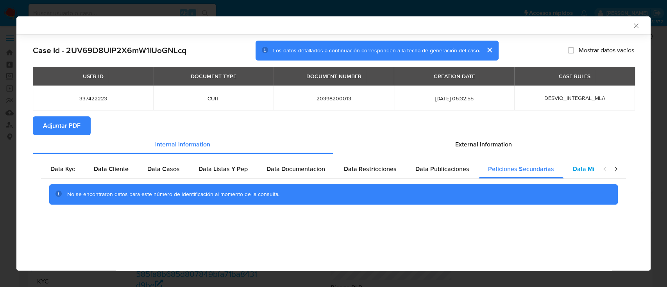
click at [577, 177] on div "Data Minoridad" at bounding box center [595, 169] width 62 height 19
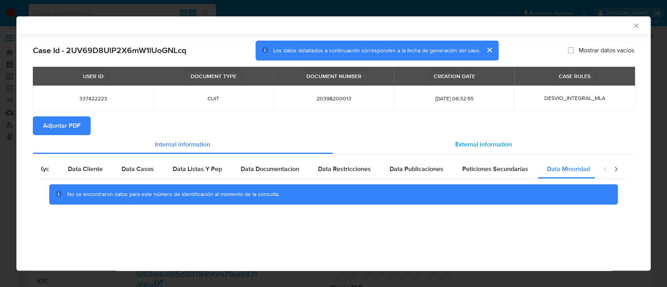
scroll to position [0, 26]
click at [496, 141] on span "External information" at bounding box center [483, 144] width 57 height 9
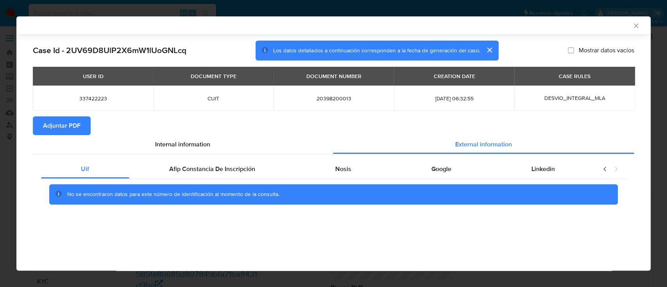
scroll to position [0, 0]
click at [228, 177] on div "Afip Constancia De Inscripción" at bounding box center [212, 169] width 166 height 19
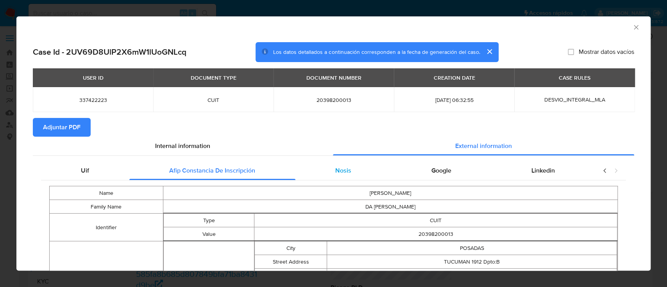
click at [347, 170] on div "Nosis" at bounding box center [343, 170] width 96 height 19
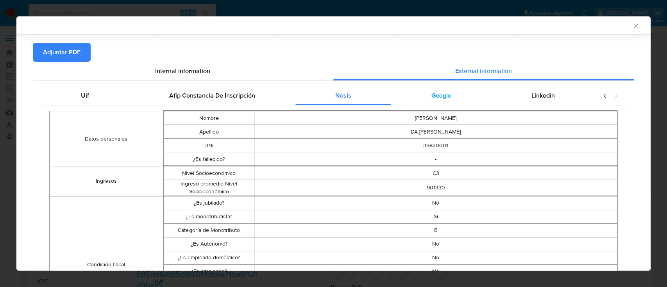
scroll to position [206, 0]
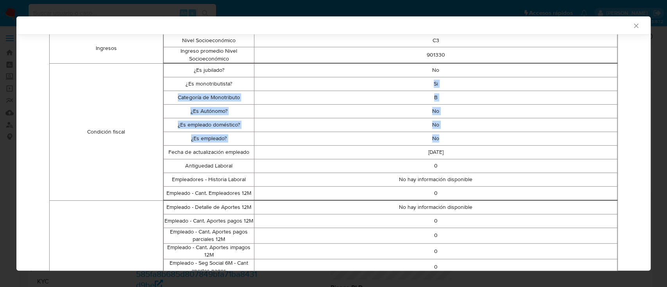
drag, startPoint x: 427, startPoint y: 84, endPoint x: 441, endPoint y: 136, distance: 53.9
click at [441, 136] on tbody "¿Es jubilado? No ¿Es monotributista? Si Categoría de Monotributo B ¿Es Autónomo…" at bounding box center [390, 131] width 454 height 137
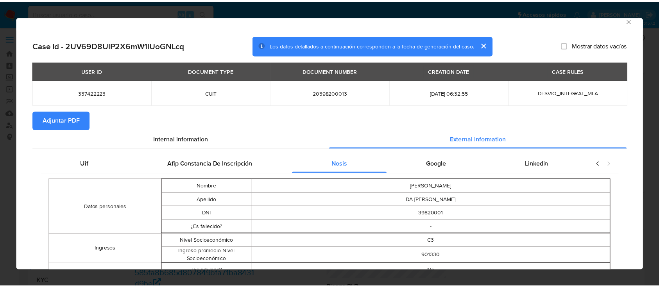
scroll to position [0, 0]
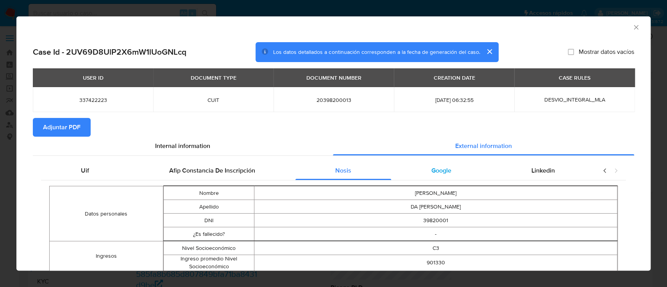
click at [446, 163] on div "Google" at bounding box center [441, 170] width 100 height 19
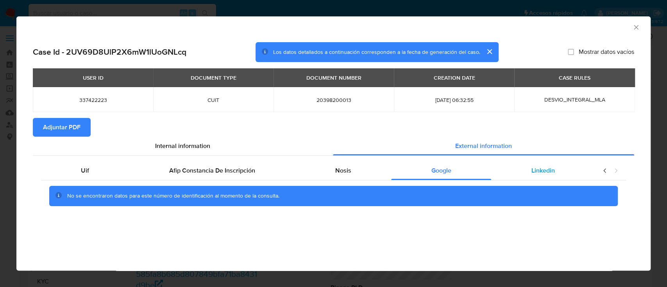
click at [528, 175] on div "Linkedin" at bounding box center [543, 170] width 104 height 19
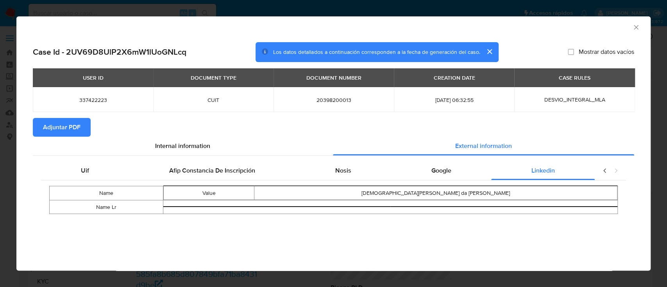
click at [64, 126] on span "Adjuntar PDF" at bounding box center [62, 127] width 38 height 17
click at [632, 29] on icon "Cerrar ventana" at bounding box center [636, 27] width 8 height 8
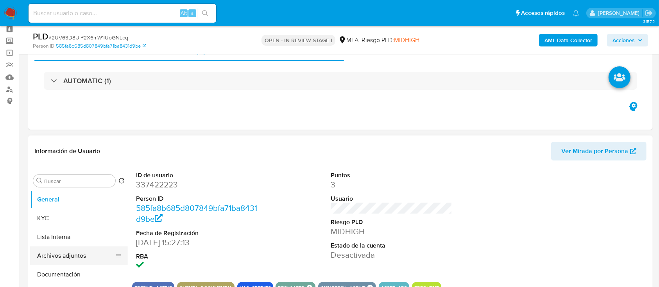
scroll to position [52, 0]
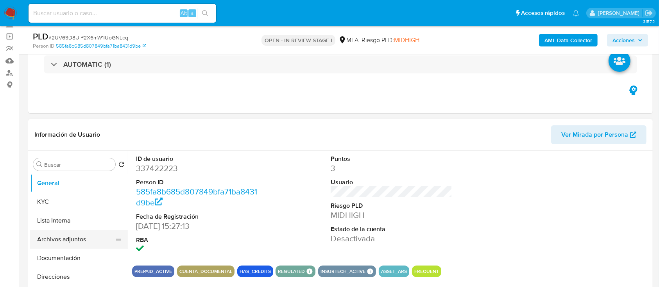
click at [75, 237] on button "Archivos adjuntos" at bounding box center [75, 239] width 91 height 19
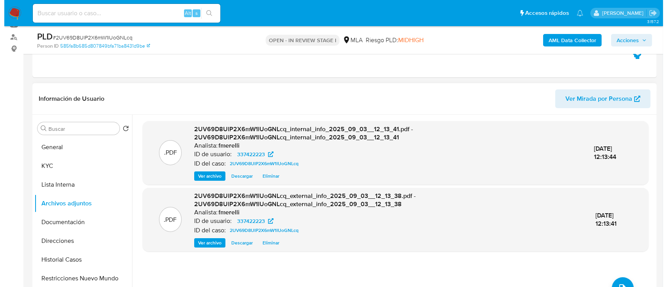
scroll to position [104, 0]
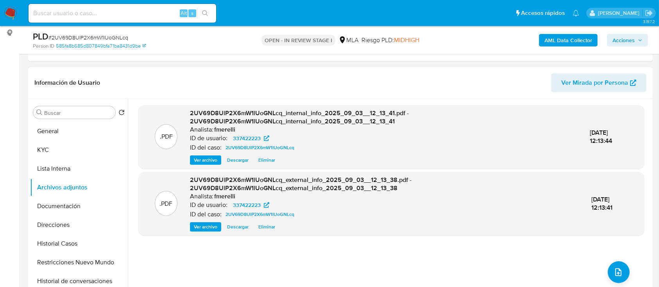
click at [211, 168] on div ".PDF 2UV69D8UlP2X6mW1lUoGNLcq_internal_info_2025_09_03__12_13_41.pdf - 2UV69D8U…" at bounding box center [391, 137] width 506 height 64
click at [210, 164] on span "Ver archivo" at bounding box center [205, 160] width 23 height 8
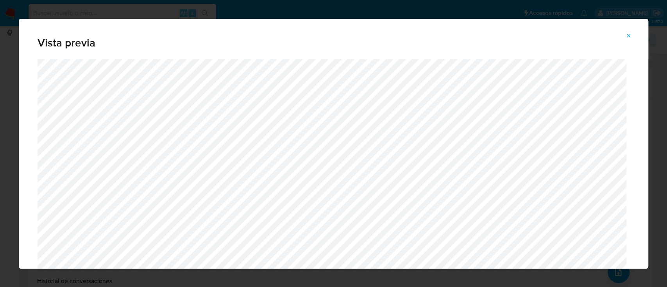
click at [627, 41] on button "Attachment preview" at bounding box center [628, 36] width 17 height 13
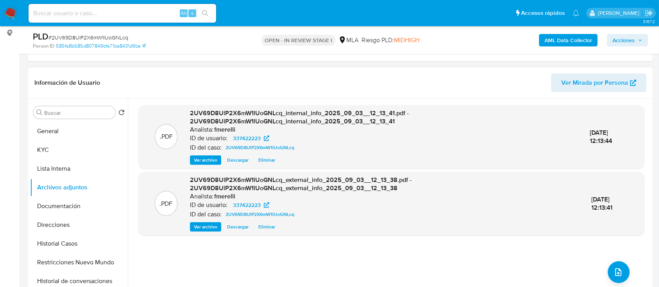
click at [194, 224] on span "Ver archivo" at bounding box center [205, 227] width 23 height 8
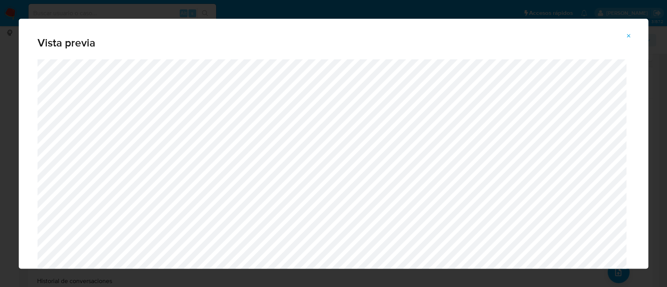
scroll to position [25, 0]
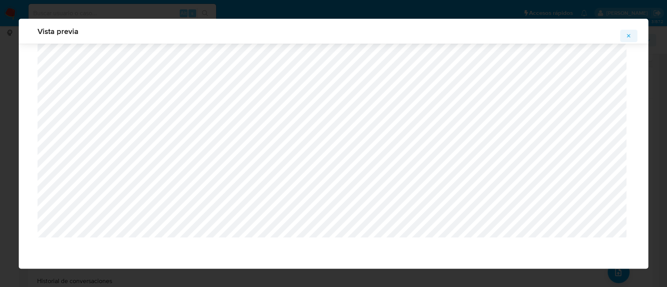
click at [628, 35] on icon "Attachment preview" at bounding box center [629, 36] width 4 height 4
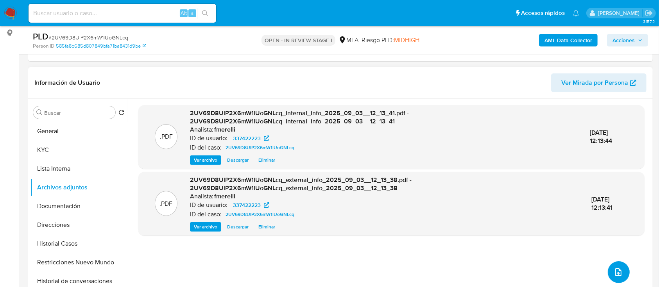
click at [617, 274] on icon "upload-file" at bounding box center [618, 272] width 9 height 9
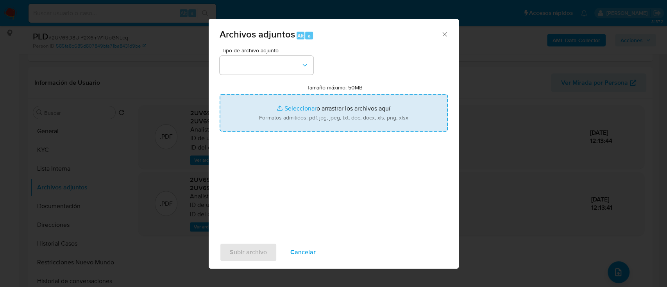
type input "C:\fakepath\NOSIS_Manager_InformeIndividual_20398200013_654927_20250813153302.p…"
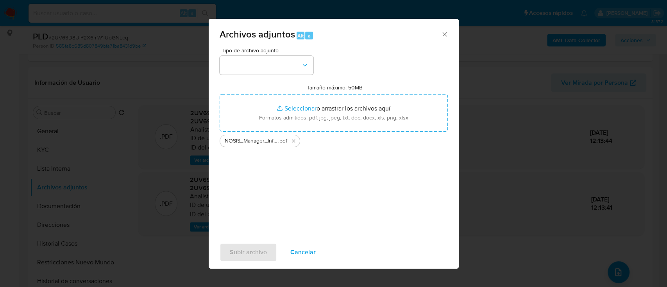
drag, startPoint x: 260, startPoint y: 77, endPoint x: 263, endPoint y: 73, distance: 4.7
click at [260, 75] on div "Tipo de archivo adjunto Tamaño máximo: 50MB Seleccionar archivos Seleccionar o …" at bounding box center [334, 140] width 228 height 184
click at [269, 70] on button "button" at bounding box center [267, 65] width 94 height 19
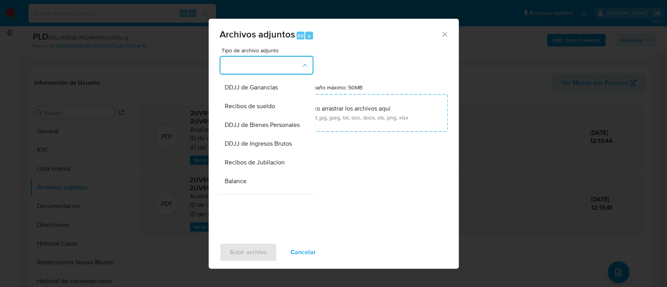
scroll to position [313, 0]
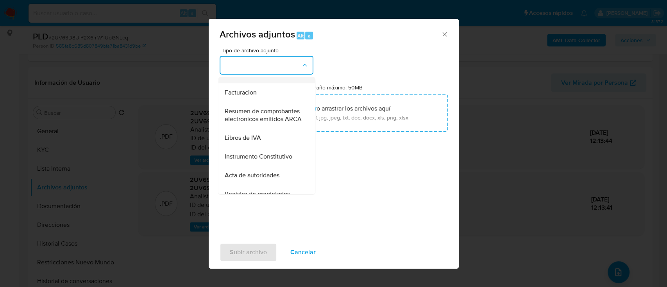
click at [267, 83] on div "Informe Nosis" at bounding box center [264, 73] width 80 height 19
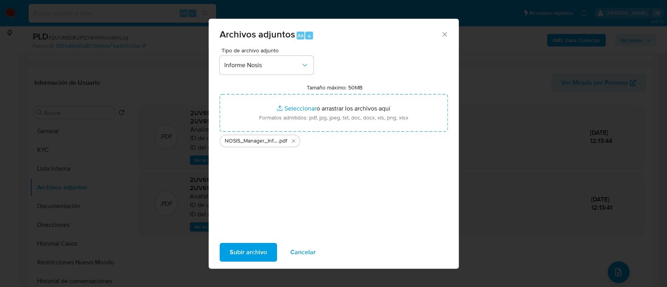
click at [251, 258] on span "Subir archivo" at bounding box center [248, 252] width 37 height 17
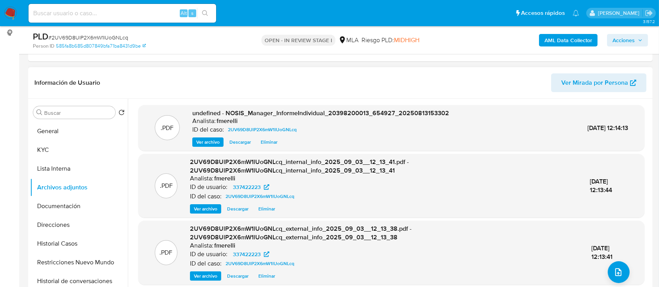
click at [214, 142] on span "Ver archivo" at bounding box center [207, 142] width 23 height 8
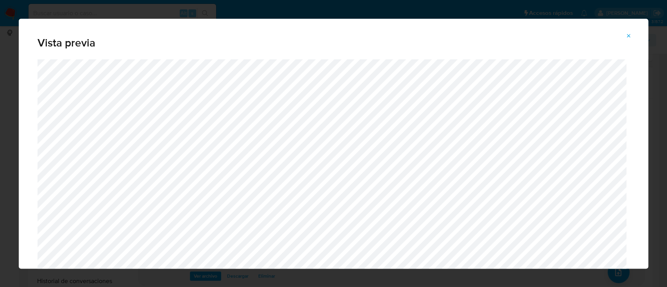
click at [627, 36] on icon "Attachment preview" at bounding box center [629, 36] width 6 height 6
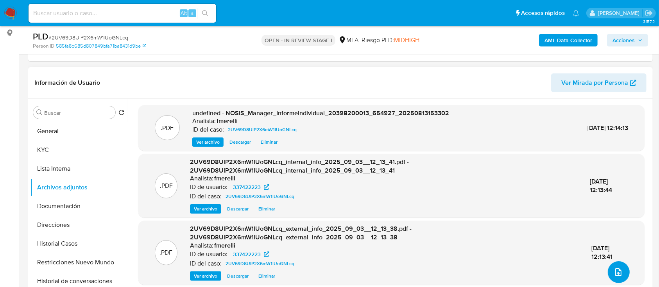
click at [609, 269] on button "upload-file" at bounding box center [619, 272] width 22 height 22
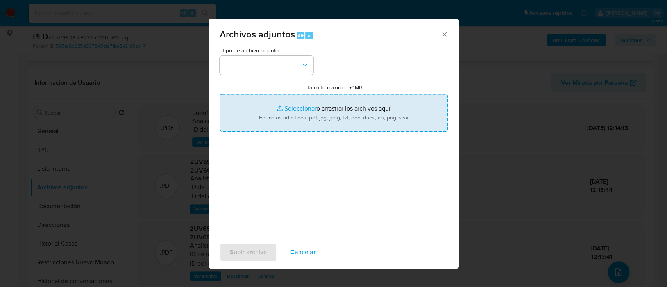
type input "C:\fakepath\Certificación contable septiembre 24 - abril 25.pdf"
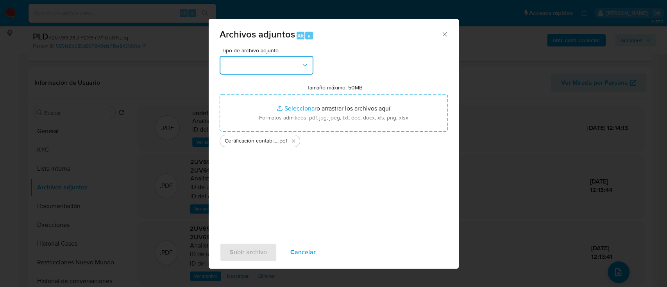
click at [253, 71] on button "button" at bounding box center [267, 65] width 94 height 19
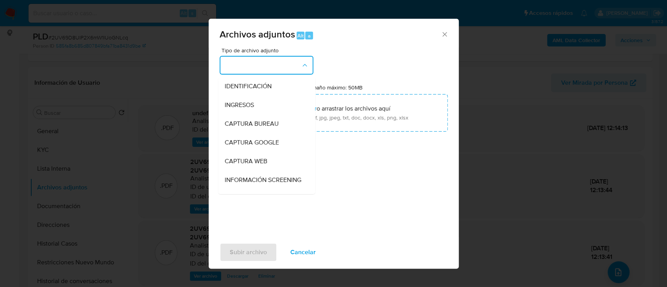
scroll to position [104, 0]
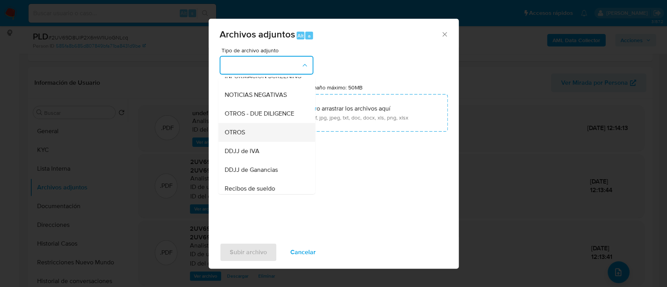
click at [254, 139] on div "OTROS" at bounding box center [264, 132] width 80 height 19
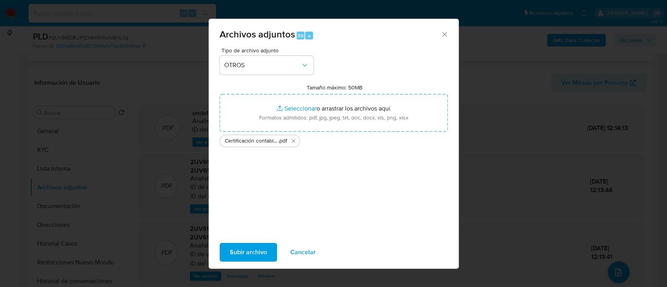
click at [246, 256] on span "Subir archivo" at bounding box center [248, 252] width 37 height 17
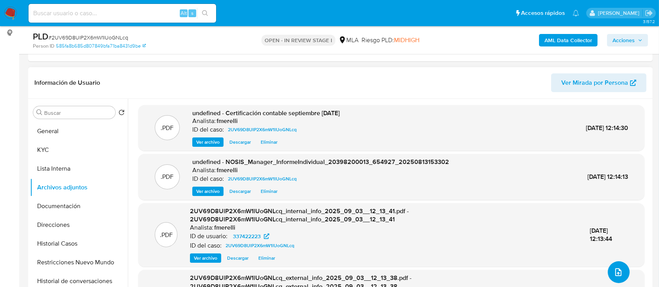
click at [618, 268] on icon "upload-file" at bounding box center [618, 272] width 9 height 9
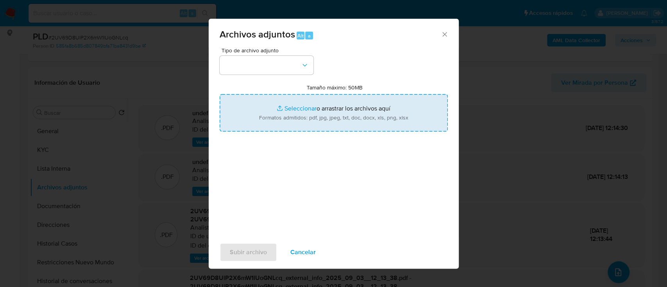
type input "C:\fakepath\Caselog 2UV69D8UlP2X6mW1lUoGNLcq.docx"
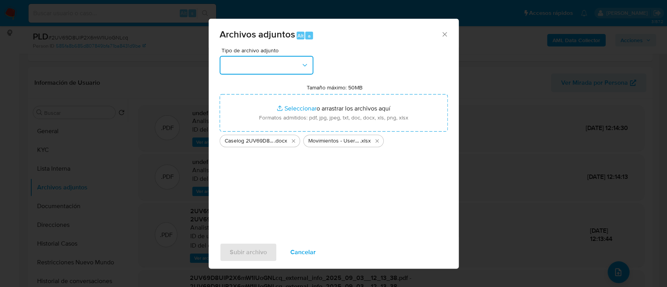
click at [263, 60] on button "button" at bounding box center [267, 65] width 94 height 19
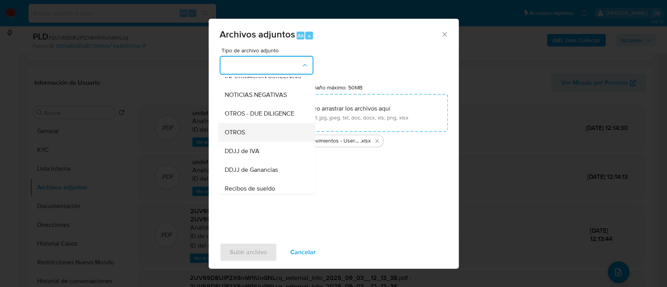
click at [275, 142] on div "OTROS" at bounding box center [264, 132] width 80 height 19
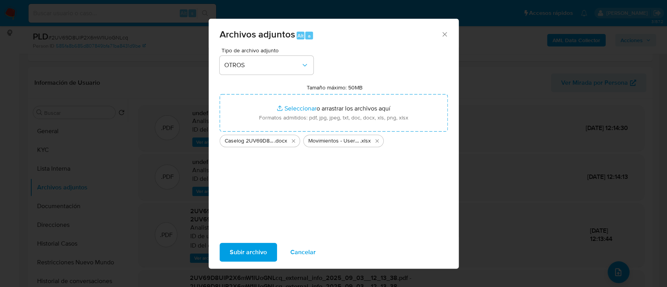
click at [263, 253] on span "Subir archivo" at bounding box center [248, 252] width 37 height 17
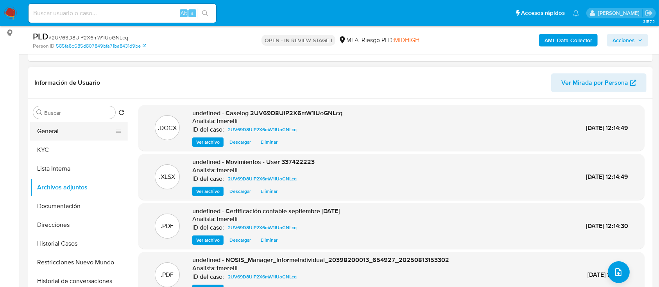
click at [65, 135] on button "General" at bounding box center [75, 131] width 91 height 19
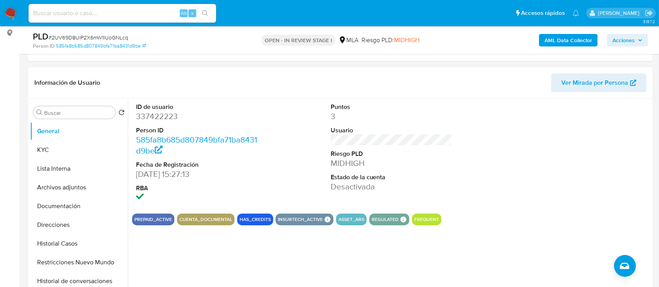
click at [149, 114] on dd "337422223" at bounding box center [197, 116] width 122 height 11
copy dd "337422223"
click at [78, 196] on button "Archivos adjuntos" at bounding box center [75, 187] width 91 height 19
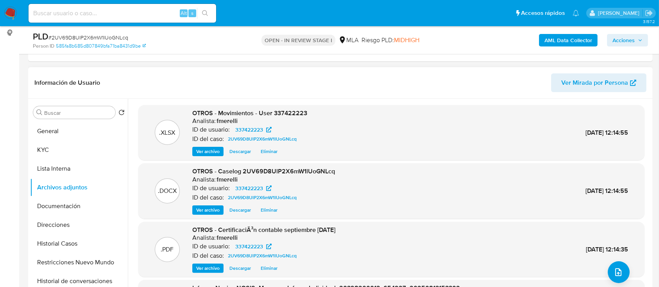
click at [213, 207] on span "Ver archivo" at bounding box center [207, 210] width 23 height 8
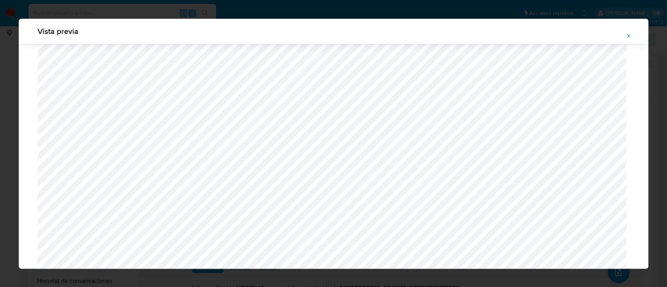
scroll to position [834, 0]
click at [624, 34] on button "Attachment preview" at bounding box center [628, 36] width 17 height 13
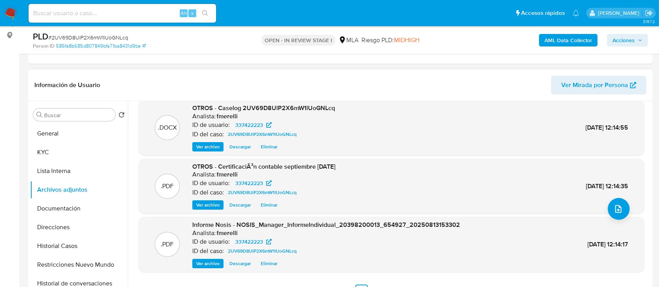
scroll to position [125, 0]
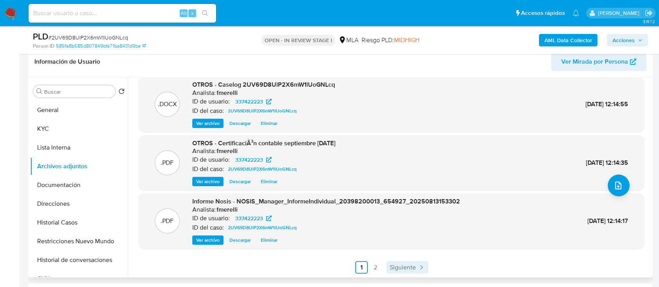
click at [390, 261] on link "Siguiente" at bounding box center [408, 267] width 42 height 13
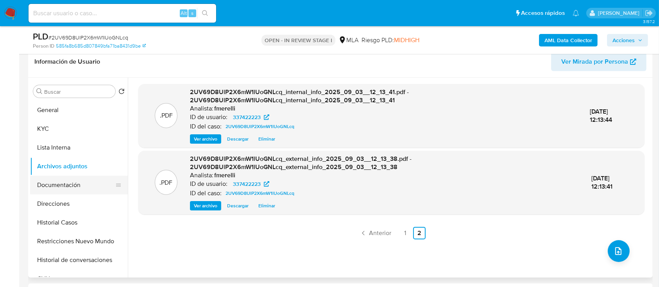
click at [70, 185] on button "Documentación" at bounding box center [75, 185] width 91 height 19
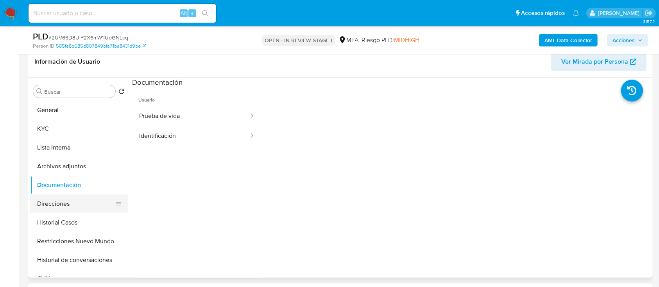
click at [79, 206] on button "Direcciones" at bounding box center [75, 204] width 91 height 19
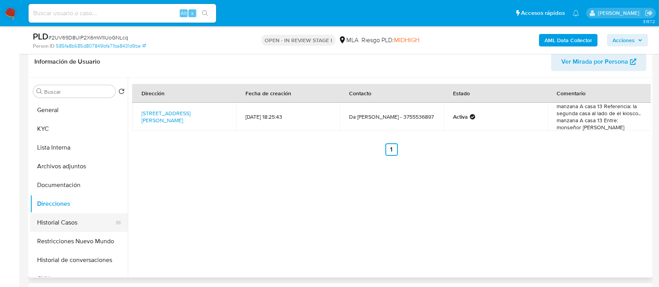
click at [75, 224] on button "Historial Casos" at bounding box center [75, 222] width 91 height 19
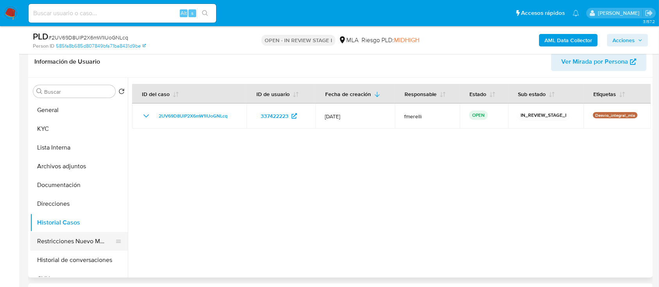
click at [88, 238] on button "Restricciones Nuevo Mundo" at bounding box center [75, 241] width 91 height 19
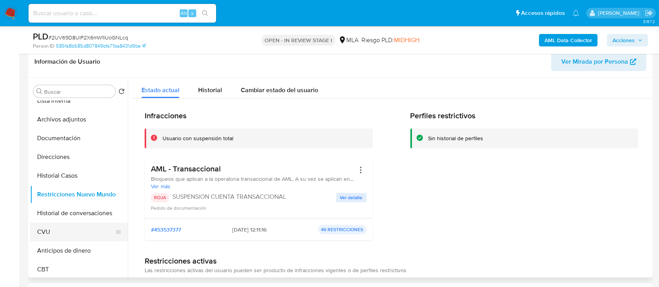
scroll to position [52, 0]
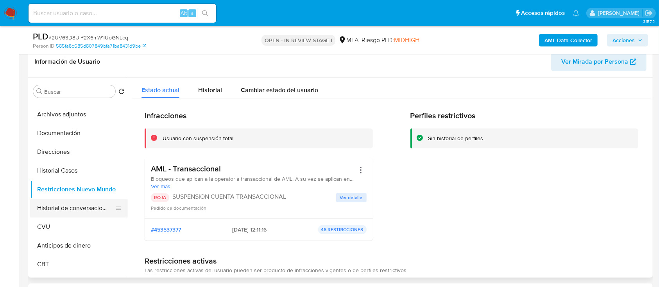
click at [69, 201] on button "Historial de conversaciones" at bounding box center [75, 208] width 91 height 19
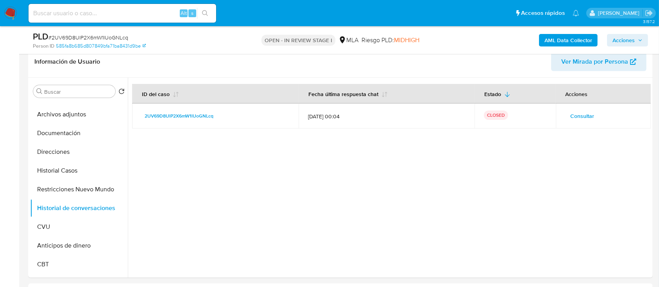
click at [614, 40] on span "Acciones" at bounding box center [623, 40] width 22 height 13
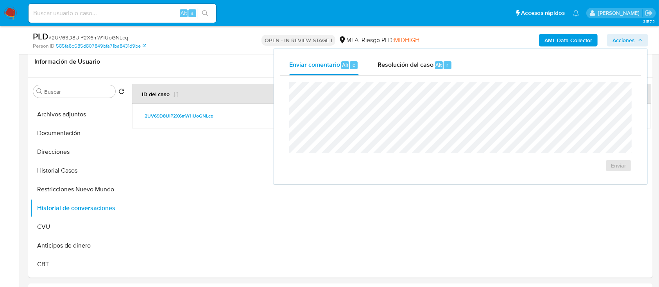
click at [413, 59] on div "Resolución del caso Alt r" at bounding box center [415, 65] width 75 height 20
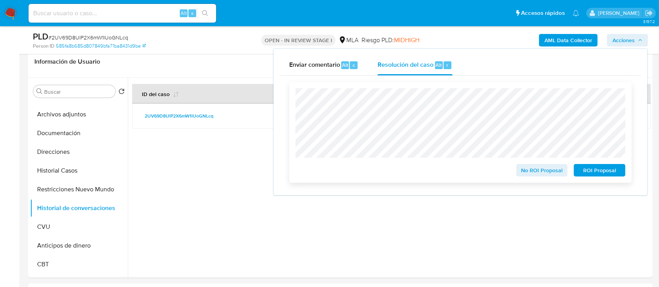
click at [606, 176] on span "ROI Proposal" at bounding box center [599, 170] width 41 height 11
click at [609, 176] on div "ROI Proposal" at bounding box center [598, 169] width 55 height 16
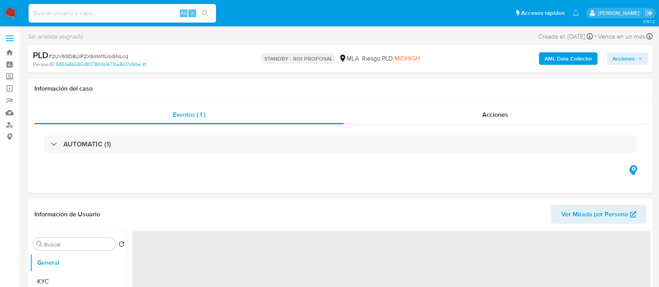
click at [13, 8] on img at bounding box center [10, 13] width 13 height 13
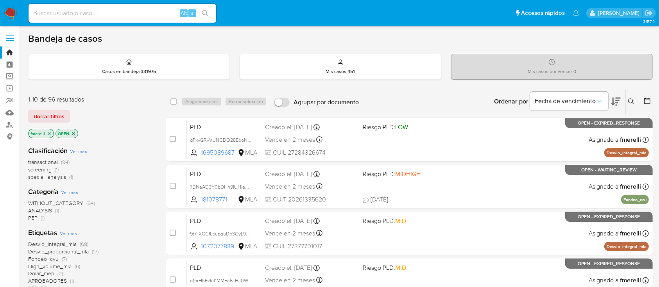
click at [120, 8] on input at bounding box center [123, 13] width 188 height 10
paste input "A0p9K5uiMagDrdHqcUytiz9O"
type input "A0p9K5uiMagDrdHqcUytiz9O"
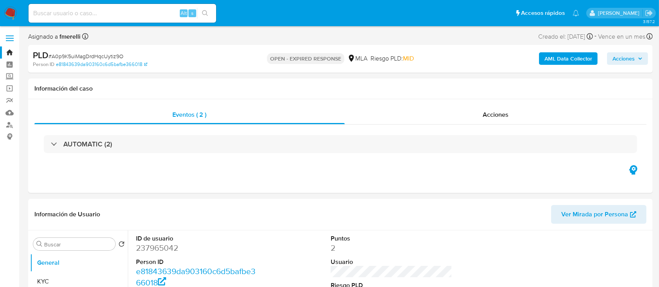
select select "10"
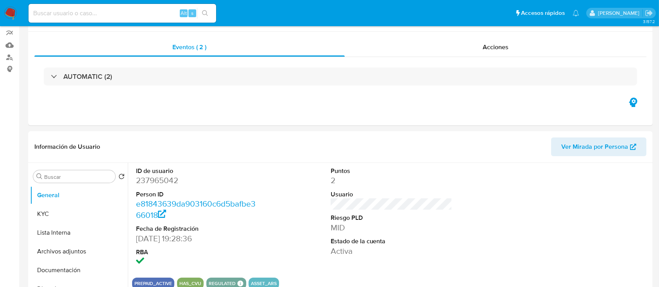
scroll to position [313, 0]
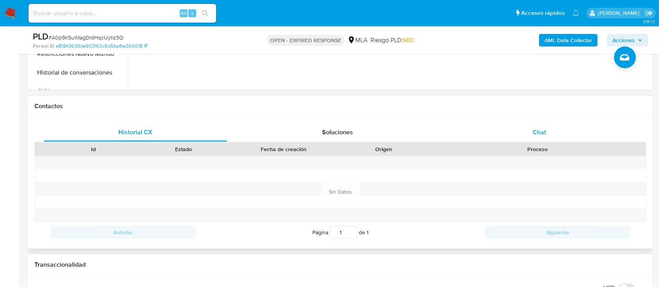
click at [491, 136] on div "Chat" at bounding box center [539, 132] width 183 height 19
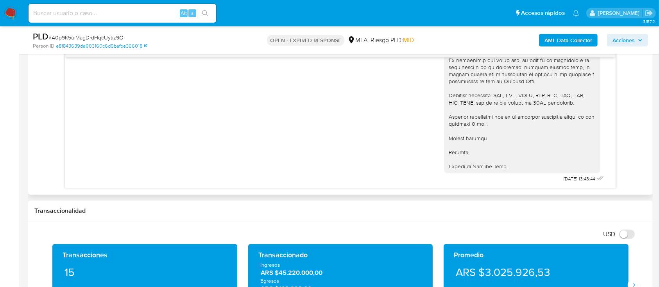
scroll to position [630, 0]
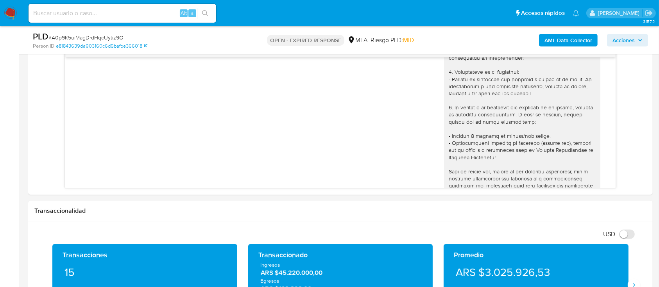
click at [163, 16] on input at bounding box center [123, 13] width 188 height 10
paste input "A0p9K5uiMagDrdHqcUytiz9O"
type input "A0p9K5uiMagDrdHqcUytiz9O"
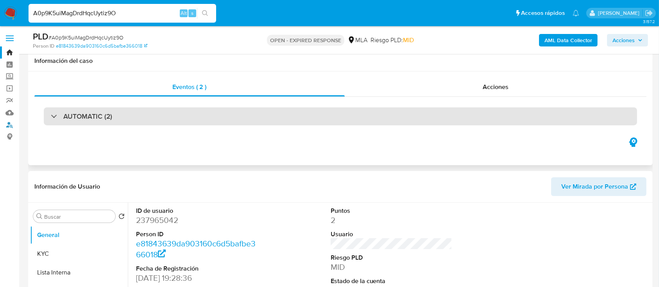
scroll to position [0, 0]
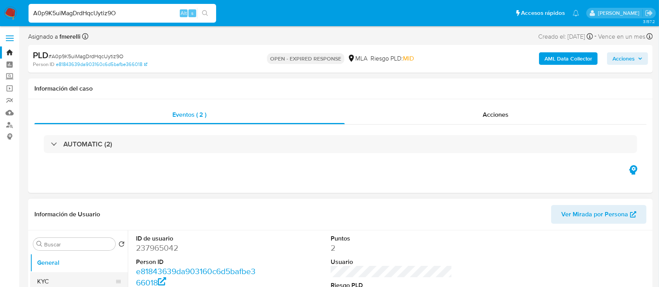
click at [93, 273] on button "KYC" at bounding box center [75, 281] width 91 height 19
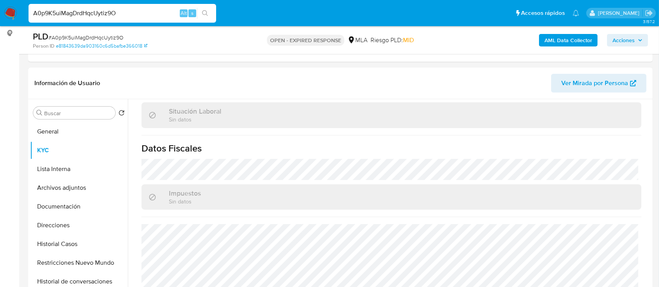
scroll to position [208, 0]
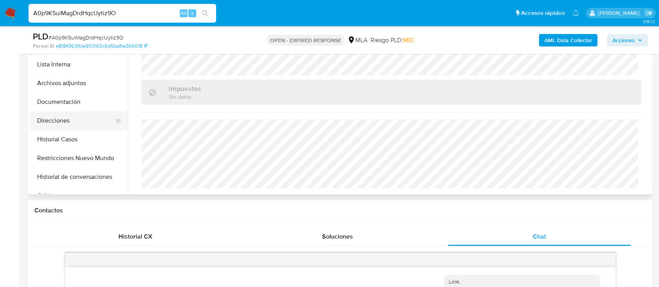
click at [67, 115] on button "Direcciones" at bounding box center [75, 120] width 91 height 19
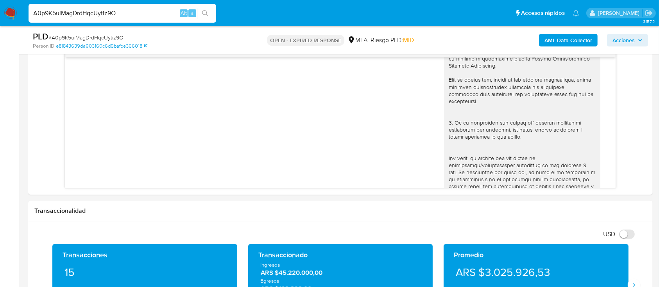
scroll to position [109, 0]
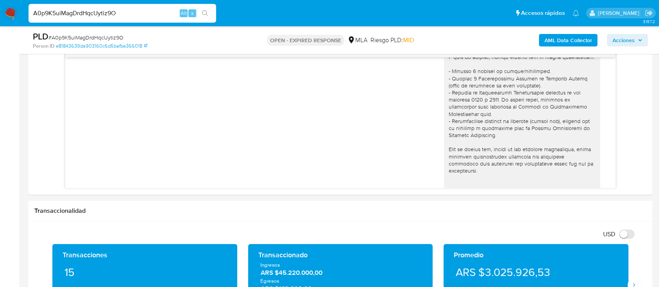
click at [88, 32] on div "PLD # A0p9K5uiMagDrdHqcUytiz9O" at bounding box center [134, 37] width 202 height 12
copy span "A0p9K5uiMagDrdHqcUytiz9O"
click at [11, 8] on img at bounding box center [10, 13] width 13 height 13
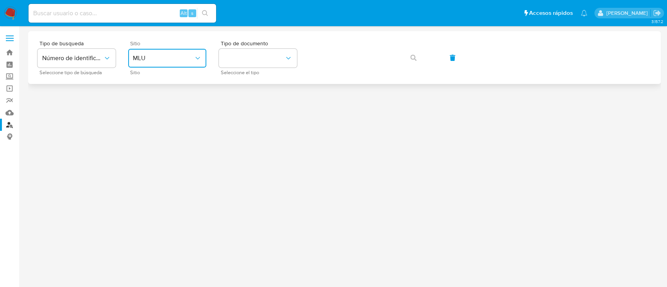
click at [189, 56] on span "MLU" at bounding box center [163, 58] width 61 height 8
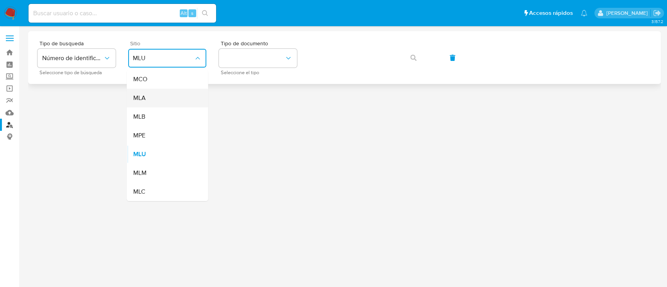
click at [182, 96] on div "MLA" at bounding box center [165, 98] width 64 height 19
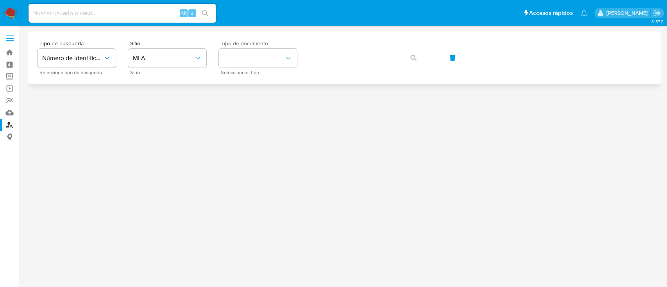
click at [297, 41] on span "Tipo de documento" at bounding box center [260, 43] width 78 height 5
click at [279, 58] on button "identificationType" at bounding box center [258, 58] width 78 height 19
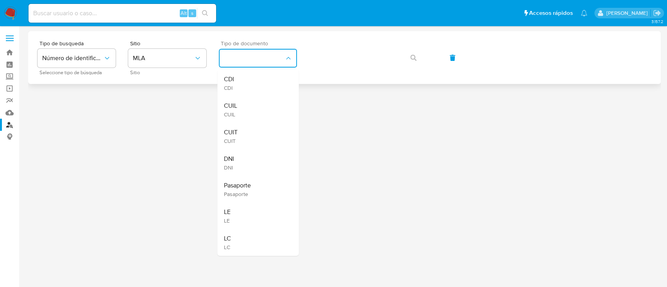
click at [255, 115] on div "CUIL CUIL" at bounding box center [256, 110] width 64 height 27
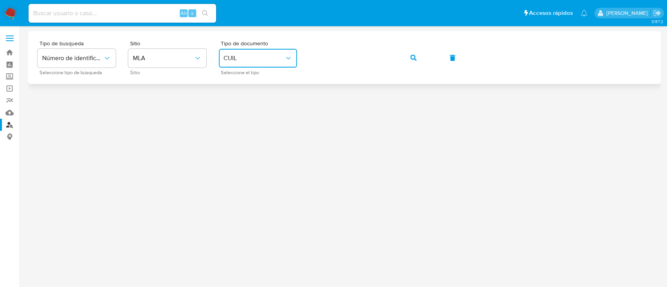
click at [409, 55] on button "button" at bounding box center [413, 57] width 27 height 19
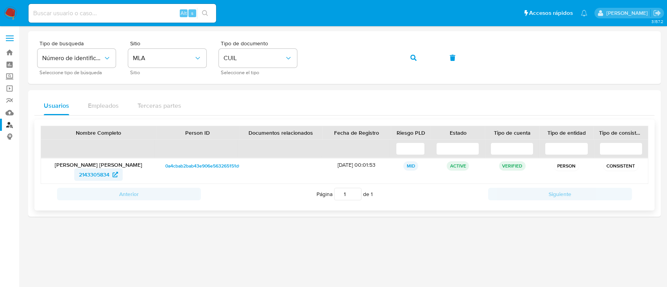
click at [106, 176] on span "2143305834" at bounding box center [94, 174] width 30 height 13
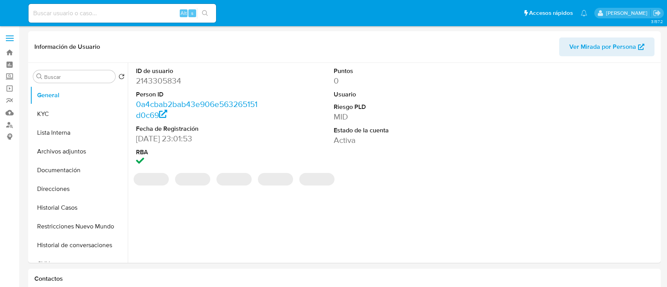
select select "10"
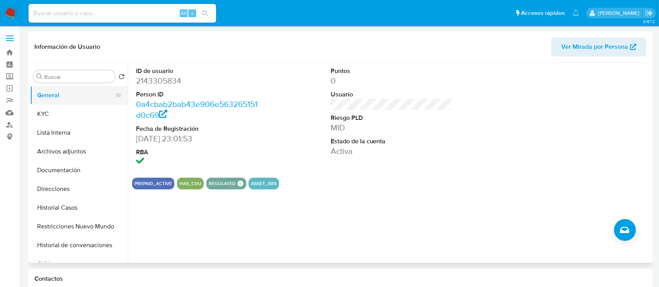
click at [64, 104] on button "General" at bounding box center [75, 95] width 91 height 19
click at [63, 115] on button "KYC" at bounding box center [75, 114] width 91 height 19
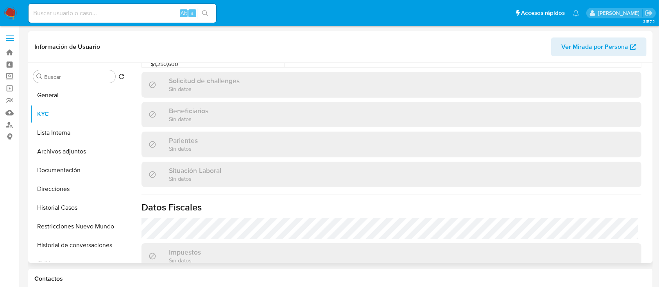
scroll to position [412, 0]
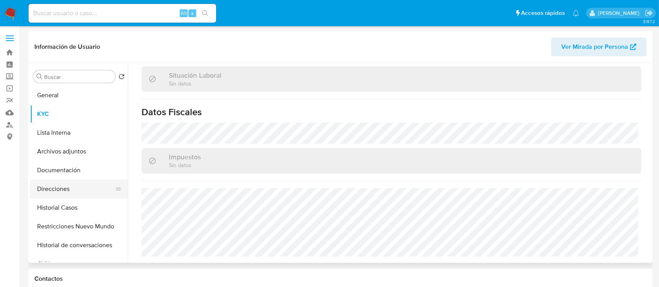
click at [53, 182] on button "Direcciones" at bounding box center [75, 189] width 91 height 19
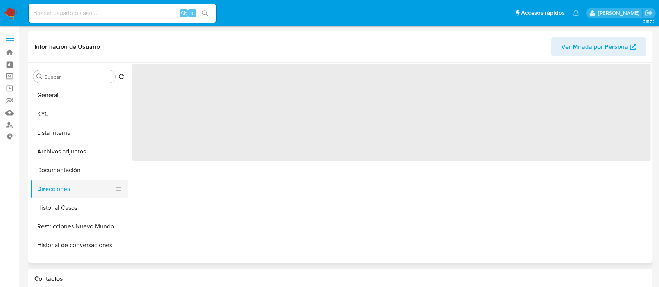
scroll to position [0, 0]
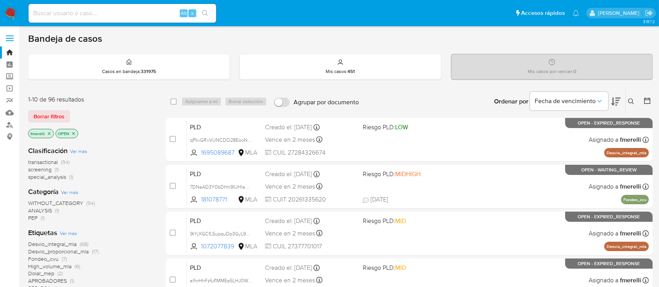
click at [632, 99] on icon at bounding box center [631, 101] width 6 height 6
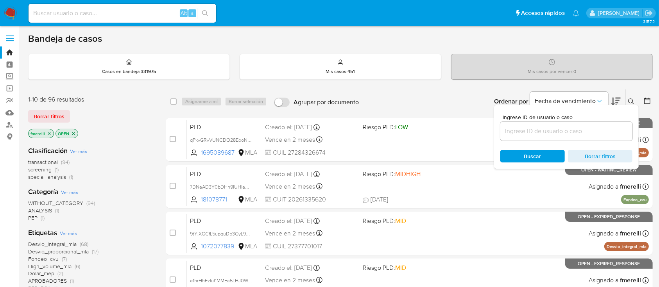
click at [610, 128] on input at bounding box center [566, 131] width 132 height 10
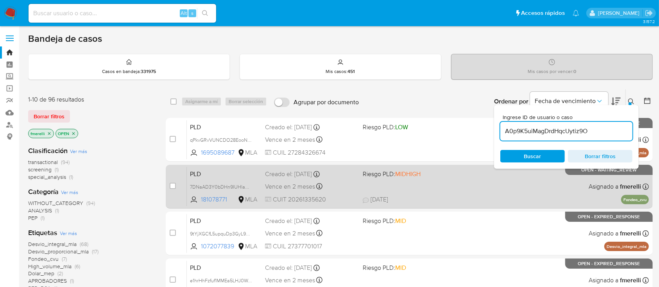
type input "A0p9K5uiMagDrdHqcUytiz9O"
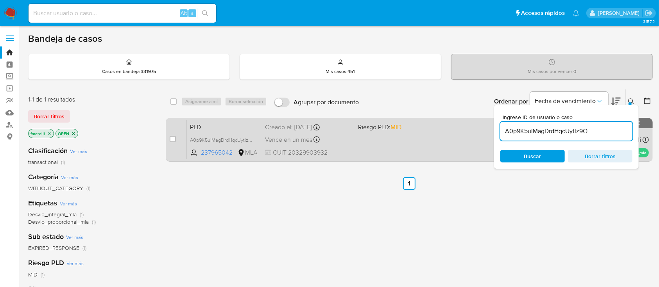
drag, startPoint x: 174, startPoint y: 134, endPoint x: 176, endPoint y: 140, distance: 6.0
click at [176, 140] on div "case-item-checkbox No es posible asignar el caso" at bounding box center [178, 139] width 17 height 39
click at [174, 140] on input "checkbox" at bounding box center [173, 139] width 6 height 6
checkbox input "true"
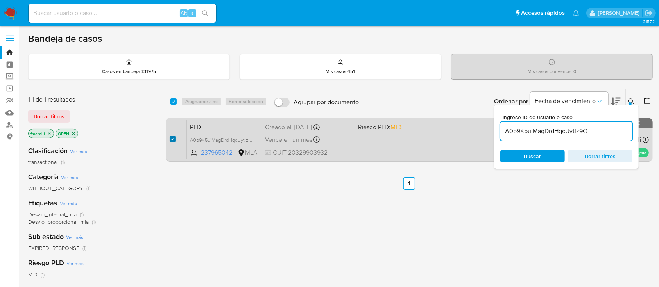
checkbox input "true"
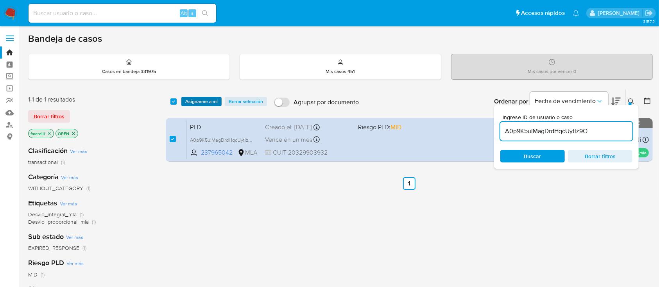
click at [200, 104] on span "Asignarme a mí" at bounding box center [201, 102] width 32 height 8
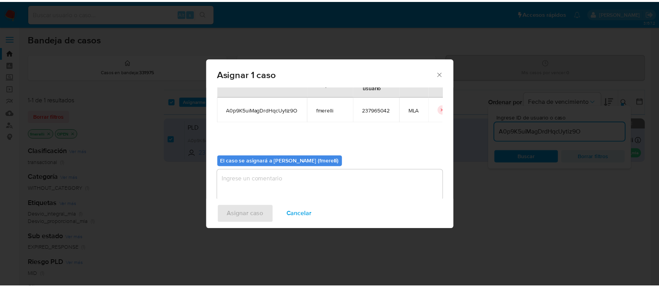
scroll to position [40, 0]
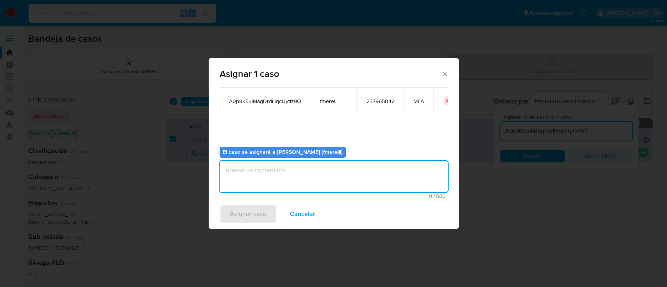
click at [273, 177] on textarea "assign-modal" at bounding box center [334, 176] width 228 height 31
click at [258, 212] on span "Asignar caso" at bounding box center [248, 214] width 37 height 17
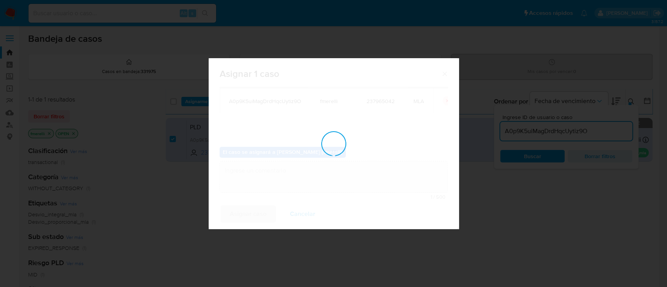
checkbox input "false"
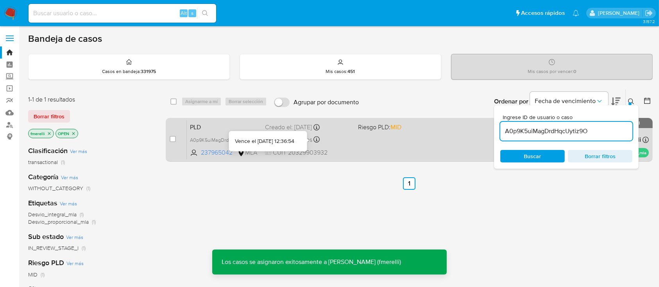
click at [315, 141] on icon at bounding box center [316, 139] width 6 height 6
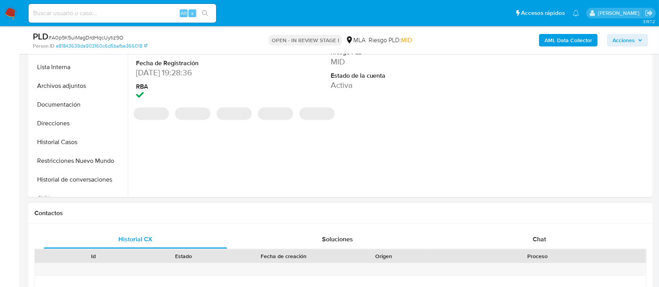
scroll to position [208, 0]
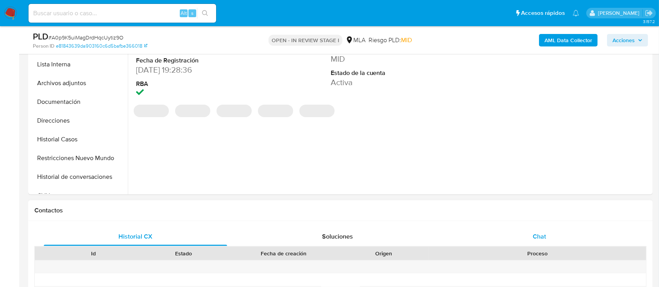
click at [535, 233] on span "Chat" at bounding box center [539, 236] width 13 height 9
select select "10"
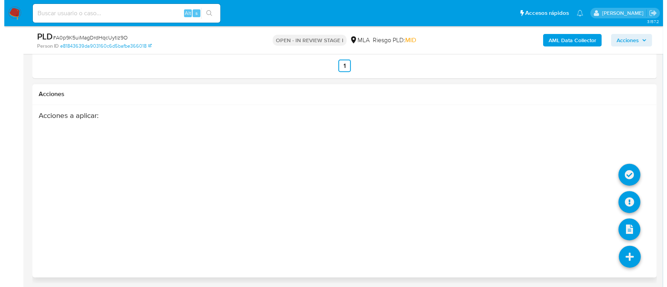
scroll to position [1400, 0]
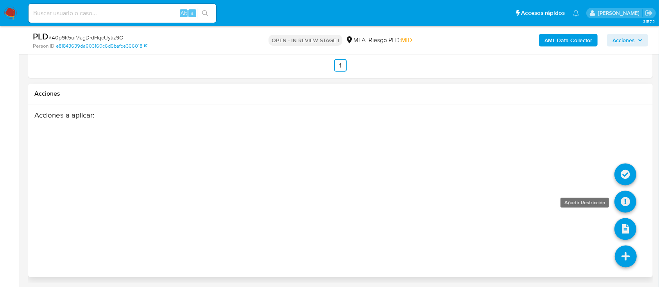
click at [629, 198] on icon at bounding box center [625, 202] width 22 height 22
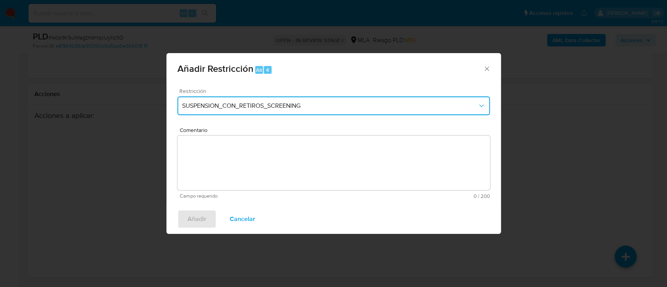
click at [310, 100] on button "SUSPENSION_CON_RETIROS_SCREENING" at bounding box center [333, 106] width 313 height 19
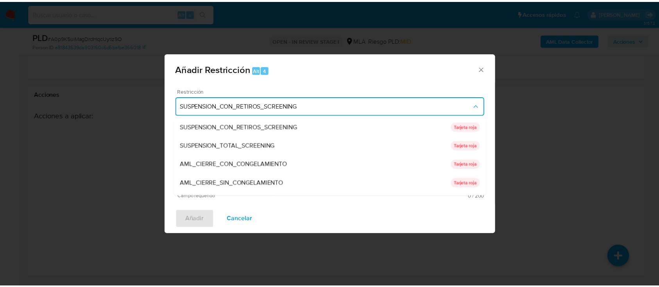
scroll to position [166, 0]
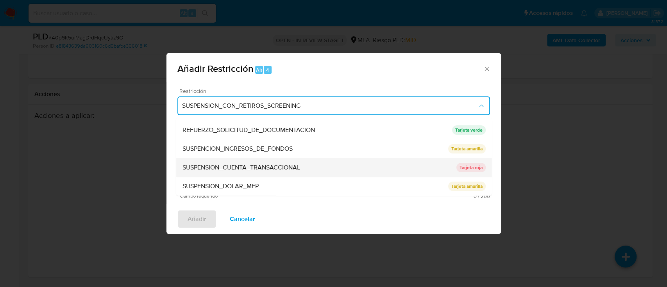
click at [301, 169] on div "SUSPENSION_CUENTA_TRANSACCIONAL" at bounding box center [319, 167] width 274 height 19
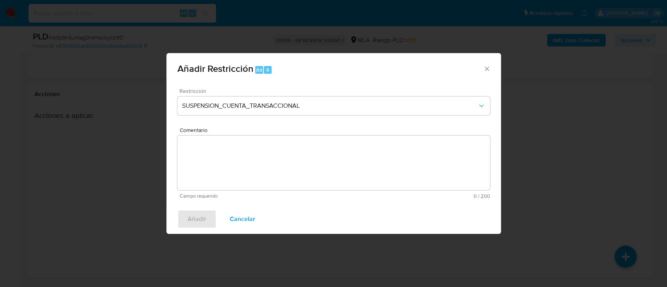
click at [273, 167] on textarea "Comentario" at bounding box center [333, 163] width 313 height 55
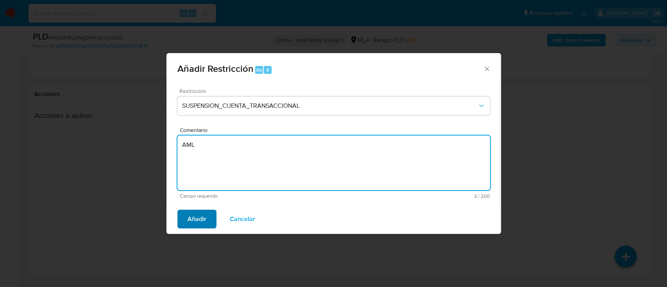
type textarea "AML"
click at [187, 225] on button "Añadir" at bounding box center [196, 219] width 39 height 19
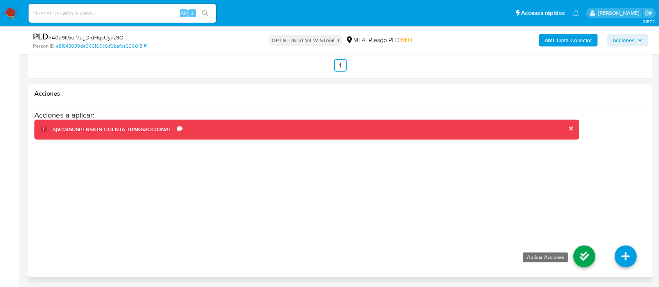
click at [583, 256] on icon at bounding box center [584, 257] width 22 height 22
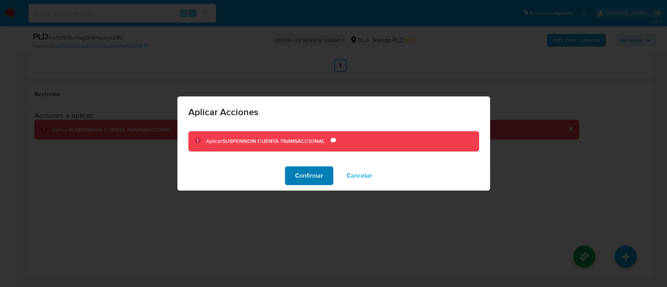
click at [313, 172] on span "Confirmar" at bounding box center [309, 175] width 28 height 17
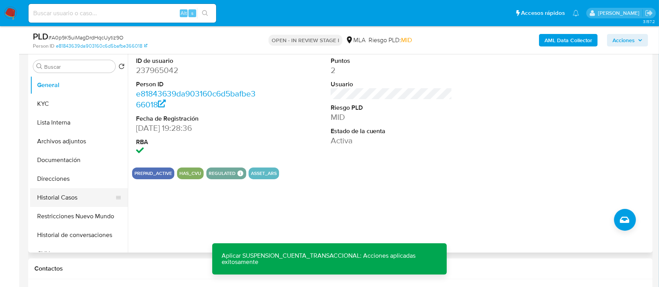
scroll to position [149, 0]
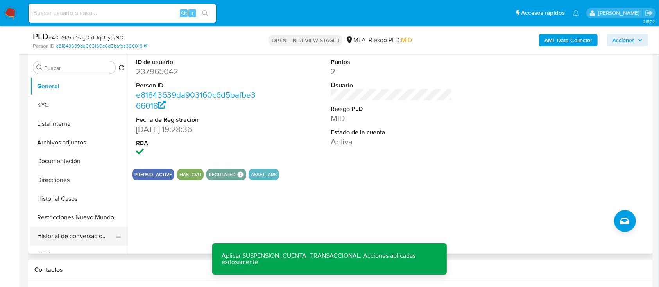
click at [59, 227] on button "Historial de conversaciones" at bounding box center [75, 236] width 91 height 19
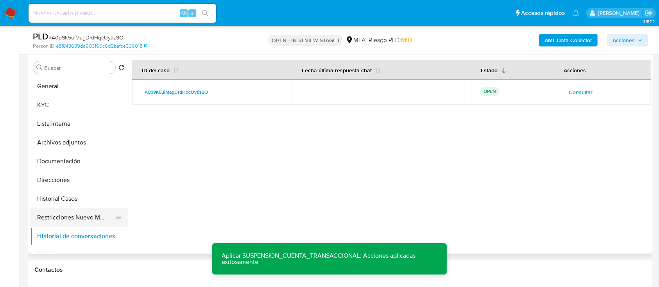
click at [75, 221] on button "Restricciones Nuevo Mundo" at bounding box center [75, 217] width 91 height 19
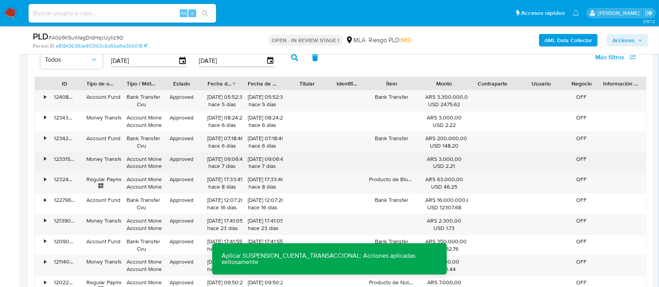
scroll to position [1035, 0]
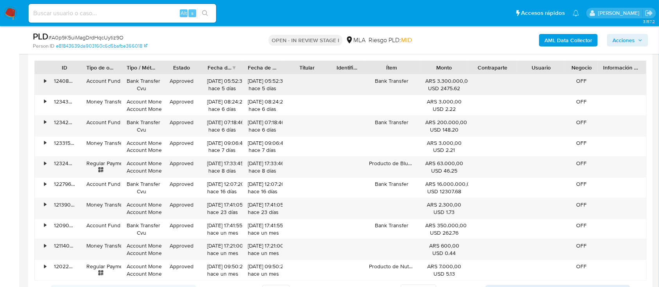
drag, startPoint x: 400, startPoint y: 86, endPoint x: 56, endPoint y: 74, distance: 344.2
click at [56, 75] on div "• 124083745044 Account Fund Bank Transfer Cvu Approved 29/08/2025 05:52:31 hace…" at bounding box center [340, 85] width 611 height 20
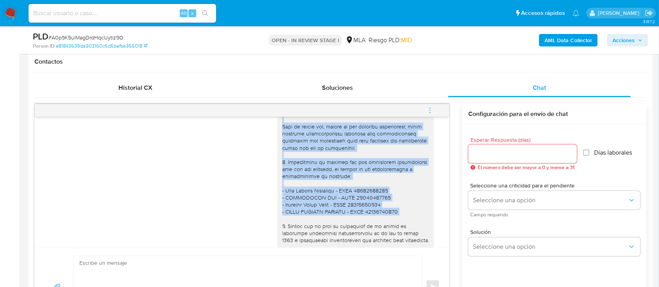
scroll to position [890, 0]
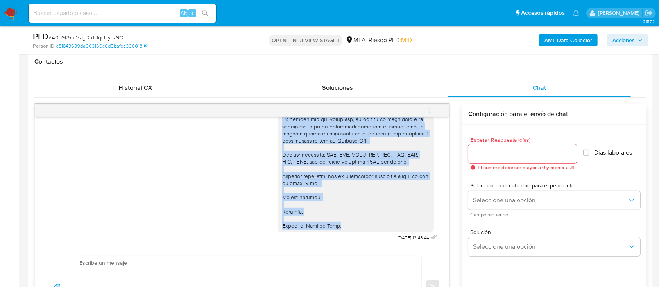
drag, startPoint x: 272, startPoint y: 160, endPoint x: 368, endPoint y: 227, distance: 117.4
click at [368, 227] on div at bounding box center [356, 37] width 156 height 390
copy div "Hola Juan Martin Gilly, En función de las operaciones registradas en tu cuenta …"
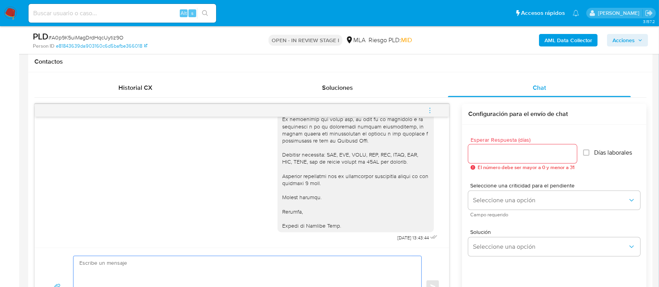
click at [322, 270] on textarea at bounding box center [245, 286] width 332 height 61
paste textarea "Hola Juan Martin Gilly, En función de las operaciones registradas en tu cuenta …"
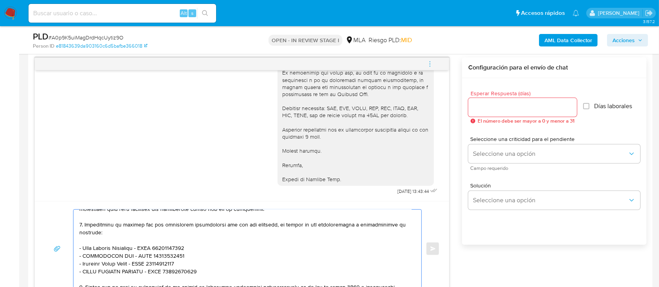
scroll to position [156, 0]
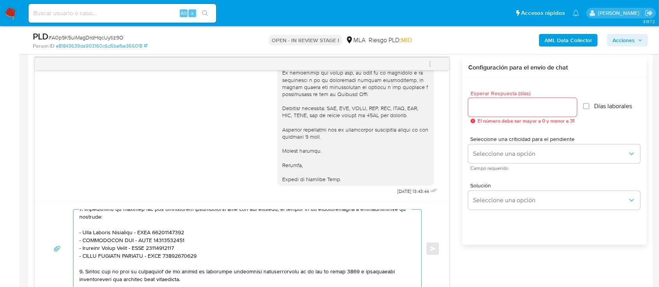
drag, startPoint x: 194, startPoint y: 235, endPoint x: 204, endPoint y: 264, distance: 30.9
click at [204, 264] on textarea at bounding box center [245, 249] width 332 height 78
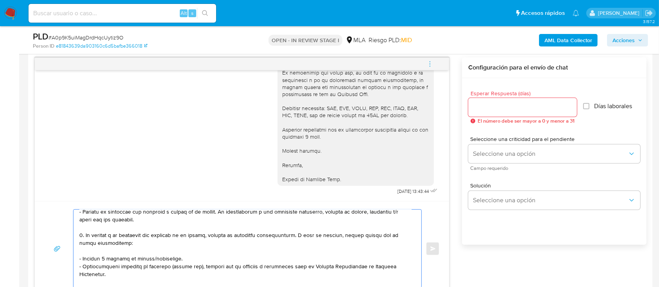
scroll to position [0, 0]
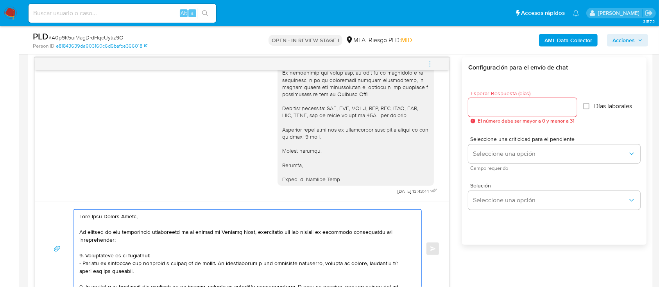
type textarea "Hola Juan Martin Gilly, En función de las operaciones registradas en tu cuenta …"
click at [511, 108] on input "Esperar Respuesta (días)" at bounding box center [522, 107] width 109 height 10
type input "1"
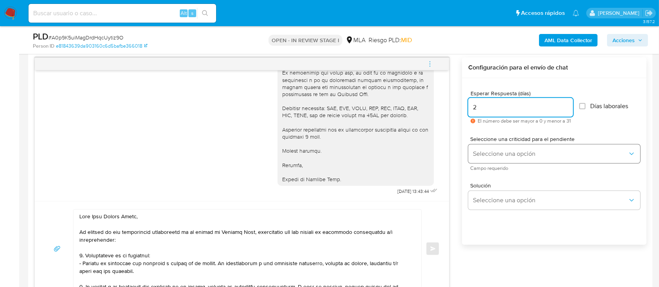
type input "2"
click at [496, 147] on button "Seleccione una opción" at bounding box center [554, 154] width 172 height 19
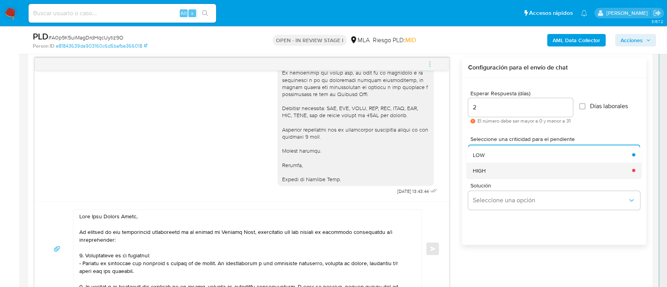
click at [494, 167] on div "HIGH" at bounding box center [550, 171] width 155 height 16
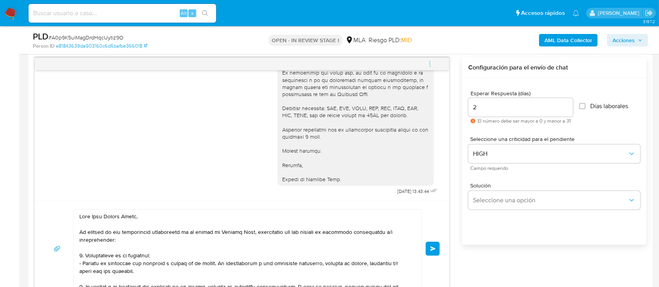
click at [438, 251] on button "Enviar" at bounding box center [433, 249] width 14 height 14
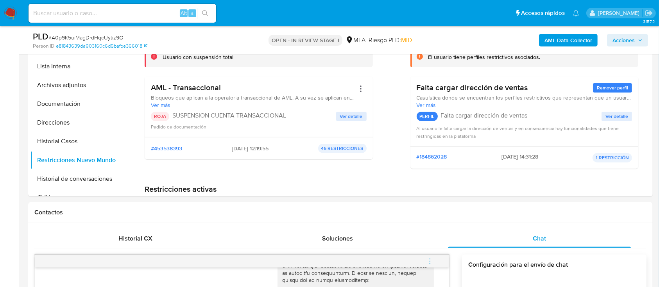
scroll to position [143, 0]
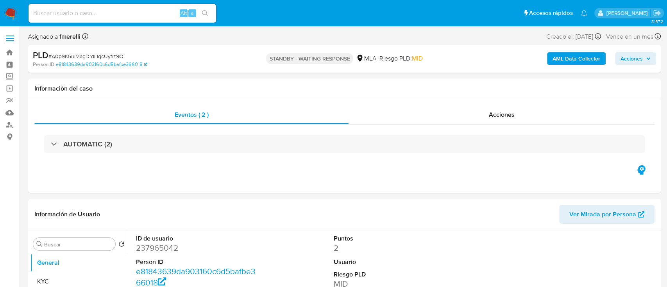
select select "10"
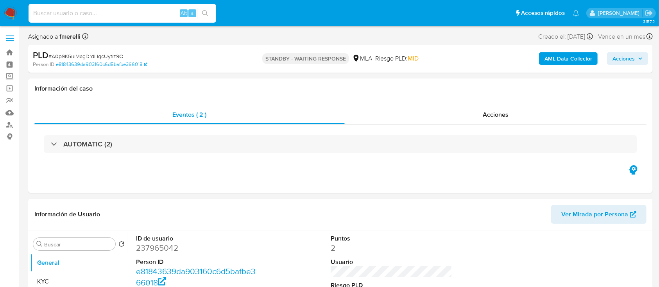
click at [160, 14] on input at bounding box center [123, 13] width 188 height 10
paste input "Jbf3XrZBNMBjmfDLtgfJ64dG"
click at [128, 11] on input "Jbf3XrZBNMBjmfDLtgfJ64dG" at bounding box center [123, 13] width 188 height 10
paste input "qUr7sUAuOBxtS8mX7TjSdbf9"
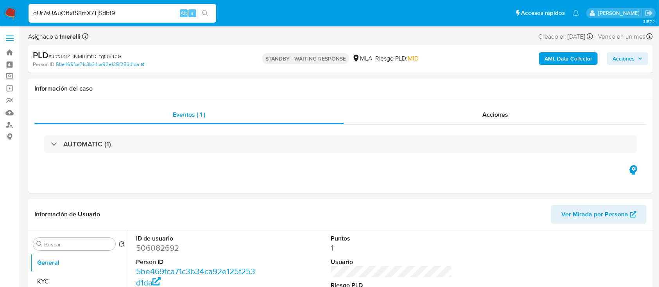
type input "qUr7sUAuOBxtS8mX7TjSdbf9"
select select "10"
click at [105, 11] on input "qUr7sUAuOBxtS8mX7TjSdbf9" at bounding box center [123, 13] width 188 height 10
select select "10"
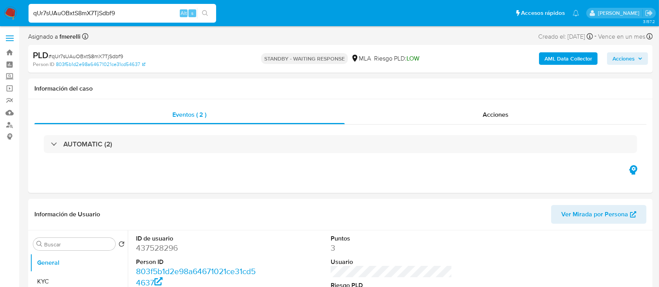
paste input "n3vs8nW4eql19Q9jF349J2YZ"
type input "n3vs8nW4eql19Q9jF349J2YZ"
click at [128, 11] on input "n3vs8nW4eql19Q9jF349J2YZ" at bounding box center [123, 13] width 188 height 10
select select "10"
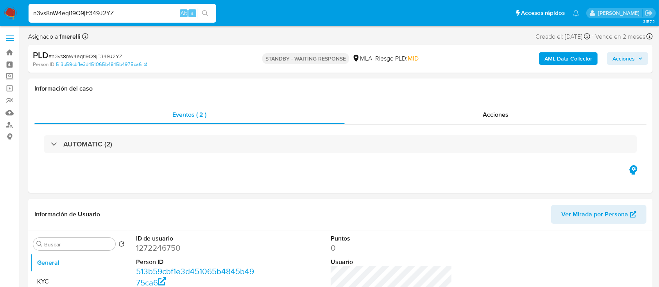
paste input "XjROEzLCl1xR9KZNRpPvw8rA"
click at [105, 16] on input "XjROEzLCl1xR9KZNRpPvw8rA" at bounding box center [123, 13] width 188 height 10
paste input "1iMNxvilfkrDP3snSvArtroZ"
type input "1iMNxvilfkrDP3snSvArtroZ"
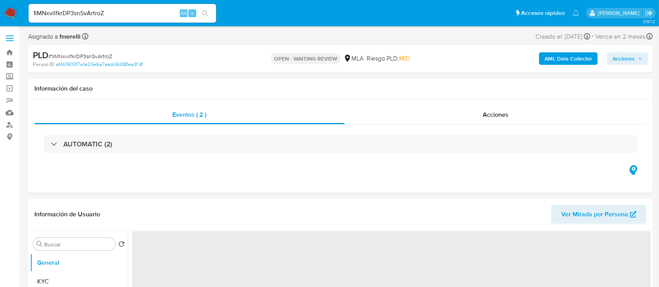
select select "10"
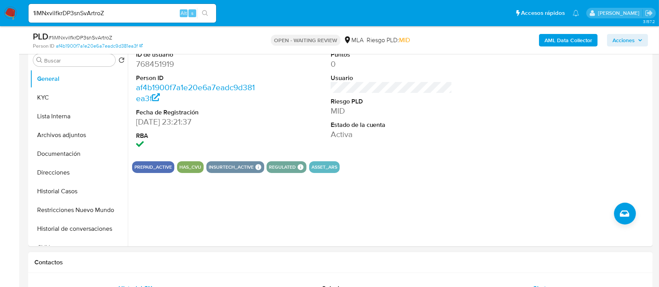
click at [523, 281] on div "Chat" at bounding box center [539, 288] width 183 height 19
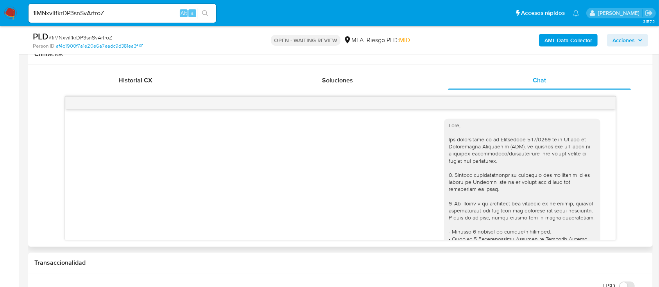
scroll to position [1146, 0]
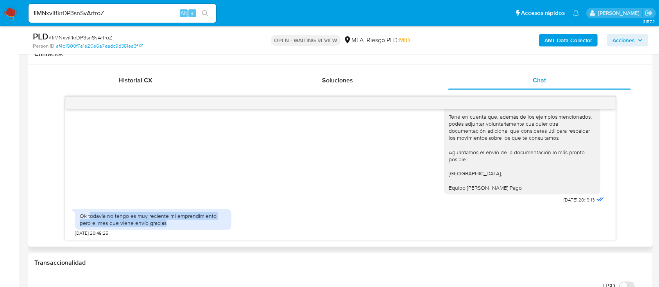
drag, startPoint x: 96, startPoint y: 213, endPoint x: 217, endPoint y: 224, distance: 121.3
click at [217, 224] on div "Ok todavía no tengo es muy reciente mi emprendimiento pero el mes que viene env…" at bounding box center [153, 220] width 147 height 14
click at [125, 219] on div "Ok todavía no tengo es muy reciente mi emprendimiento pero el mes que viene env…" at bounding box center [153, 220] width 147 height 14
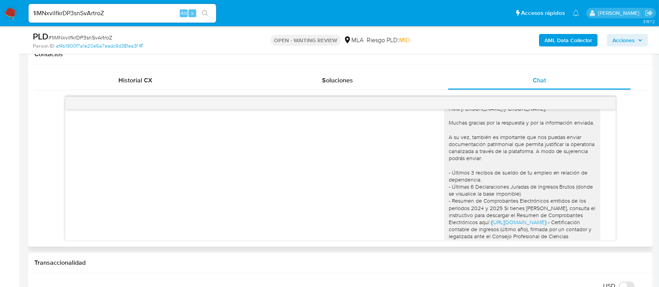
scroll to position [990, 0]
click at [14, 14] on img at bounding box center [10, 13] width 13 height 13
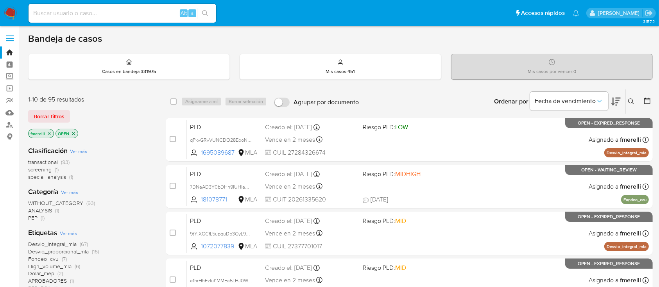
click at [148, 17] on input at bounding box center [123, 13] width 188 height 10
paste input "wZ62F4SXZ990rIVL5x4WwLPA"
type input "wZ62F4SXZ990rIVL5x4WwLPA"
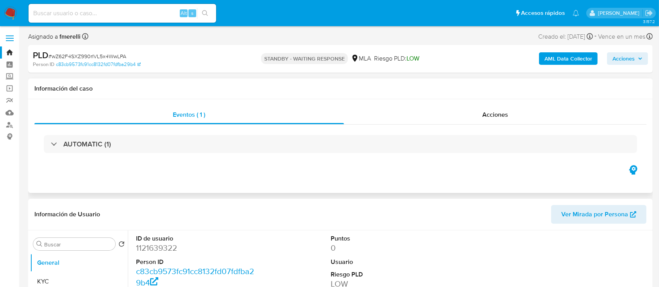
select select "10"
click at [95, 20] on div "Alt s" at bounding box center [123, 13] width 188 height 19
click at [101, 16] on input at bounding box center [123, 13] width 188 height 10
paste input "Qg3zHjfb2MEx9cUlfp4nAjBW"
type input "Qg3zHjfb2MEx9cUlfp4nAjBW"
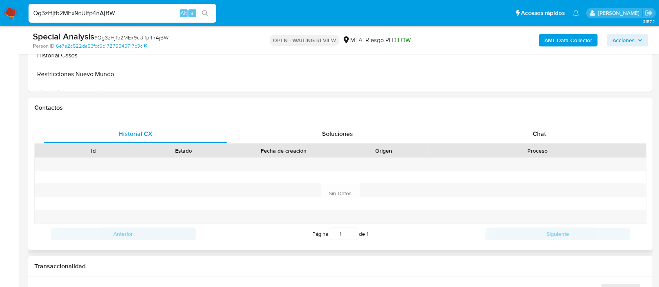
scroll to position [313, 0]
select select "10"
click at [557, 139] on div "Chat" at bounding box center [539, 132] width 183 height 19
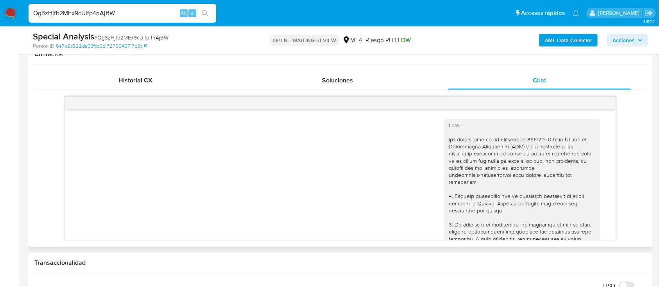
scroll to position [1041, 0]
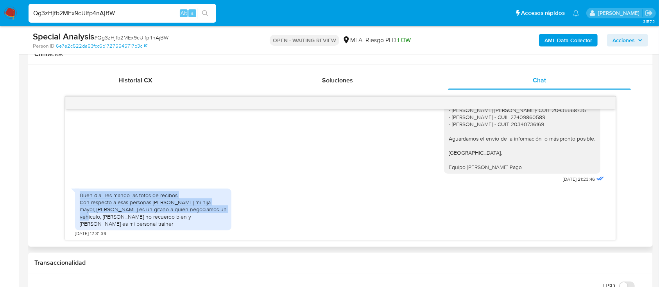
drag, startPoint x: 129, startPoint y: 192, endPoint x: 199, endPoint y: 209, distance: 72.6
click at [199, 209] on div "Buen dia.. les mando las fotos de recibos Con respecto a esas personas [PERSON_…" at bounding box center [153, 210] width 147 height 36
drag, startPoint x: 92, startPoint y: 217, endPoint x: 222, endPoint y: 229, distance: 129.9
click at [222, 229] on div "Buen dia.. les mando las fotos de recibos Con respecto a esas personas [PERSON_…" at bounding box center [153, 210] width 156 height 42
click at [180, 224] on div "Buen dia.. les mando las fotos de recibos Con respecto a esas personas Uribe es…" at bounding box center [153, 210] width 147 height 36
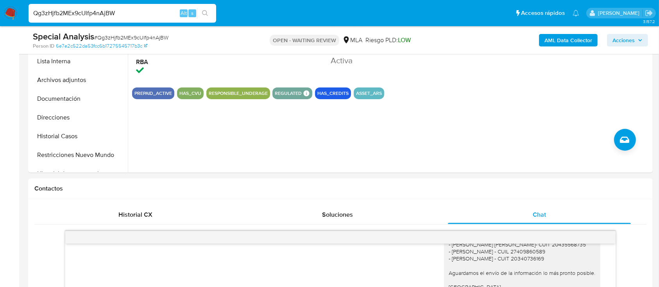
scroll to position [156, 0]
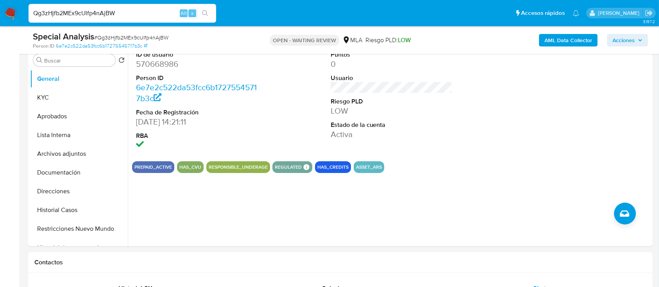
click at [12, 16] on img at bounding box center [10, 13] width 13 height 13
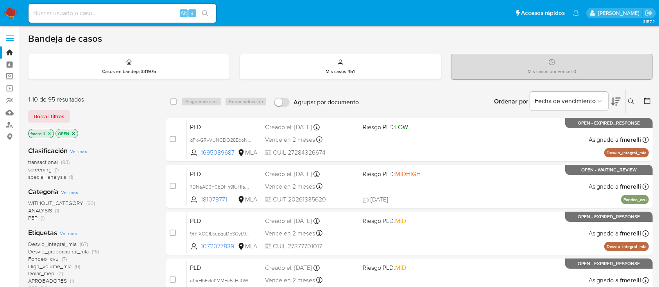
click at [138, 15] on input at bounding box center [123, 13] width 188 height 10
paste input "meg9ZGZOmabfH6YlRvCJYrkr"
type input "meg9ZGZOmabfH6YlRvCJYrkr"
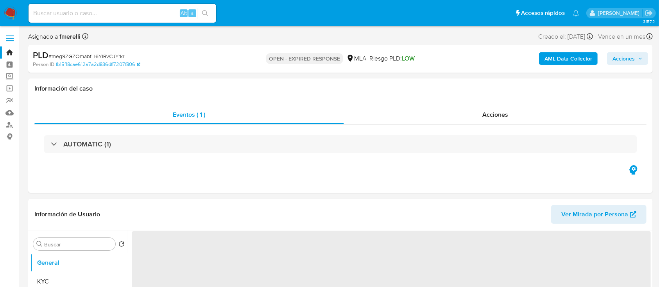
click at [113, 54] on span "# meg9ZGZOmabfH6YlRvCJYrkr" at bounding box center [86, 56] width 76 height 8
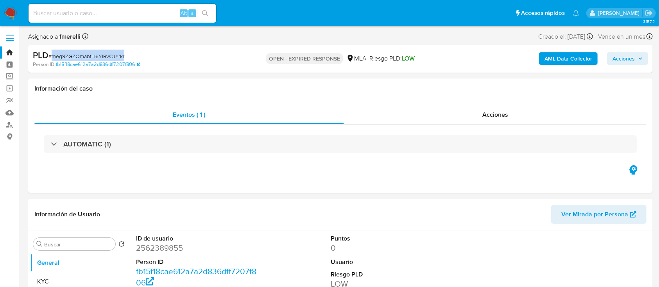
copy span "meg9ZGZOmabfH6YlRvCJYrkr"
click at [10, 8] on img at bounding box center [10, 13] width 13 height 13
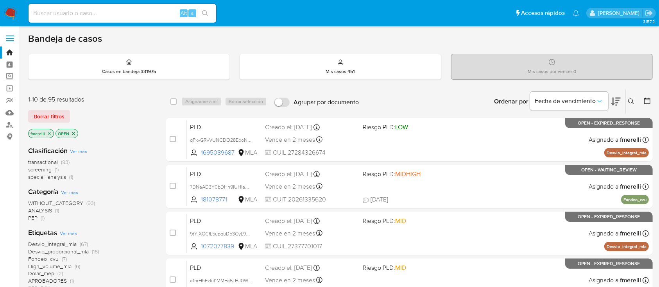
click at [629, 105] on button at bounding box center [632, 101] width 13 height 9
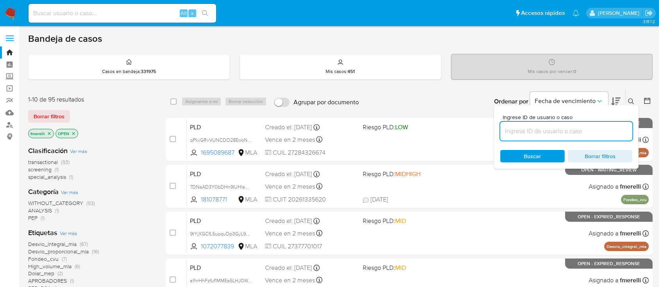
click at [603, 129] on input at bounding box center [566, 131] width 132 height 10
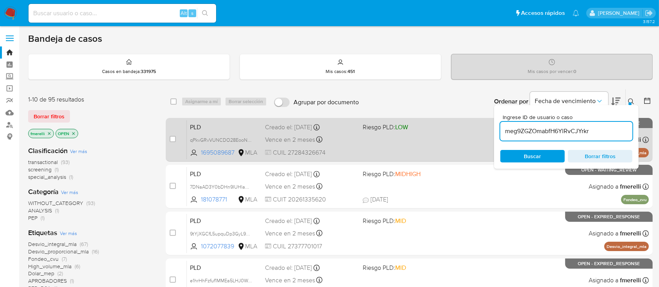
type input "meg9ZGZOmabfH6YlRvCJYrkr"
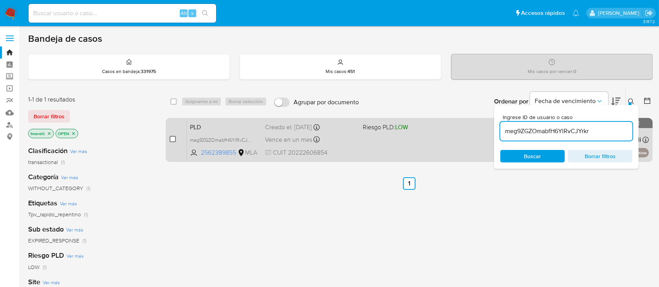
click at [175, 139] on input "checkbox" at bounding box center [173, 139] width 6 height 6
checkbox input "true"
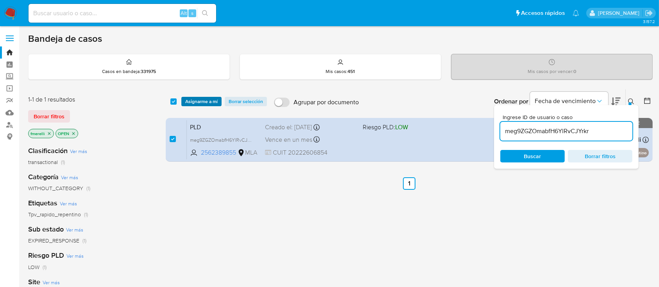
click at [194, 101] on span "Asignarme a mí" at bounding box center [201, 102] width 32 height 8
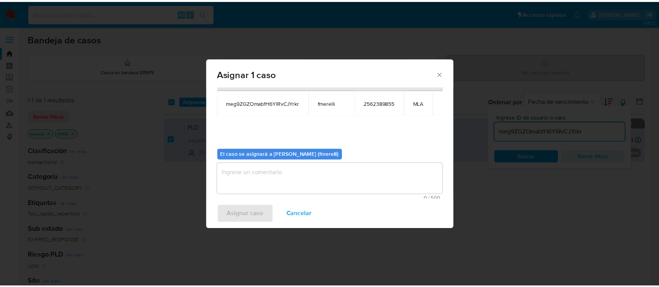
scroll to position [40, 0]
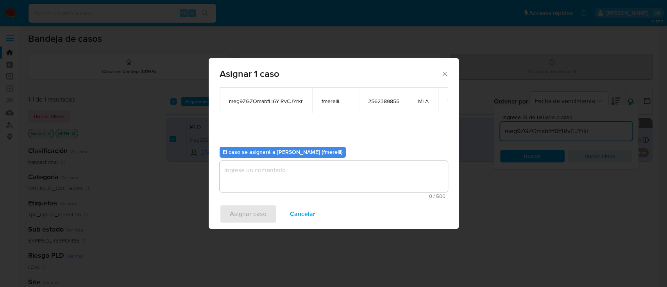
click at [272, 189] on textarea "assign-modal" at bounding box center [334, 176] width 228 height 31
click at [250, 214] on span "Asignar caso" at bounding box center [248, 214] width 37 height 17
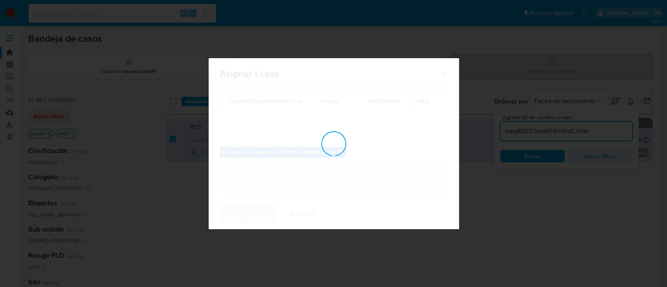
checkbox input "false"
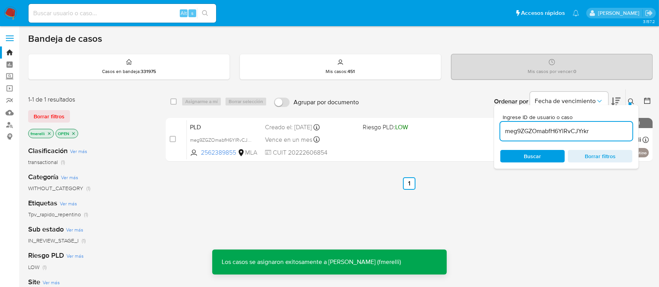
click at [362, 146] on div "PLD meg9ZGZOmabfH6YlRvCJYrkr 2562389855 MLA Riesgo PLD: LOW Creado el: 12/08/20…" at bounding box center [418, 139] width 462 height 39
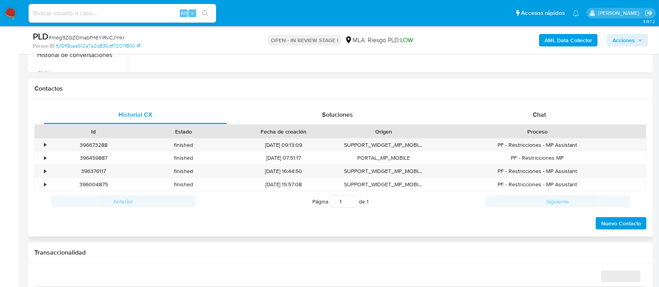
scroll to position [365, 0]
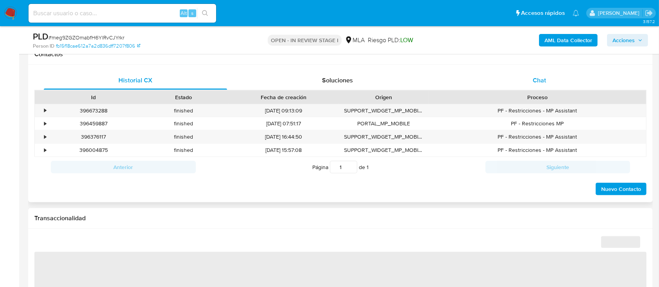
click at [553, 78] on div "Chat" at bounding box center [539, 80] width 183 height 19
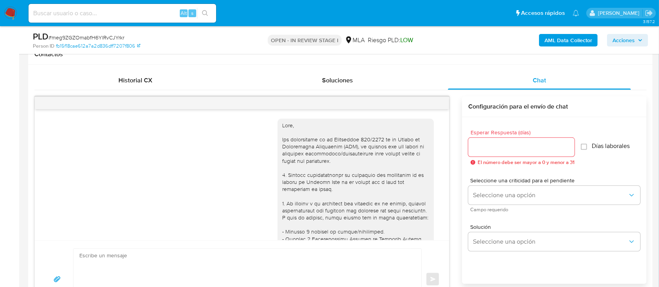
scroll to position [897, 0]
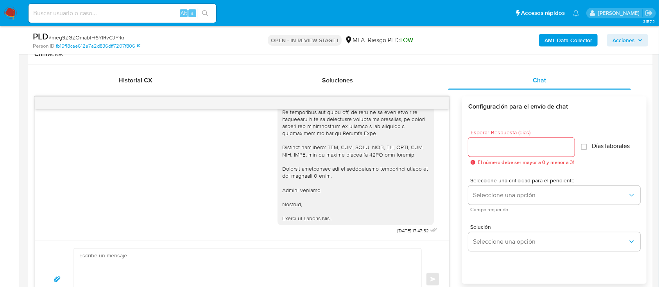
select select "10"
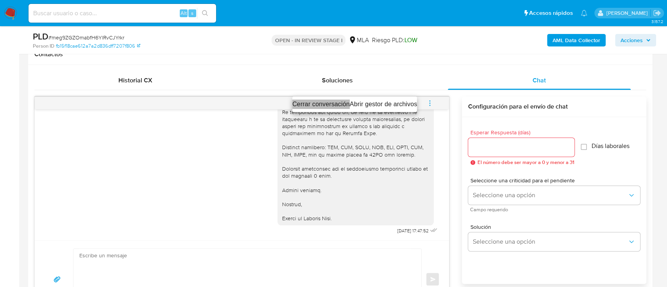
click at [324, 105] on li "Cerrar conversación" at bounding box center [320, 104] width 57 height 9
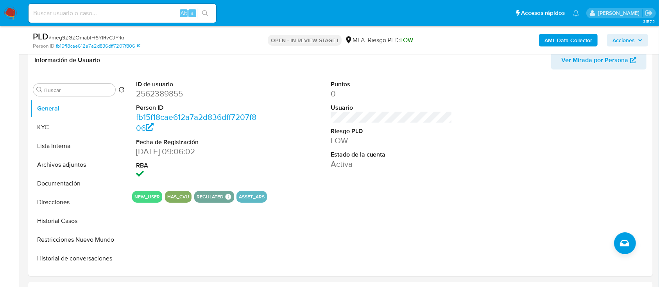
scroll to position [52, 0]
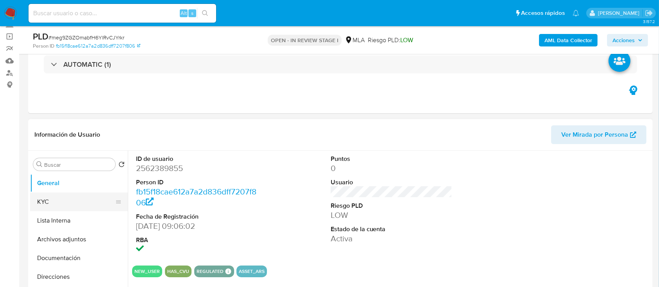
click at [67, 202] on button "KYC" at bounding box center [75, 202] width 91 height 19
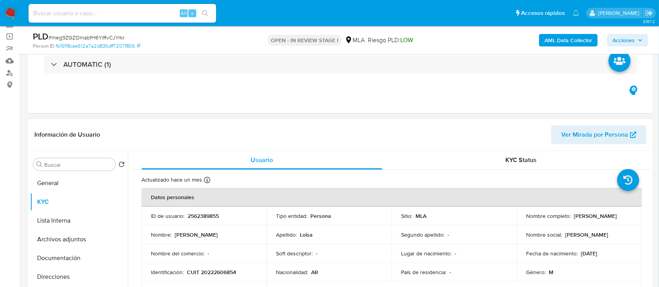
click at [210, 266] on td "Identificación : CUIT 20222606854" at bounding box center [203, 272] width 125 height 19
click at [213, 269] on p "CUIT 20222606854" at bounding box center [211, 272] width 49 height 7
copy p "20222606854"
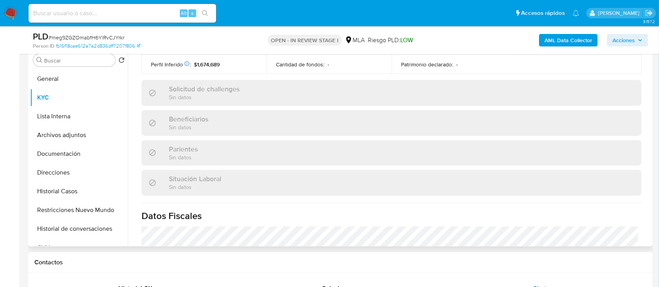
scroll to position [414, 0]
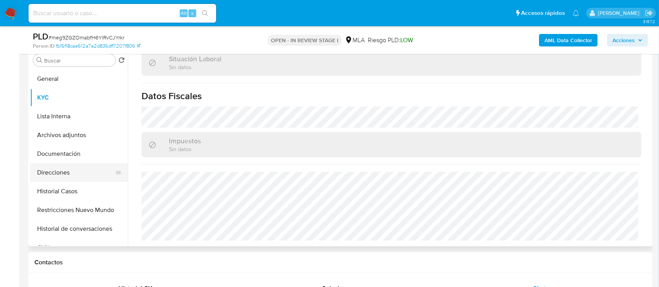
click at [81, 170] on button "Direcciones" at bounding box center [75, 172] width 91 height 19
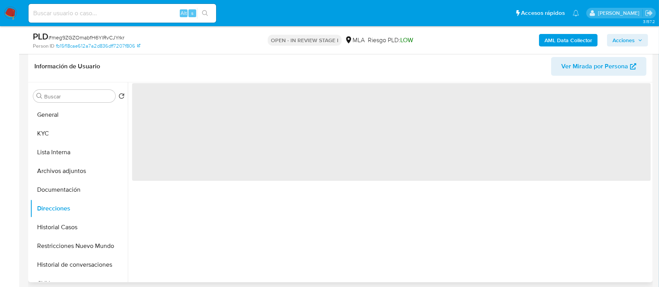
scroll to position [104, 0]
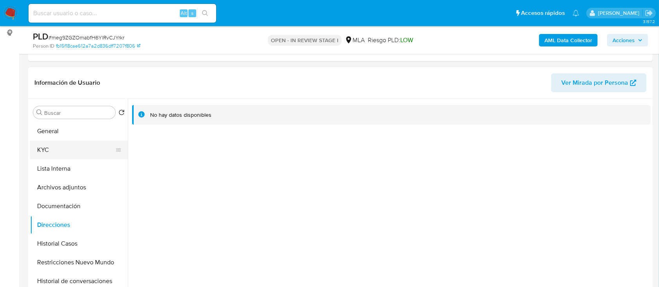
click at [74, 147] on button "KYC" at bounding box center [75, 150] width 91 height 19
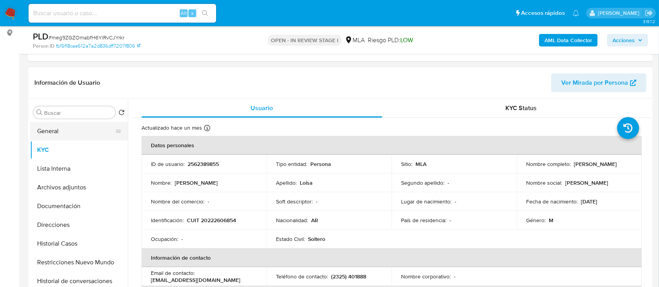
click at [41, 131] on button "General" at bounding box center [75, 131] width 91 height 19
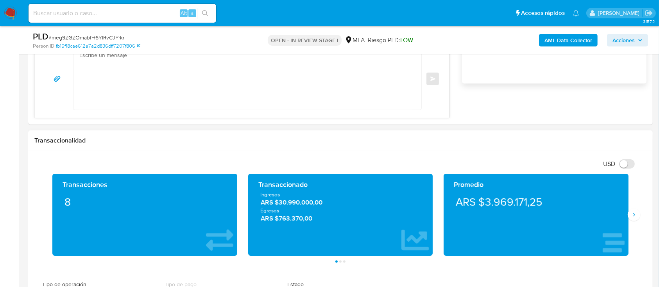
scroll to position [604, 0]
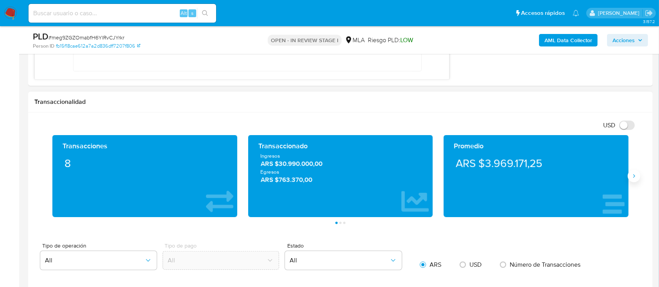
click at [632, 177] on icon "Siguiente" at bounding box center [634, 176] width 6 height 6
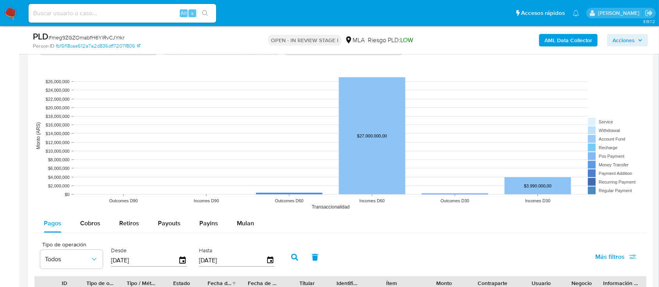
scroll to position [917, 0]
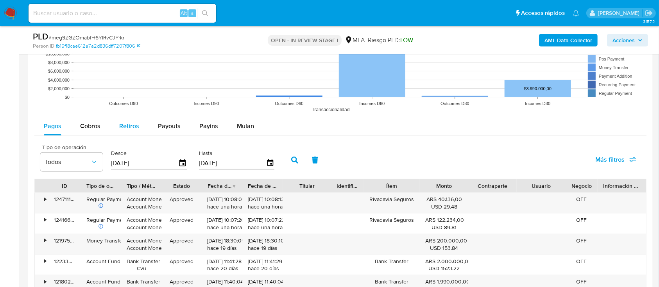
drag, startPoint x: 119, startPoint y: 126, endPoint x: 143, endPoint y: 128, distance: 24.3
click at [119, 126] on span "Retiros" at bounding box center [129, 126] width 20 height 9
select select "10"
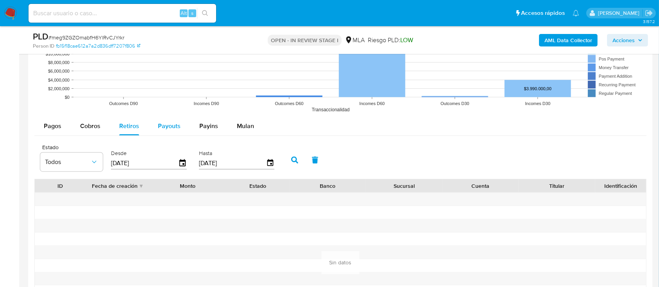
click at [175, 127] on span "Payouts" at bounding box center [169, 126] width 23 height 9
select select "10"
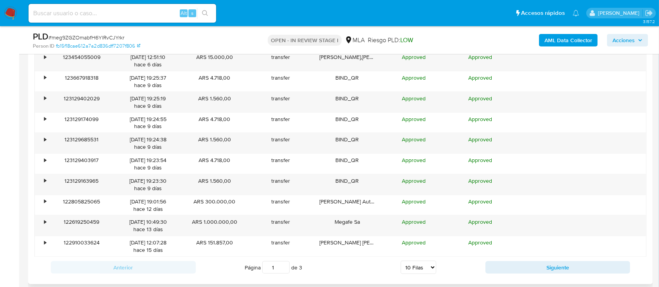
scroll to position [1073, 0]
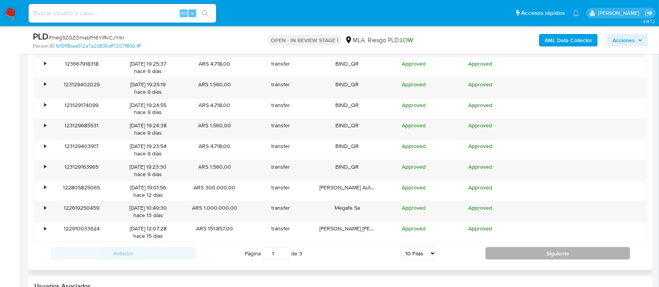
click at [500, 252] on button "Siguiente" at bounding box center [557, 253] width 145 height 13
type input "2"
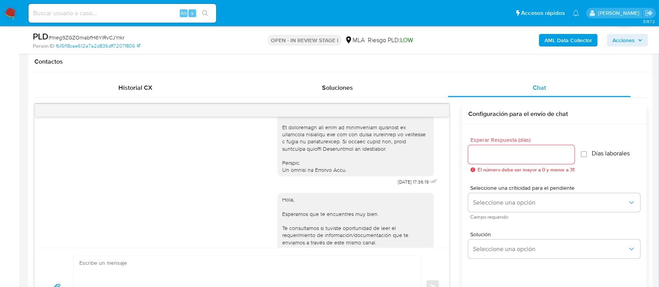
scroll to position [365, 0]
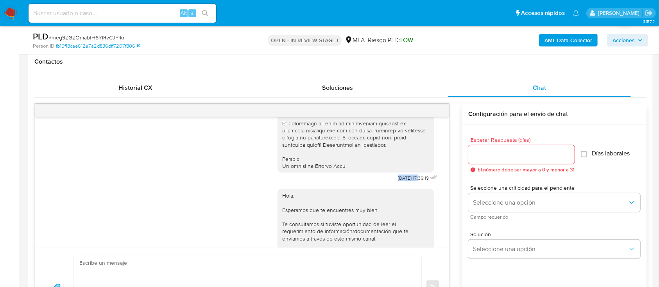
drag, startPoint x: 386, startPoint y: 194, endPoint x: 403, endPoint y: 195, distance: 17.3
copy span "[DATE]"
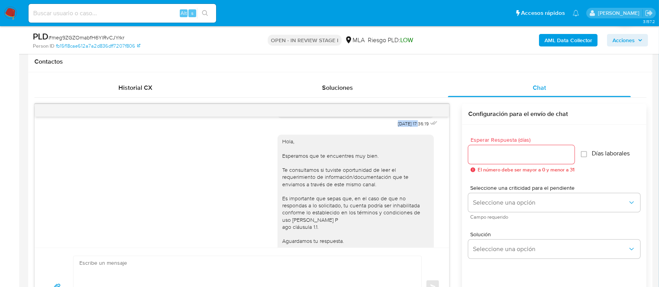
scroll to position [521, 0]
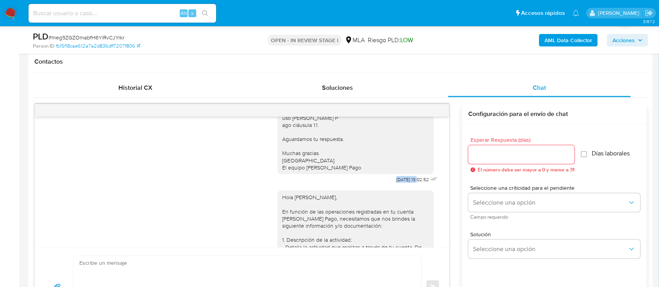
drag, startPoint x: 386, startPoint y: 203, endPoint x: 403, endPoint y: 204, distance: 16.8
click at [403, 185] on div "Hola, Esperamos que te encuentres muy bien. Te consultamos si tuviste oportunid…" at bounding box center [359, 106] width 162 height 158
copy span "[DATE]"
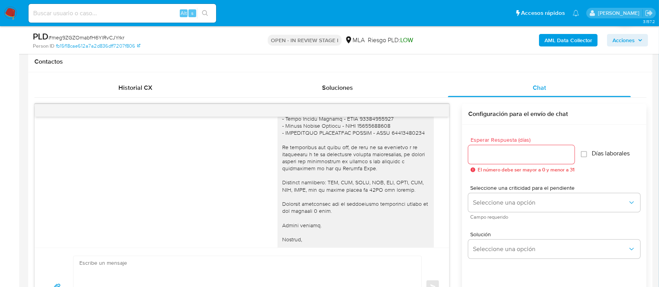
scroll to position [897, 0]
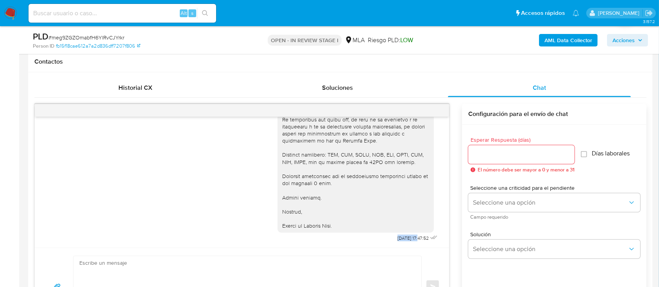
drag, startPoint x: 378, startPoint y: 238, endPoint x: 403, endPoint y: 240, distance: 25.2
click at [403, 240] on span "28/08/2025 17:47:52" at bounding box center [413, 238] width 31 height 6
copy span "28/08/2025"
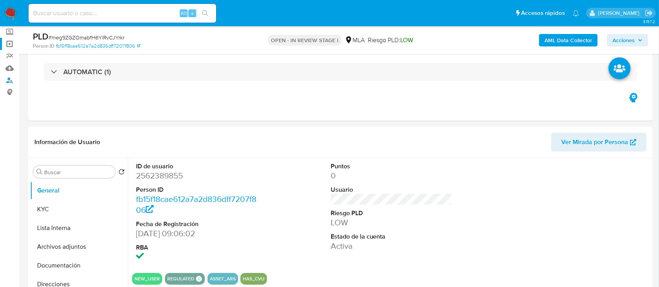
drag, startPoint x: 3, startPoint y: 79, endPoint x: 11, endPoint y: 75, distance: 8.4
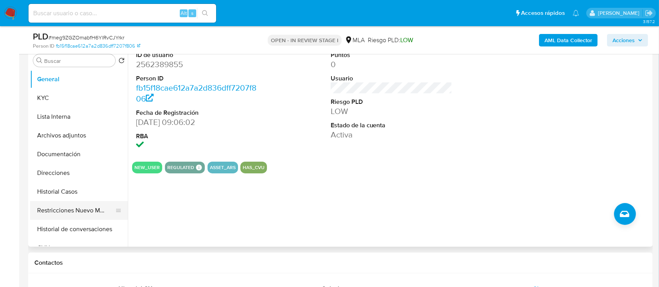
scroll to position [156, 0]
click at [65, 202] on button "Restricciones Nuevo Mundo" at bounding box center [75, 210] width 91 height 19
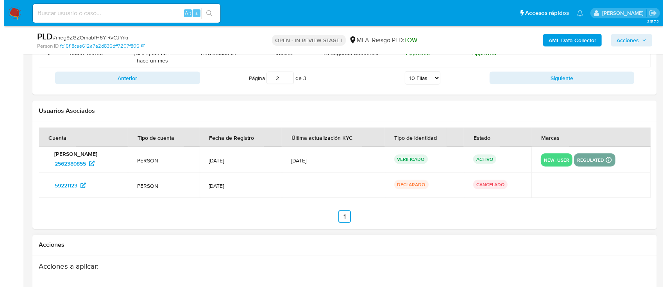
scroll to position [1400, 0]
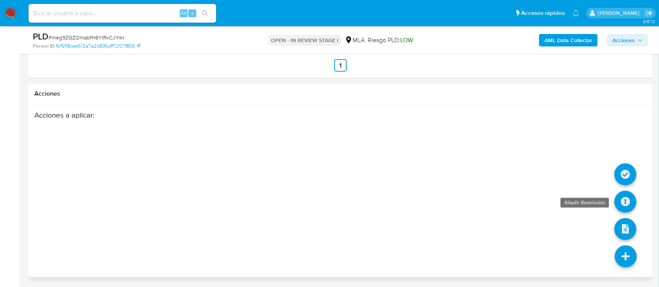
click at [630, 198] on icon at bounding box center [625, 202] width 22 height 22
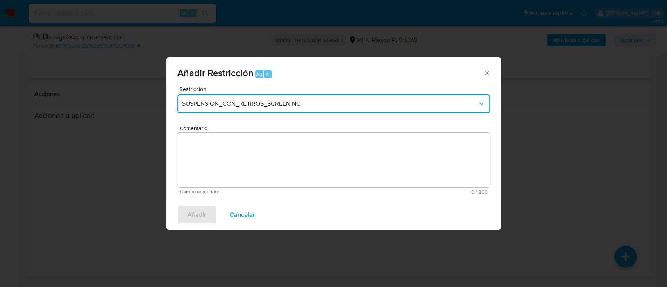
drag, startPoint x: 316, startPoint y: 102, endPoint x: 313, endPoint y: 110, distance: 8.5
click at [315, 102] on span "SUSPENSION_CON_RETIROS_SCREENING" at bounding box center [329, 104] width 295 height 8
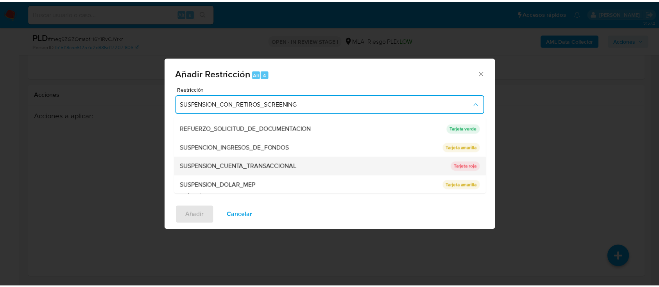
scroll to position [166, 0]
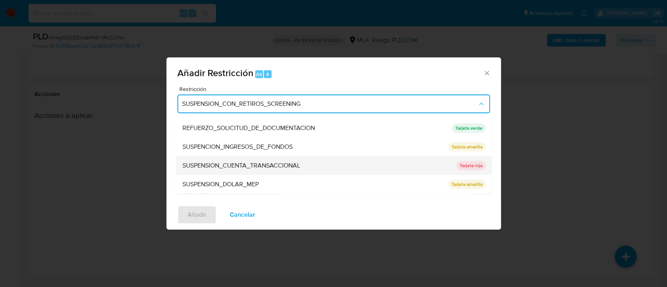
click at [323, 165] on div "SUSPENSION_CUENTA_TRANSACCIONAL" at bounding box center [316, 165] width 269 height 19
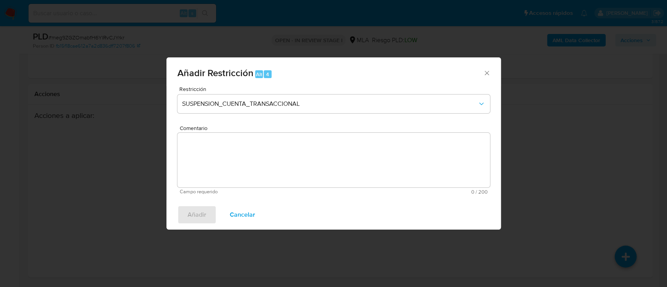
click at [299, 160] on textarea "Comentario" at bounding box center [333, 160] width 313 height 55
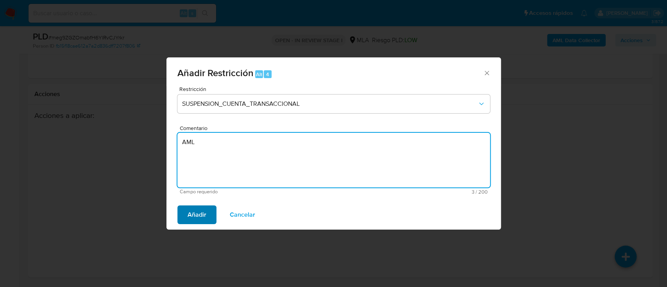
type textarea "AML"
click at [199, 208] on span "Añadir" at bounding box center [197, 214] width 19 height 17
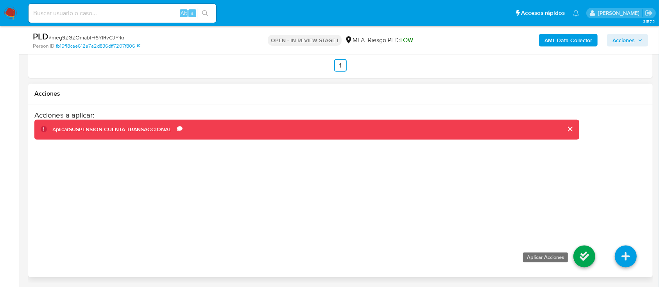
click at [575, 262] on icon at bounding box center [584, 257] width 22 height 22
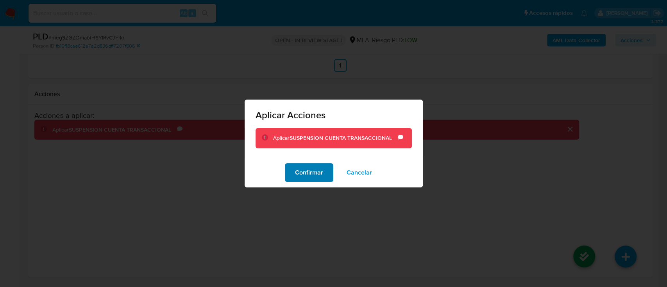
click at [319, 177] on span "Confirmar" at bounding box center [309, 172] width 28 height 17
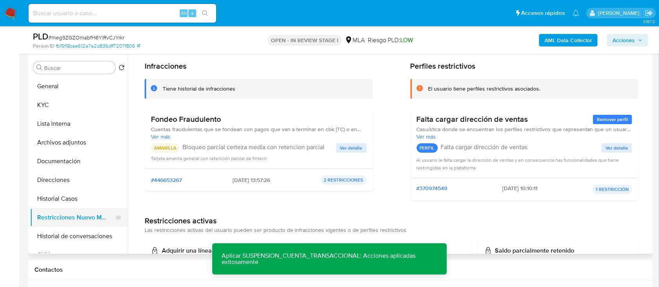
scroll to position [9, 0]
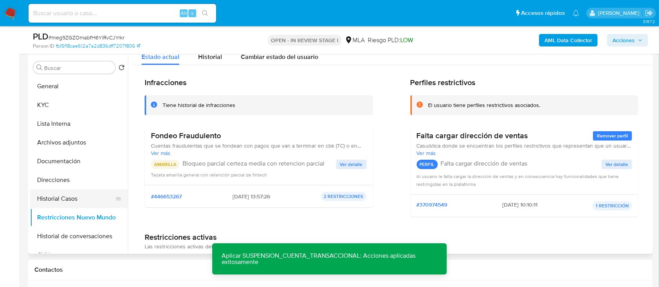
click at [68, 204] on button "Historial Casos" at bounding box center [75, 199] width 91 height 19
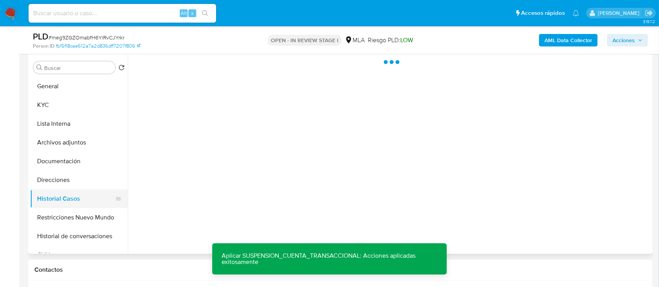
scroll to position [0, 0]
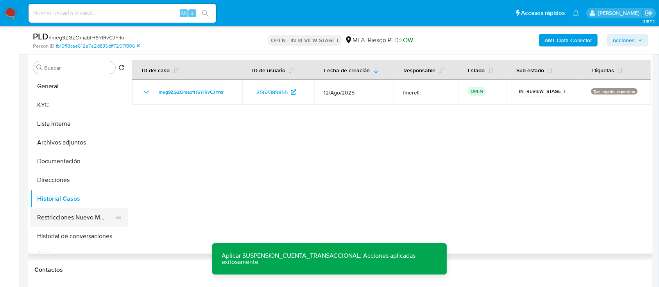
click at [72, 215] on button "Restricciones Nuevo Mundo" at bounding box center [75, 217] width 91 height 19
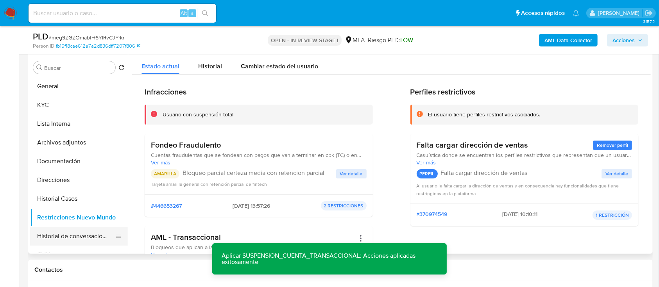
click at [78, 235] on button "Historial de conversaciones" at bounding box center [75, 236] width 91 height 19
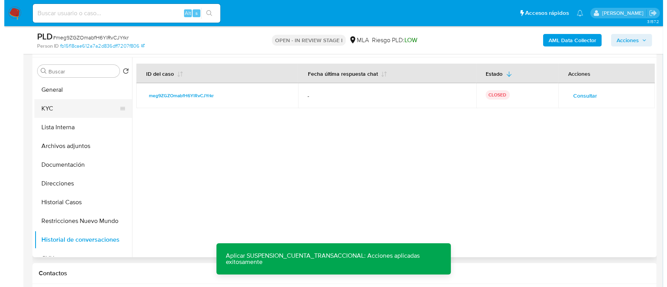
scroll to position [97, 0]
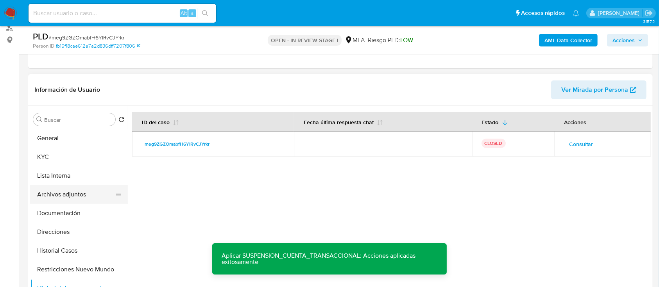
click at [83, 198] on button "Archivos adjuntos" at bounding box center [75, 194] width 91 height 19
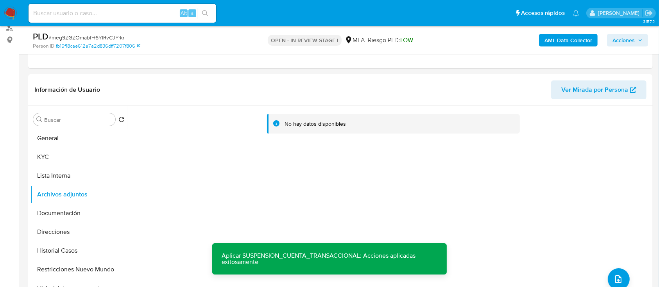
click at [582, 41] on b "AML Data Collector" at bounding box center [568, 40] width 48 height 13
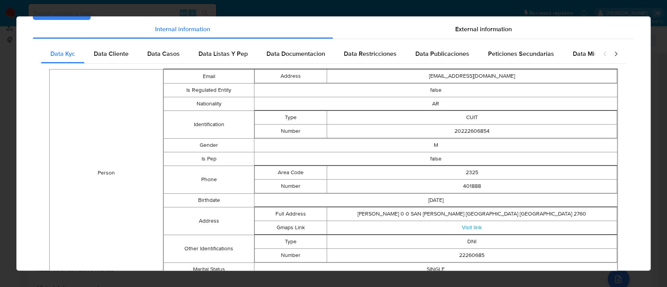
scroll to position [0, 0]
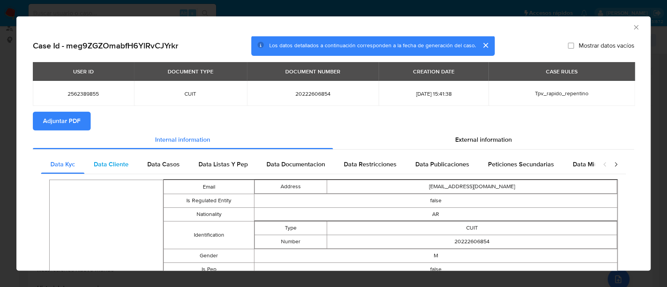
drag, startPoint x: 100, startPoint y: 174, endPoint x: 103, endPoint y: 171, distance: 4.2
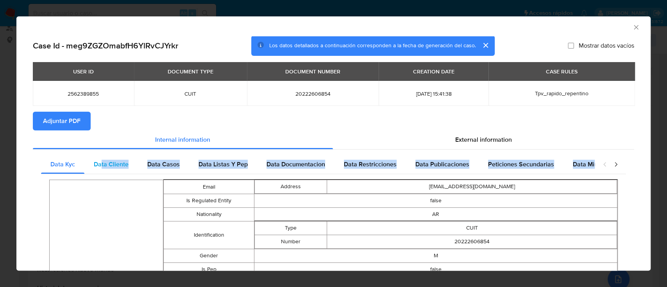
click at [104, 171] on div "Data Cliente" at bounding box center [111, 164] width 54 height 19
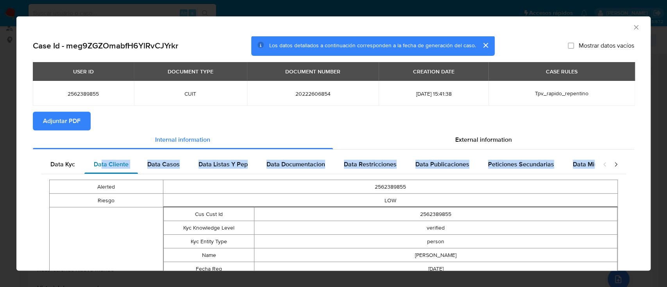
click at [119, 170] on div "Data Cliente" at bounding box center [111, 164] width 54 height 19
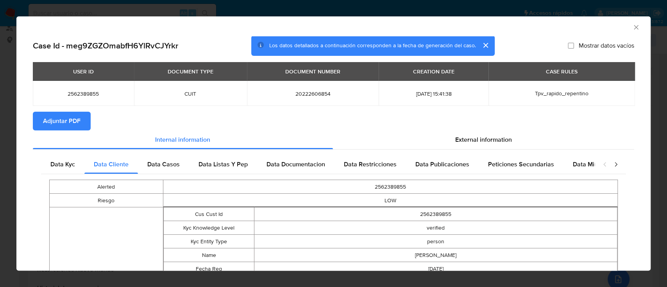
click at [380, 220] on td "2562389855" at bounding box center [435, 215] width 363 height 14
click at [169, 163] on span "Data Casos" at bounding box center [163, 164] width 32 height 9
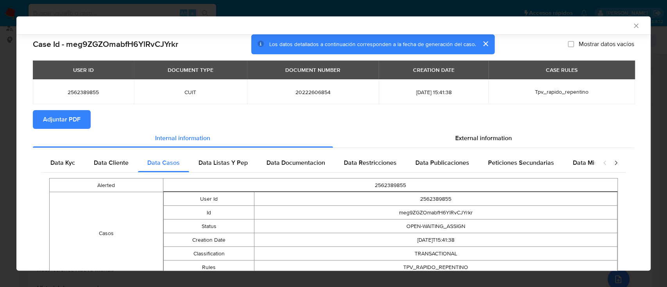
scroll to position [44, 0]
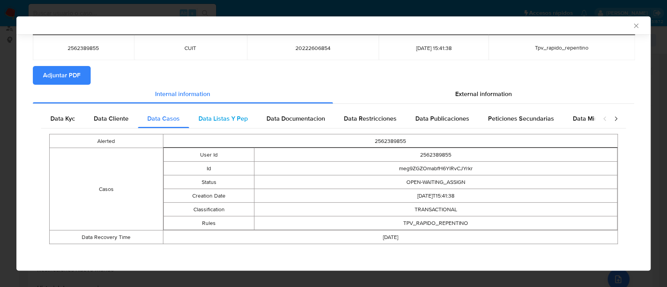
click at [240, 120] on span "Data Listas Y Pep" at bounding box center [223, 118] width 49 height 9
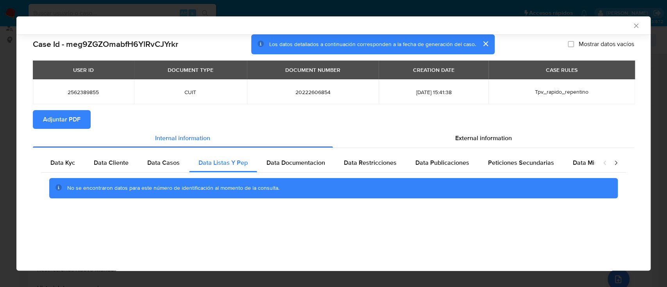
scroll to position [0, 0]
click at [299, 159] on span "Data Documentacion" at bounding box center [296, 162] width 59 height 9
click at [364, 164] on span "Data Restricciones" at bounding box center [370, 162] width 53 height 9
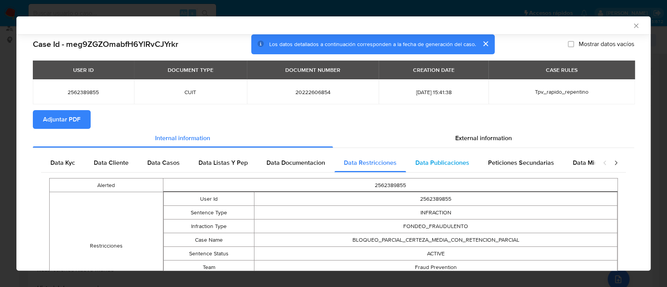
click at [431, 155] on div "Data Publicaciones" at bounding box center [442, 163] width 73 height 19
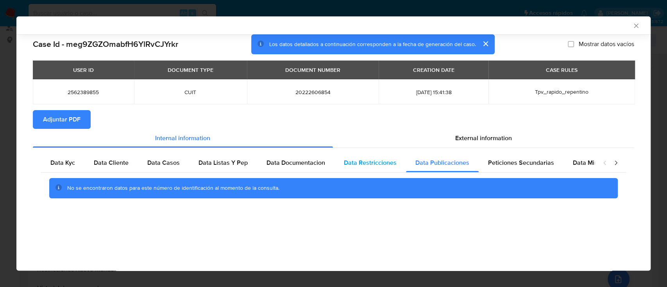
click at [378, 161] on span "Data Restricciones" at bounding box center [370, 162] width 53 height 9
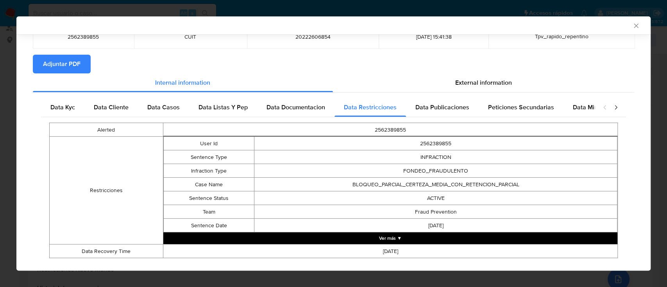
scroll to position [70, 0]
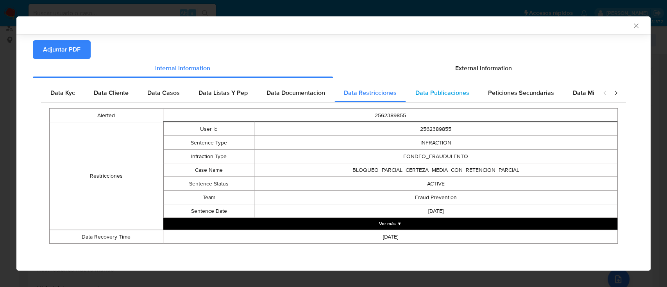
click at [444, 92] on span "Data Publicaciones" at bounding box center [442, 92] width 54 height 9
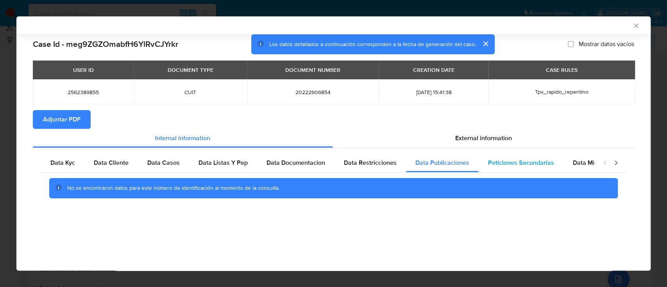
click at [503, 168] on div "Peticiones Secundarias" at bounding box center [521, 163] width 85 height 19
click at [573, 161] on span "Data Minoridad" at bounding box center [594, 162] width 43 height 9
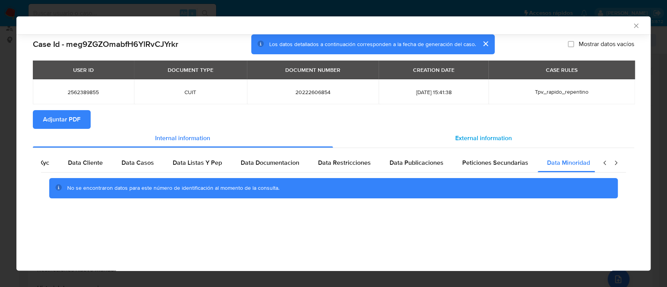
scroll to position [0, 26]
click at [491, 135] on span "External information" at bounding box center [483, 138] width 57 height 9
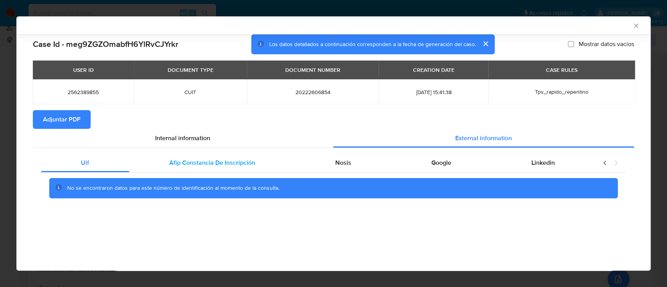
click at [240, 161] on span "Afip Constancia De Inscripción" at bounding box center [212, 162] width 86 height 9
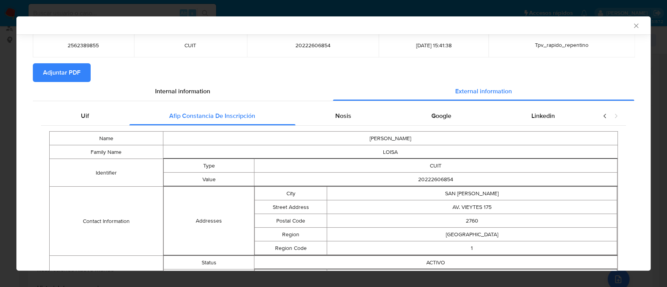
scroll to position [30, 0]
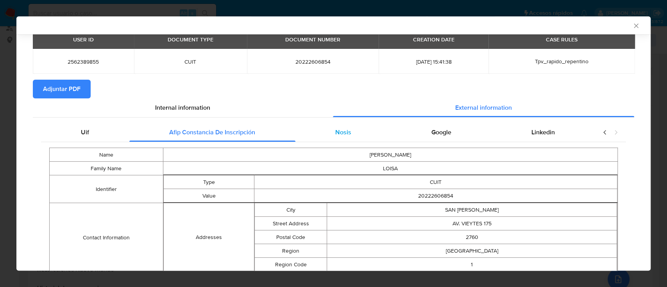
click at [341, 135] on span "Nosis" at bounding box center [343, 132] width 16 height 9
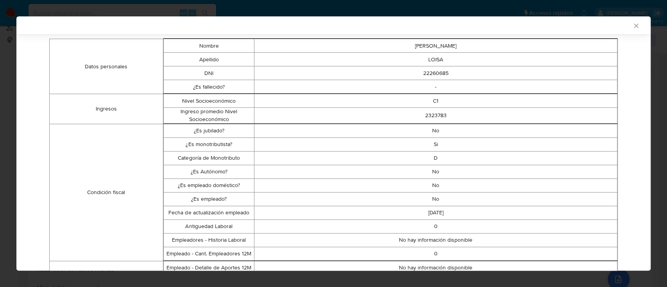
scroll to position [0, 0]
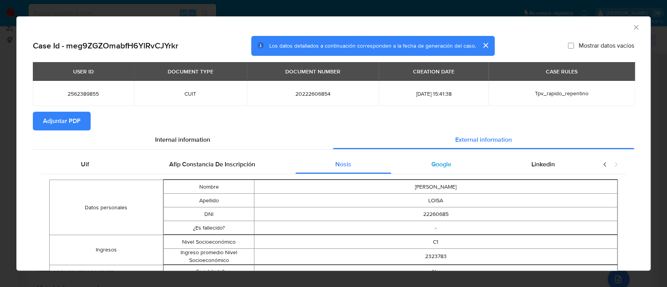
click at [432, 157] on div "Google" at bounding box center [441, 164] width 100 height 19
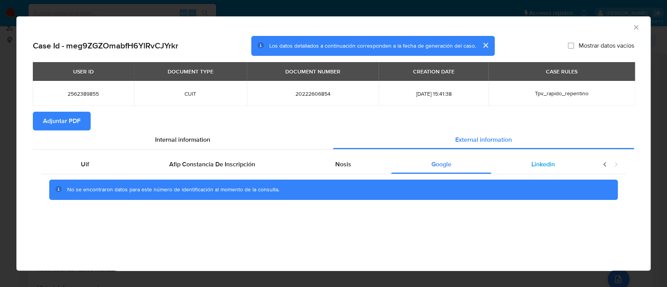
click at [518, 166] on div "Linkedin" at bounding box center [543, 164] width 104 height 19
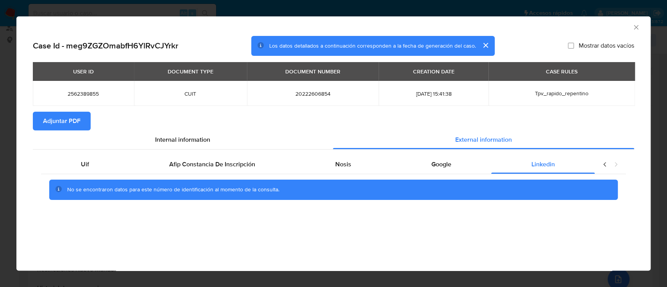
click at [45, 123] on span "Adjuntar PDF" at bounding box center [62, 121] width 38 height 17
click at [638, 29] on icon "Cerrar ventana" at bounding box center [636, 27] width 4 height 4
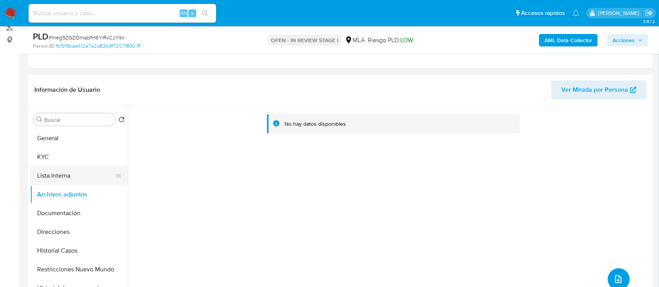
click at [62, 183] on button "Lista Interna" at bounding box center [75, 176] width 91 height 19
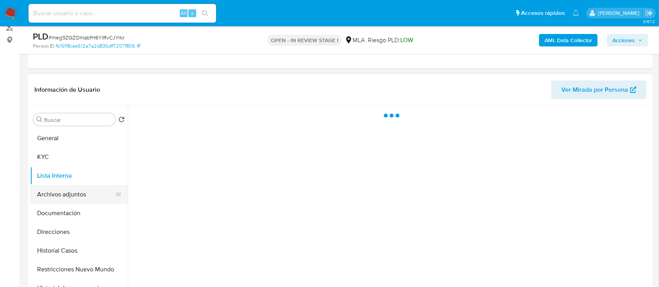
click at [64, 188] on button "Archivos adjuntos" at bounding box center [75, 194] width 91 height 19
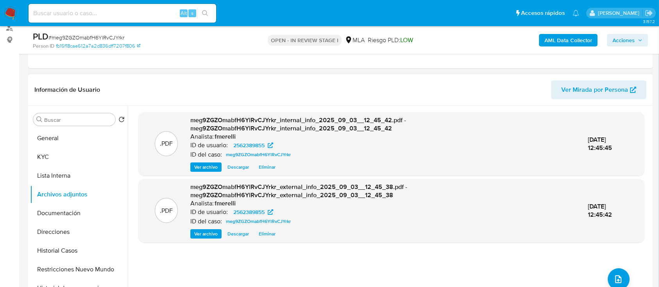
click at [206, 164] on span "Ver archivo" at bounding box center [205, 167] width 23 height 8
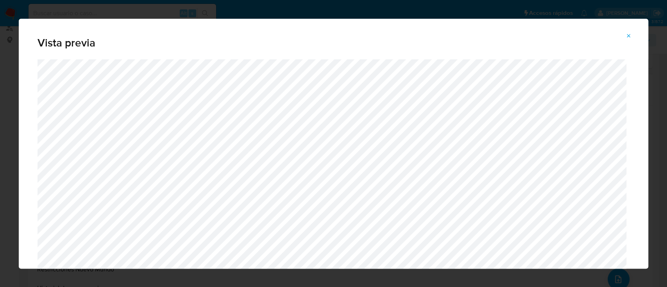
click at [632, 33] on button "Attachment preview" at bounding box center [628, 36] width 17 height 13
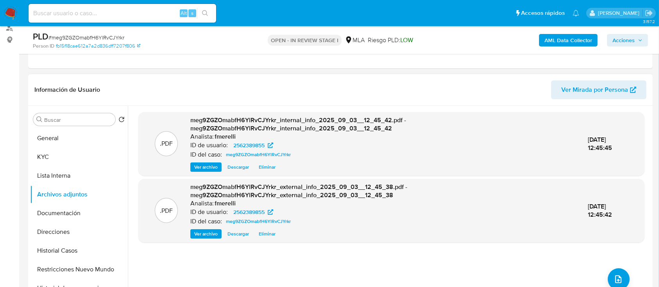
click at [224, 236] on button "Descargar" at bounding box center [238, 233] width 29 height 9
click at [213, 232] on span "Ver archivo" at bounding box center [205, 234] width 23 height 8
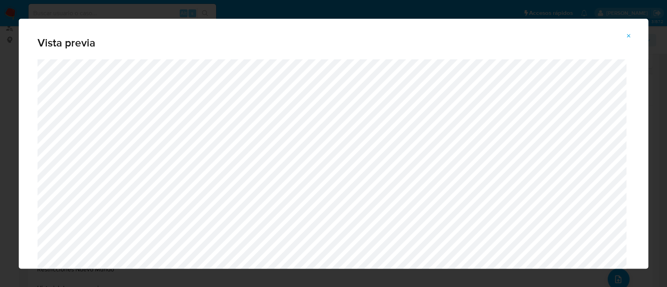
click at [625, 33] on button "Attachment preview" at bounding box center [628, 36] width 17 height 13
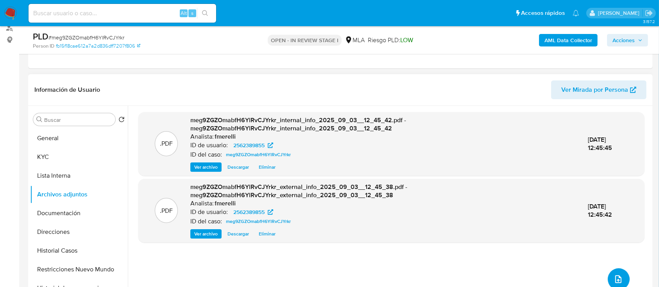
click at [614, 277] on icon "upload-file" at bounding box center [618, 279] width 9 height 9
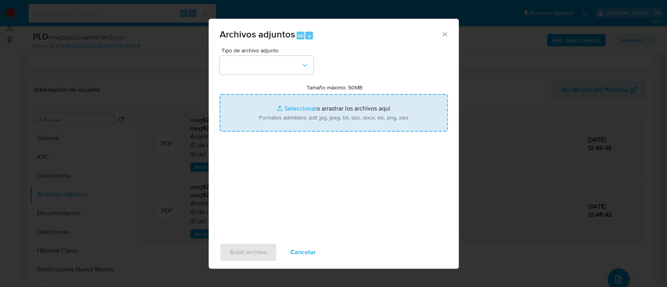
type input "C:\fakepath\NOSIS_Manager_InformeIndividual_20222606854_654927_20250828143345.p…"
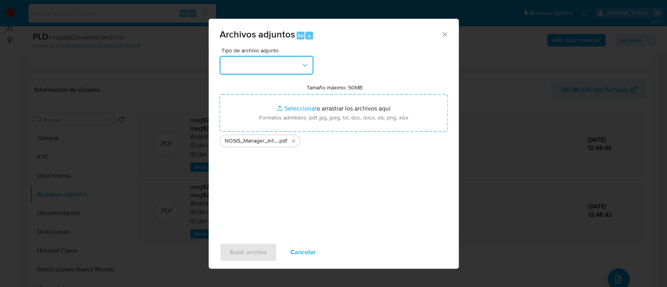
click at [290, 67] on button "button" at bounding box center [267, 65] width 94 height 19
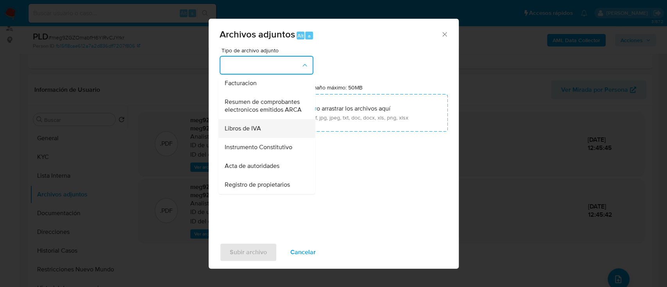
scroll to position [249, 0]
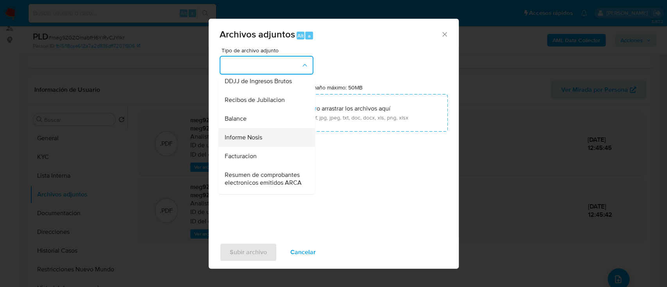
click at [260, 141] on span "Informe Nosis" at bounding box center [243, 138] width 38 height 8
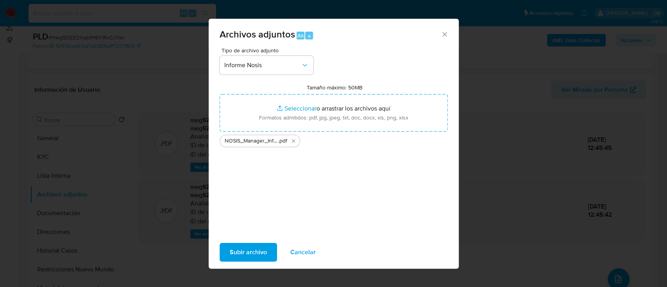
click at [266, 261] on button "Subir archivo" at bounding box center [248, 252] width 57 height 19
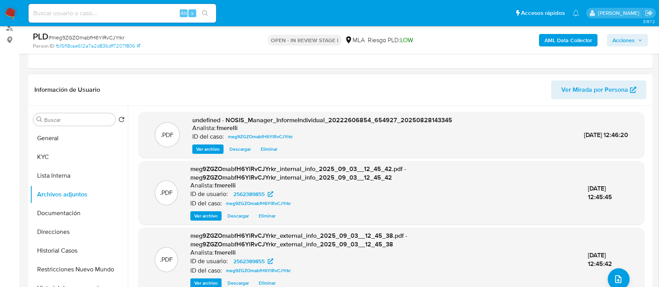
click at [209, 150] on span "Ver archivo" at bounding box center [207, 149] width 23 height 8
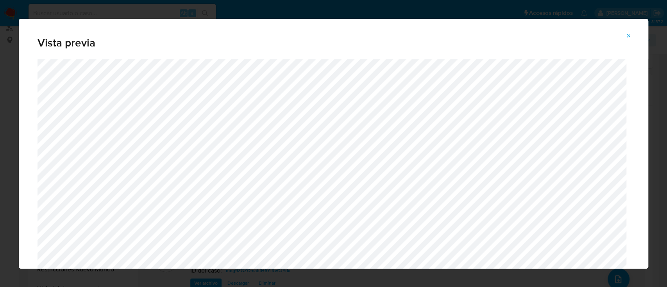
click at [633, 36] on button "Attachment preview" at bounding box center [628, 36] width 17 height 13
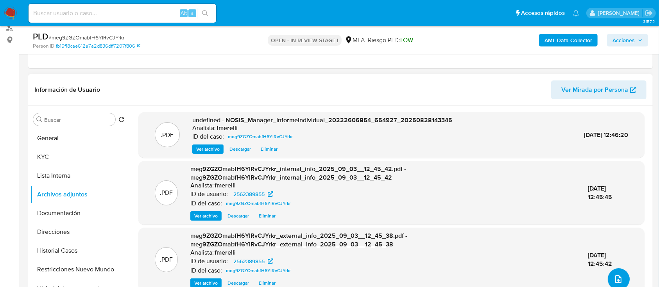
click at [619, 280] on icon "upload-file" at bounding box center [618, 279] width 9 height 9
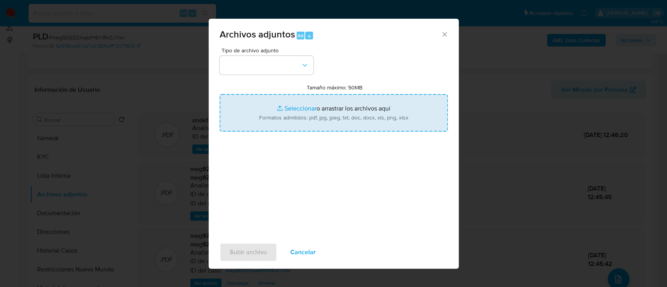
type input "C:\fakepath\Movimientos - User 2562389855.xlsx"
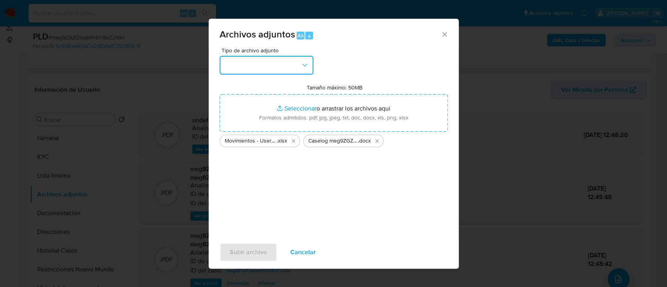
click at [257, 70] on button "button" at bounding box center [267, 65] width 94 height 19
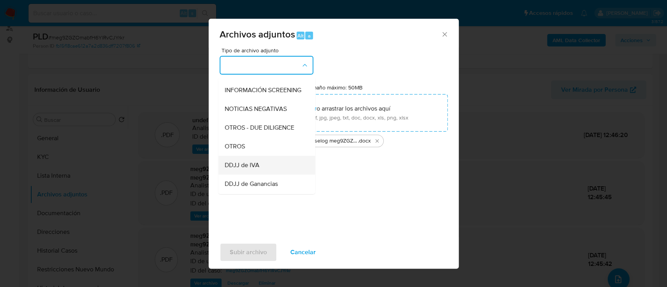
scroll to position [104, 0]
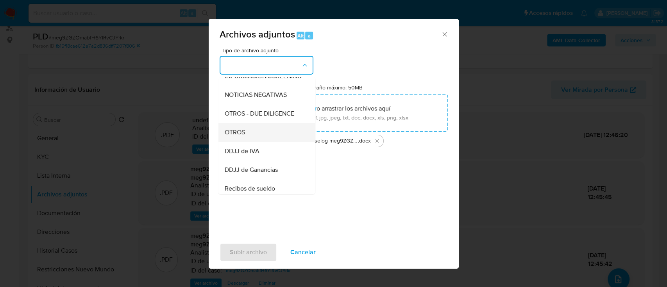
click at [256, 142] on div "OTROS" at bounding box center [264, 132] width 80 height 19
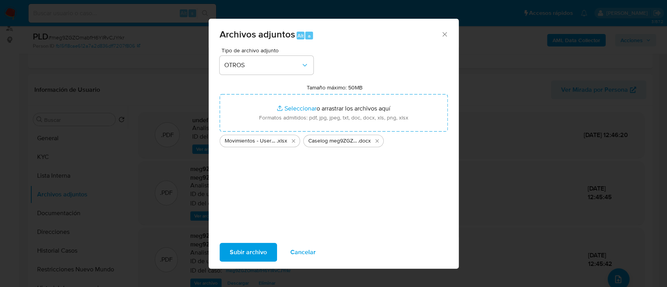
click at [242, 254] on span "Subir archivo" at bounding box center [248, 252] width 37 height 17
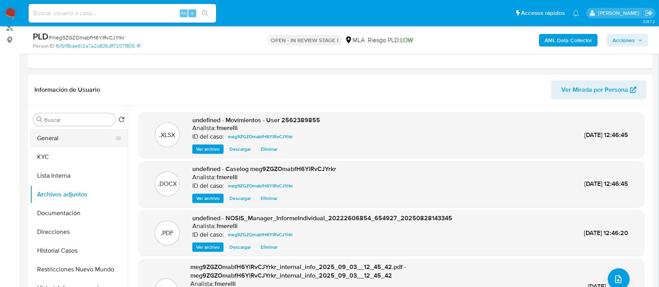
click at [60, 135] on button "General" at bounding box center [75, 138] width 91 height 19
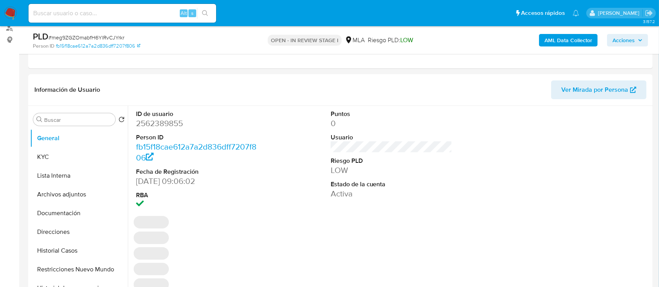
click at [166, 128] on dd "2562389855" at bounding box center [197, 123] width 122 height 11
copy dd "2562389855"
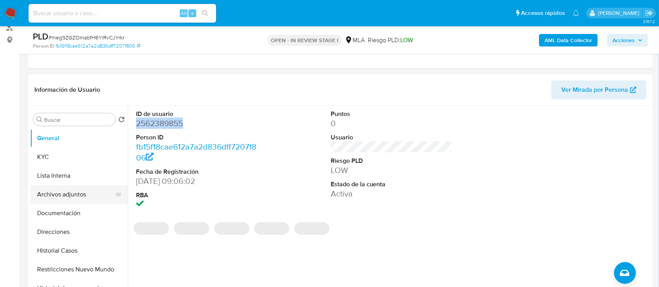
click at [73, 186] on button "Archivos adjuntos" at bounding box center [75, 194] width 91 height 19
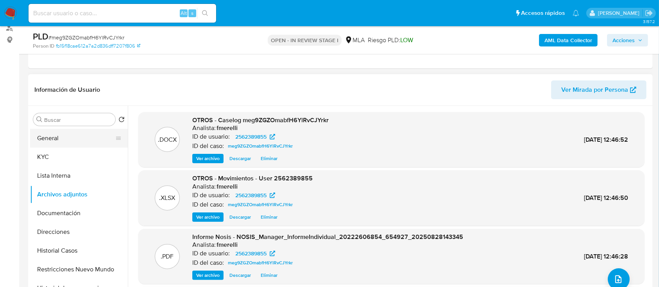
click at [80, 138] on button "General" at bounding box center [75, 138] width 91 height 19
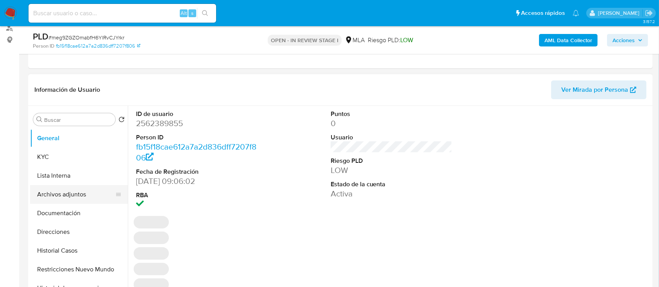
click at [64, 192] on button "Archivos adjuntos" at bounding box center [75, 194] width 91 height 19
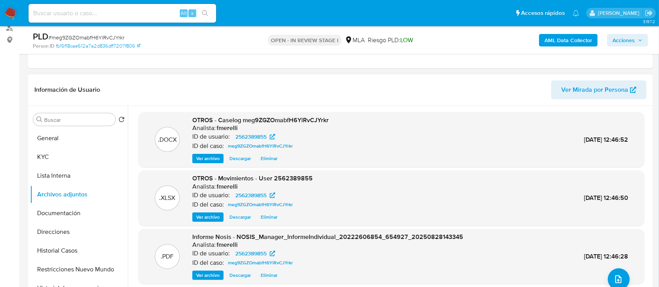
click at [197, 155] on span "Ver archivo" at bounding box center [207, 159] width 23 height 8
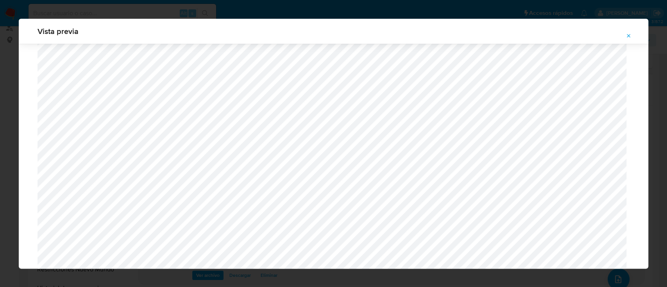
scroll to position [660, 0]
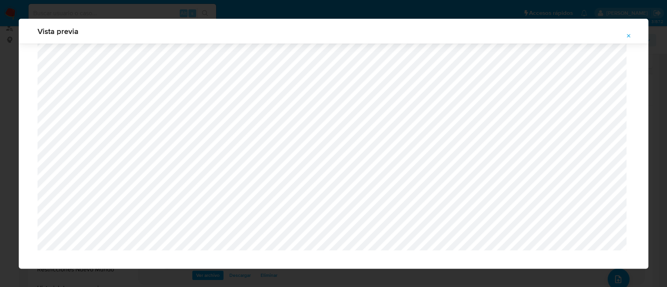
click at [629, 38] on icon "Attachment preview" at bounding box center [629, 36] width 6 height 6
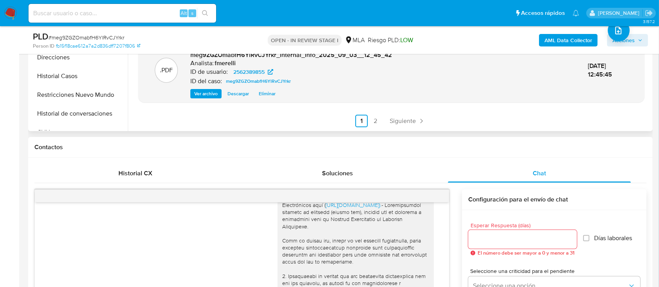
scroll to position [305, 0]
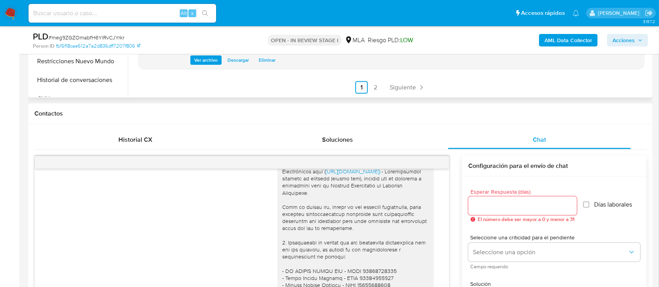
drag, startPoint x: 400, startPoint y: 89, endPoint x: 396, endPoint y: 91, distance: 4.6
click at [400, 89] on span "Siguiente" at bounding box center [403, 87] width 26 height 6
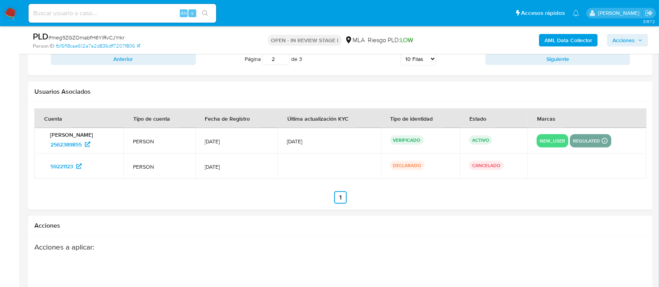
scroll to position [98, 0]
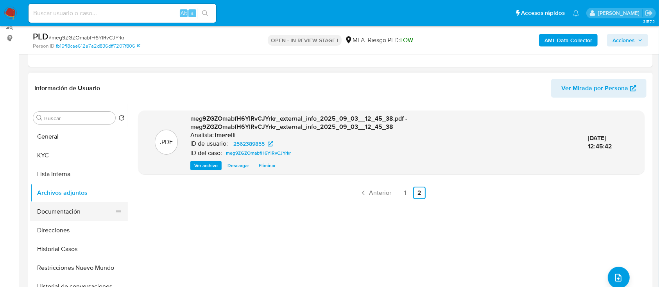
click at [43, 208] on button "Documentación" at bounding box center [75, 211] width 91 height 19
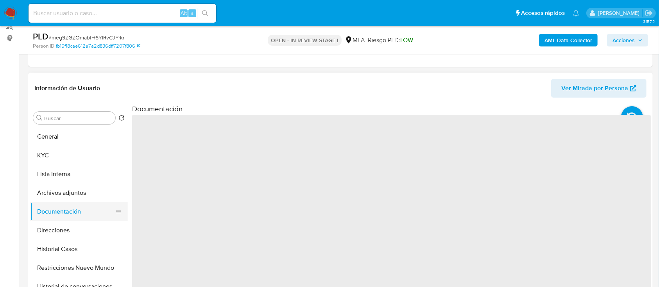
scroll to position [52, 0]
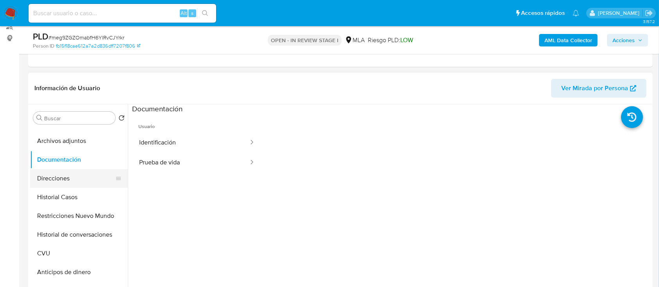
click at [61, 173] on button "Direcciones" at bounding box center [75, 178] width 91 height 19
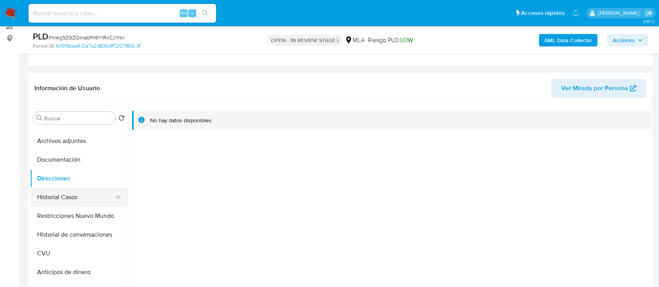
click at [64, 202] on button "Historial Casos" at bounding box center [75, 197] width 91 height 19
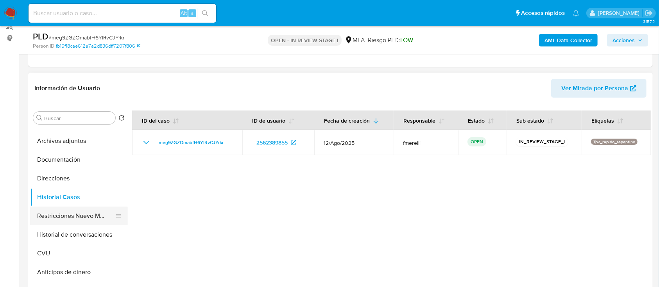
click at [65, 215] on button "Restricciones Nuevo Mundo" at bounding box center [75, 216] width 91 height 19
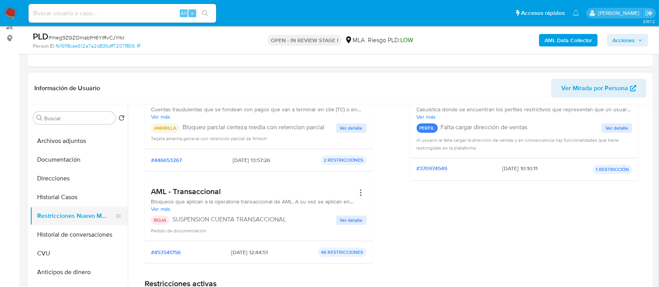
scroll to position [104, 0]
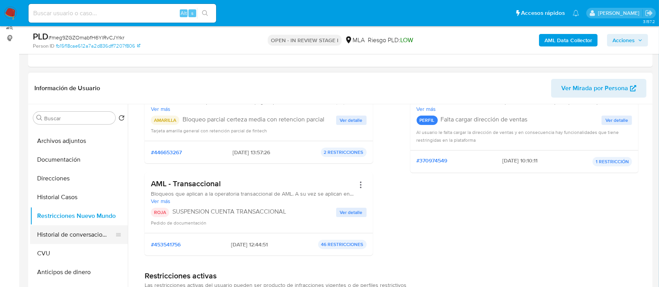
click at [76, 236] on button "Historial de conversaciones" at bounding box center [75, 235] width 91 height 19
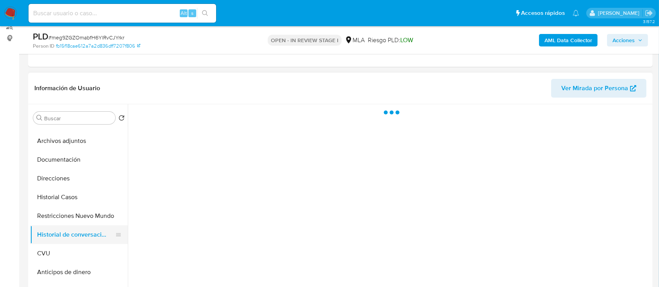
scroll to position [0, 0]
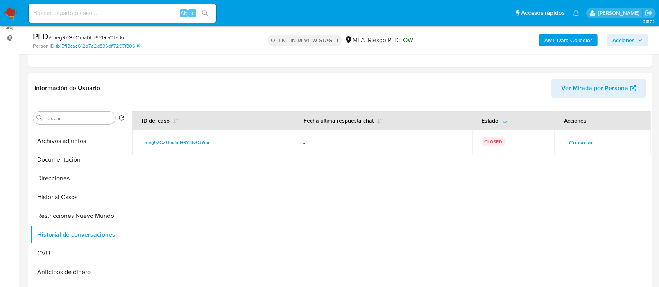
click at [628, 48] on div "AML Data Collector Acciones" at bounding box center [546, 40] width 203 height 18
click at [622, 39] on span "Acciones" at bounding box center [623, 40] width 22 height 13
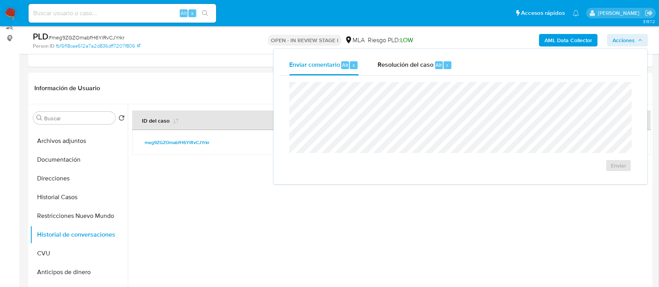
click at [397, 77] on div "Enviar" at bounding box center [460, 127] width 361 height 102
click at [408, 59] on div "Resolución del caso Alt r" at bounding box center [415, 65] width 75 height 20
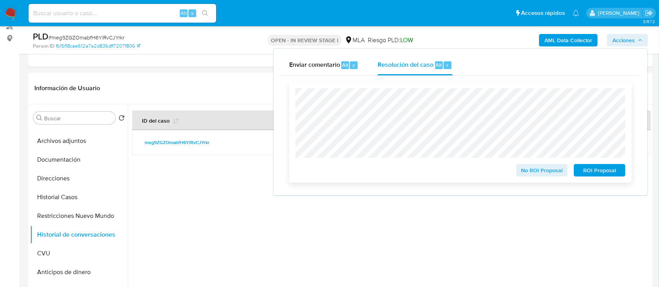
click at [587, 169] on span "ROI Proposal" at bounding box center [599, 170] width 41 height 11
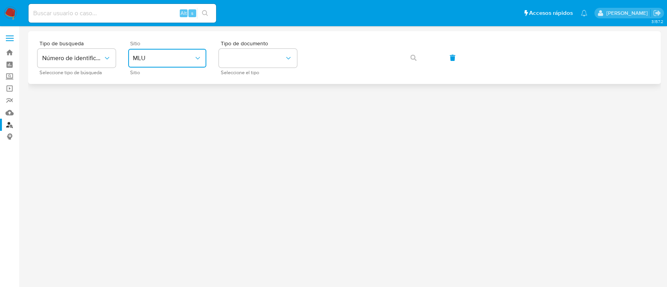
click at [185, 60] on span "MLU" at bounding box center [163, 58] width 61 height 8
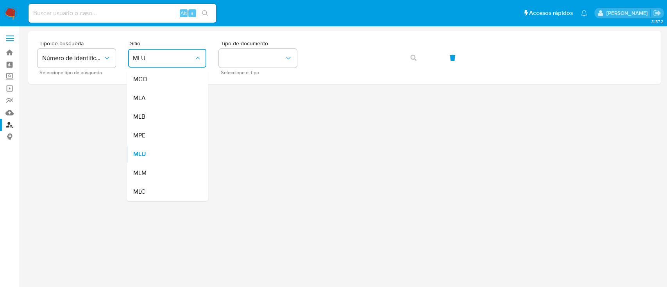
click at [179, 100] on div "MLA" at bounding box center [165, 98] width 64 height 19
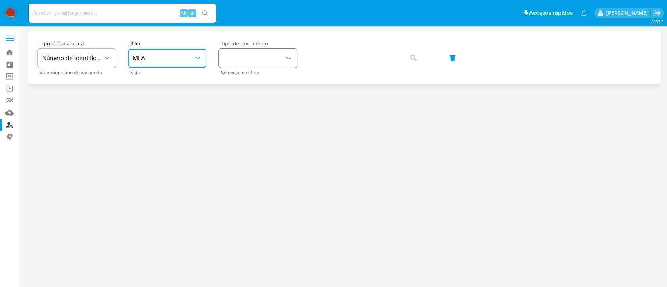
click at [244, 56] on button "identificationType" at bounding box center [258, 58] width 78 height 19
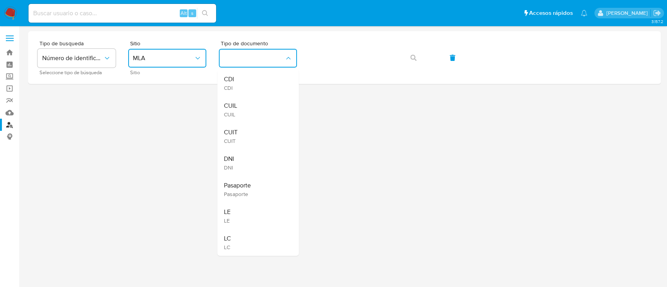
drag, startPoint x: 240, startPoint y: 112, endPoint x: 244, endPoint y: 110, distance: 4.9
click at [240, 111] on div "CUIL CUIL" at bounding box center [256, 110] width 64 height 27
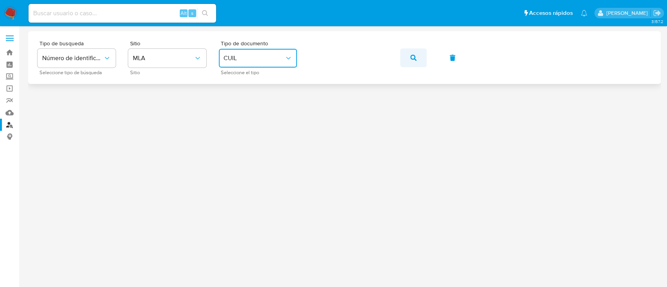
click at [408, 58] on button "button" at bounding box center [413, 57] width 27 height 19
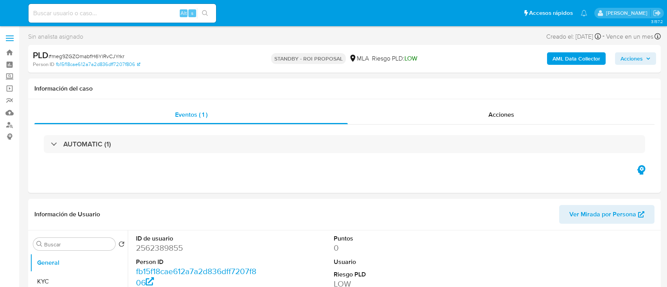
select select "10"
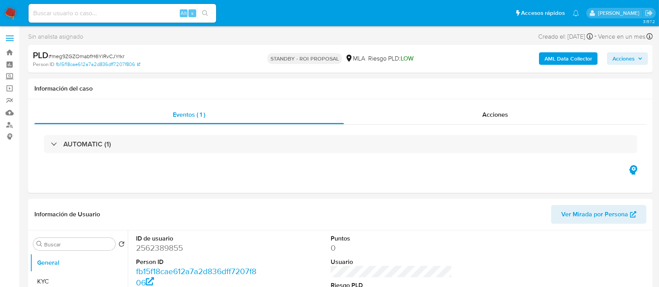
click at [9, 14] on img at bounding box center [10, 13] width 13 height 13
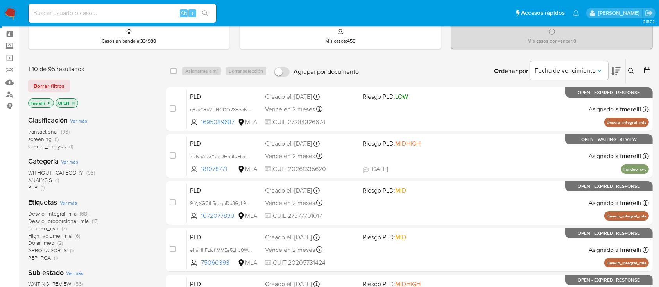
scroll to position [52, 0]
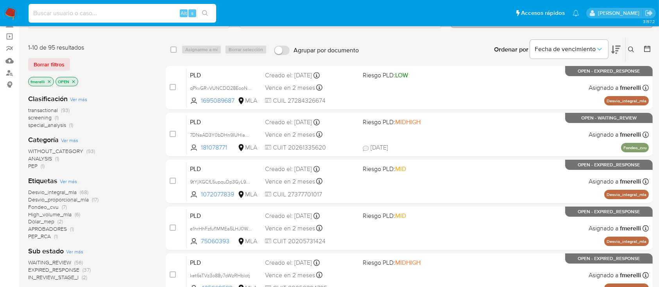
click at [131, 15] on input at bounding box center [123, 13] width 188 height 10
paste input "A0p9K5uiMagDrdHqcUytiz9O"
type input "A0p9K5uiMagDrdHqcUytiz9O"
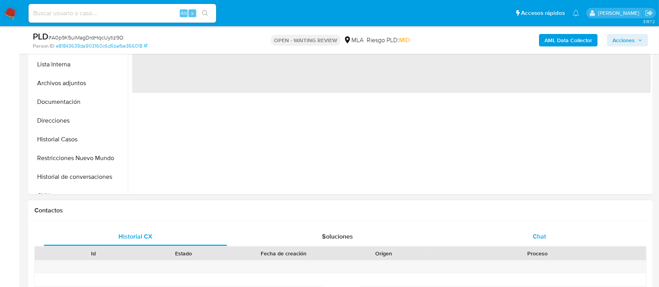
click at [503, 242] on div "Chat" at bounding box center [539, 236] width 183 height 19
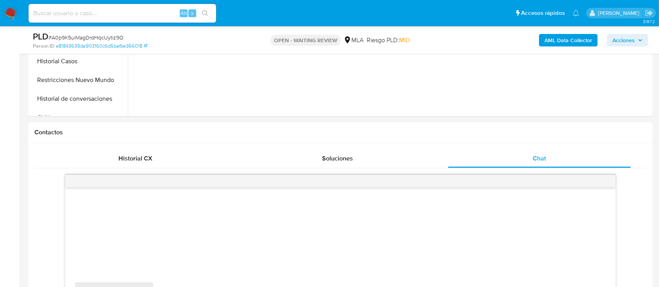
scroll to position [365, 0]
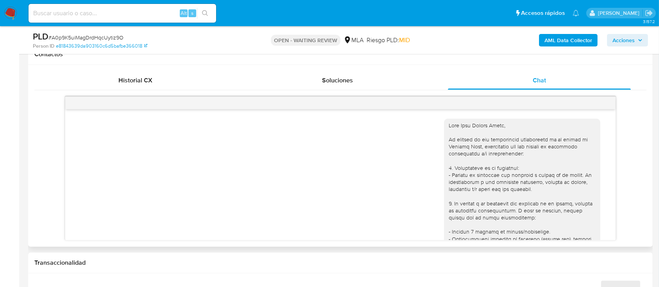
select select "10"
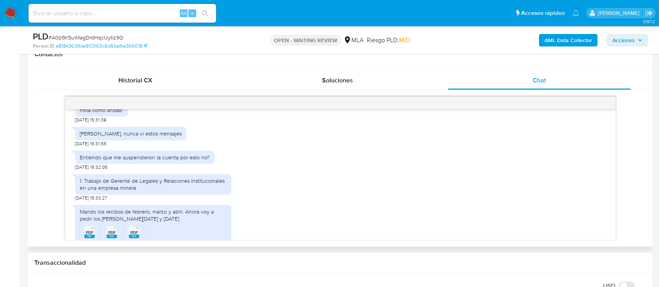
scroll to position [405, 0]
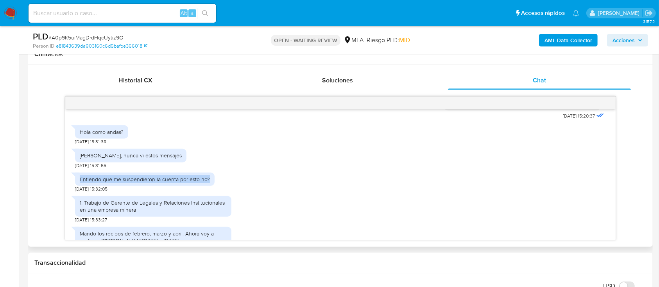
drag, startPoint x: 80, startPoint y: 172, endPoint x: 183, endPoint y: 181, distance: 103.5
click at [218, 174] on div "Entiendo que me suspendieron la cuenta por esto no? [DATE] 15:32:05" at bounding box center [340, 180] width 530 height 23
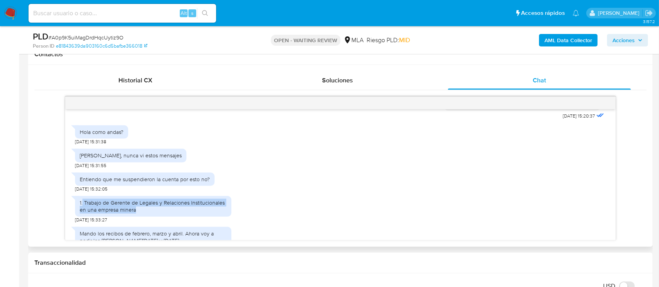
drag, startPoint x: 130, startPoint y: 195, endPoint x: 222, endPoint y: 202, distance: 92.1
click at [222, 202] on div "1. Trabajo de Gerente de Legales y Relaciones Institucionales en una empresa mi…" at bounding box center [153, 206] width 147 height 14
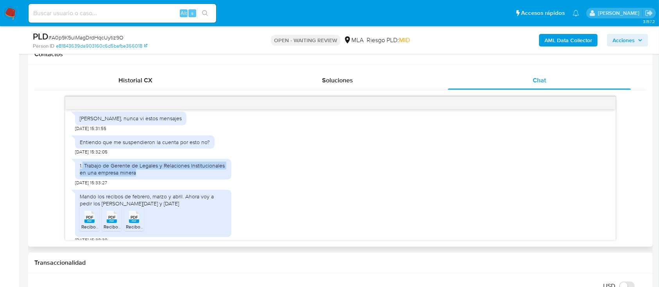
scroll to position [457, 0]
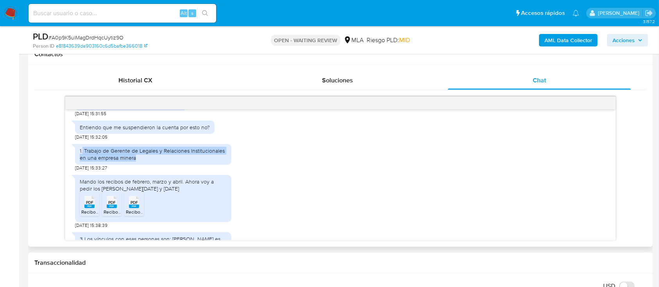
drag, startPoint x: 80, startPoint y: 176, endPoint x: 203, endPoint y: 181, distance: 123.6
click at [203, 181] on div "Mando los recibos de febrero, marzo y abril. Ahora voy a pedir los [PERSON_NAME…" at bounding box center [153, 185] width 147 height 14
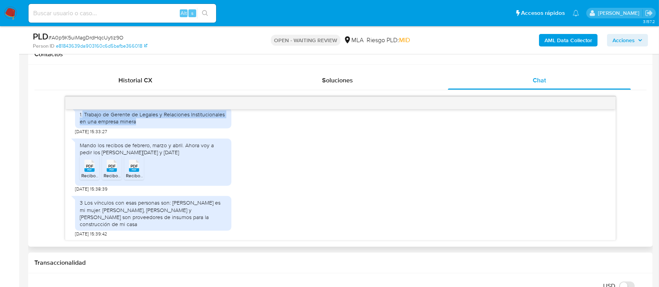
scroll to position [510, 0]
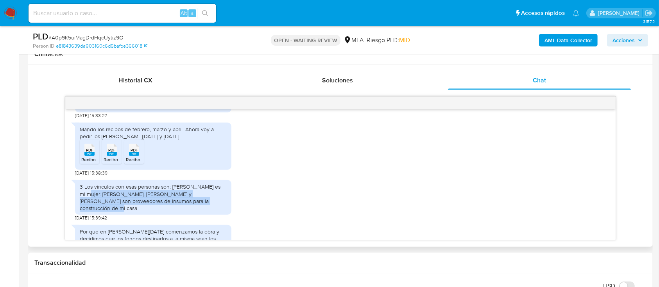
drag, startPoint x: 81, startPoint y: 186, endPoint x: 194, endPoint y: 192, distance: 112.7
click at [194, 193] on div "3 Los vínculos con esas personas son: [PERSON_NAME] es mi mujer. [PERSON_NAME],…" at bounding box center [153, 197] width 147 height 29
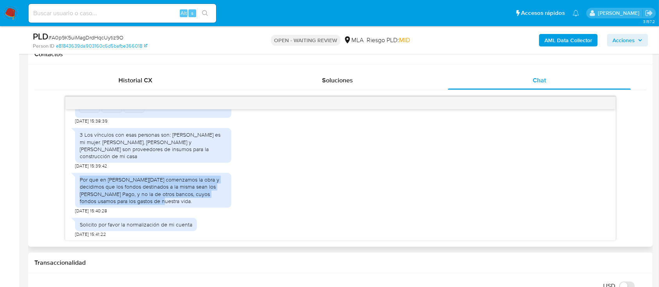
drag, startPoint x: 76, startPoint y: 167, endPoint x: 221, endPoint y: 189, distance: 147.0
click at [221, 189] on div "Por que en [PERSON_NAME][DATE] comenzamos la obra y decidimos que los fondos de…" at bounding box center [153, 190] width 156 height 35
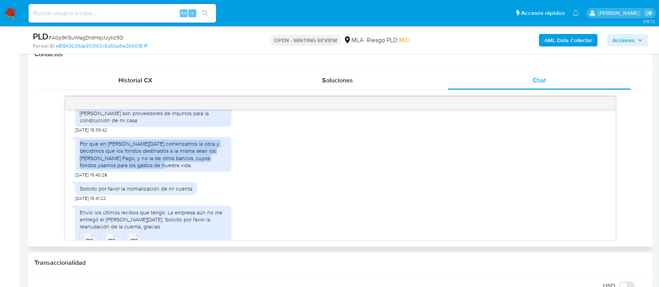
scroll to position [614, 0]
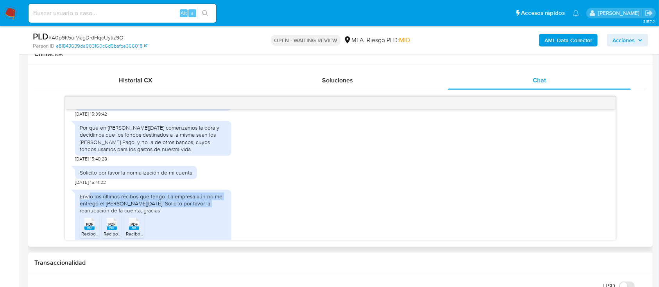
drag, startPoint x: 90, startPoint y: 184, endPoint x: 207, endPoint y: 192, distance: 117.1
click at [207, 193] on div "Envío los últimos recibos que tengo. La empresa aún no me entregó el [PERSON_NA…" at bounding box center [153, 203] width 147 height 21
click at [195, 193] on div "Envío los últimos recibos que tengo. La empresa aún no me entregó el [PERSON_NA…" at bounding box center [153, 203] width 147 height 21
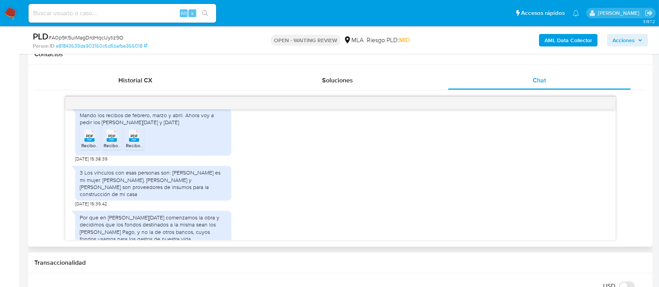
scroll to position [510, 0]
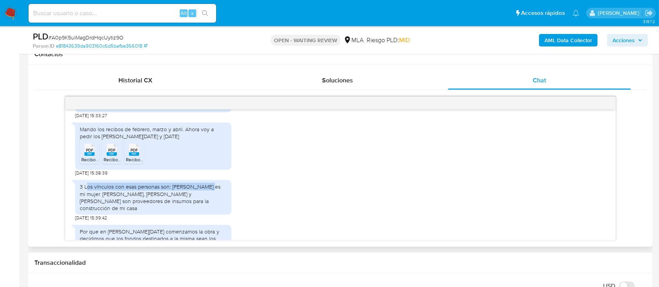
drag, startPoint x: 87, startPoint y: 181, endPoint x: 209, endPoint y: 179, distance: 122.4
click at [209, 183] on div "3 Los vínculos con esas personas son: [PERSON_NAME] es mi mujer. [PERSON_NAME],…" at bounding box center [153, 197] width 147 height 29
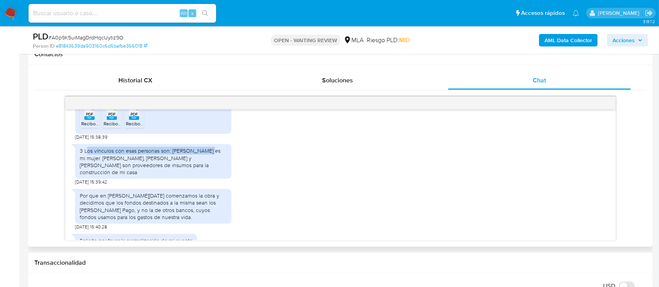
scroll to position [562, 0]
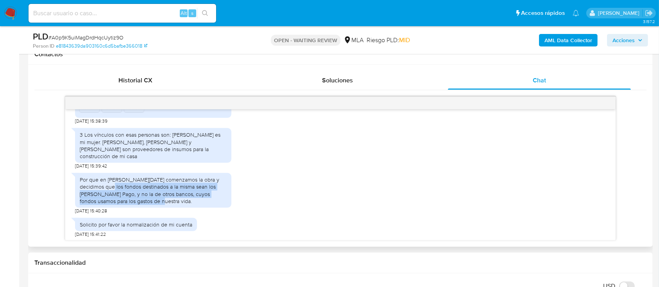
drag, startPoint x: 127, startPoint y: 167, endPoint x: 141, endPoint y: 186, distance: 24.3
click at [141, 186] on div "Por que en [PERSON_NAME][DATE] comenzamos la obra y decidimos que los fondos de…" at bounding box center [153, 190] width 147 height 29
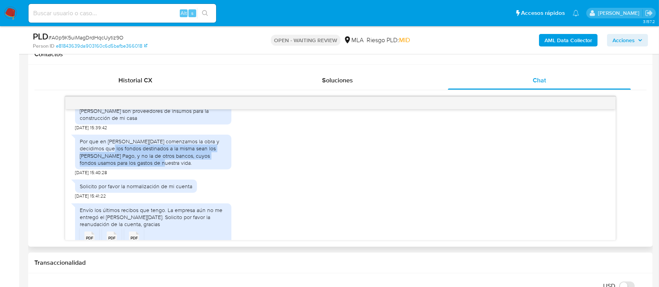
scroll to position [614, 0]
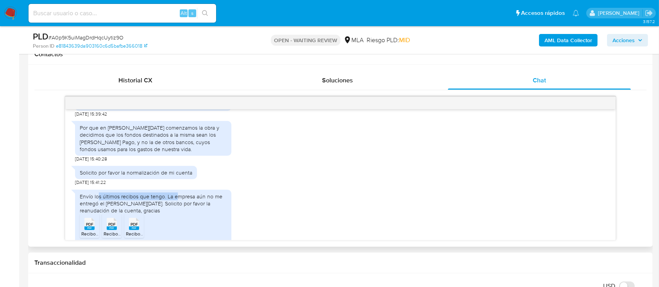
drag, startPoint x: 131, startPoint y: 185, endPoint x: 178, endPoint y: 185, distance: 47.7
click at [178, 193] on div "Envío los últimos recibos que tengo. La empresa aún no me entregó el [PERSON_NA…" at bounding box center [153, 203] width 147 height 21
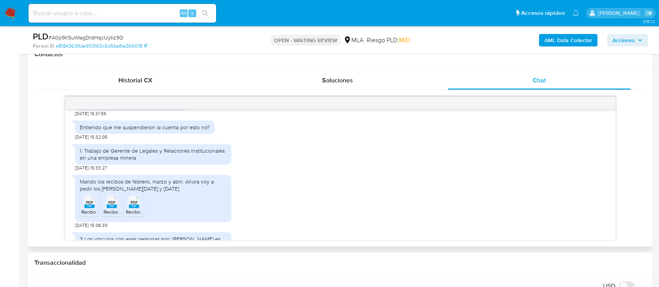
drag, startPoint x: 90, startPoint y: 203, endPoint x: 108, endPoint y: 200, distance: 18.2
click at [91, 209] on span "Recibo JMG Abril25.pdf" at bounding box center [106, 212] width 50 height 7
click at [110, 205] on rect at bounding box center [112, 207] width 10 height 4
click at [132, 205] on rect at bounding box center [134, 207] width 10 height 4
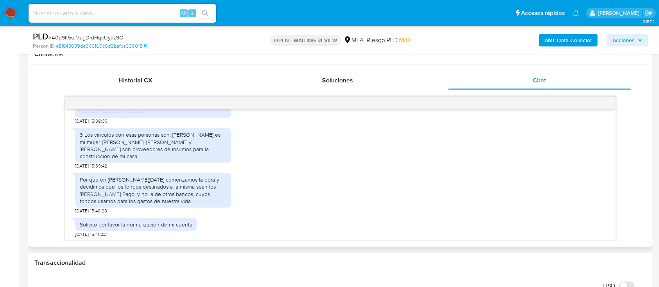
scroll to position [614, 0]
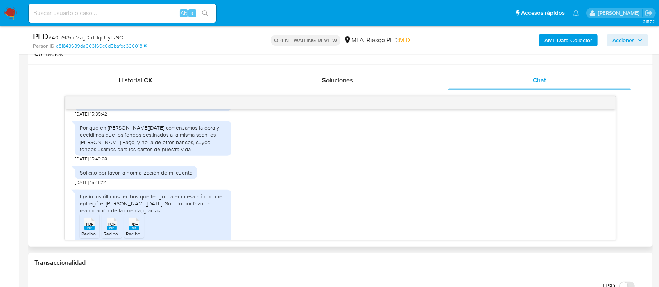
click at [96, 216] on div "PDF PDF" at bounding box center [89, 223] width 16 height 15
click at [110, 222] on span "PDF" at bounding box center [111, 224] width 7 height 5
click at [131, 227] on rect at bounding box center [134, 229] width 10 height 4
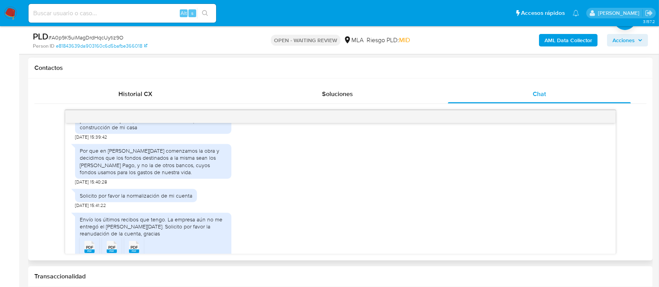
scroll to position [602, 0]
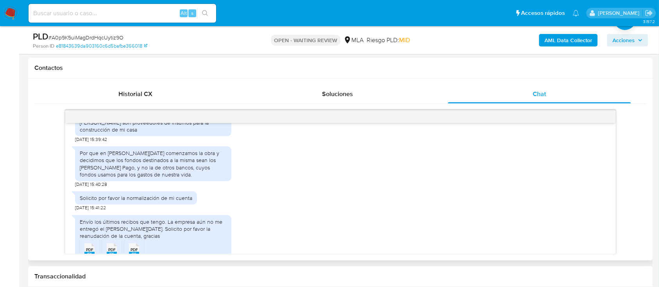
drag, startPoint x: 131, startPoint y: 142, endPoint x: 201, endPoint y: 142, distance: 69.6
click at [201, 150] on div "Por que en [PERSON_NAME][DATE] comenzamos la obra y decidimos que los fondos de…" at bounding box center [153, 164] width 147 height 29
drag, startPoint x: 118, startPoint y: 145, endPoint x: 139, endPoint y: 164, distance: 28.5
click at [139, 164] on div "Por que en [PERSON_NAME][DATE] comenzamos la obra y decidimos que los fondos de…" at bounding box center [153, 164] width 156 height 35
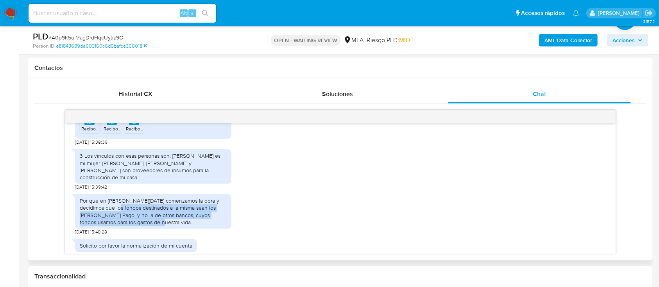
scroll to position [550, 0]
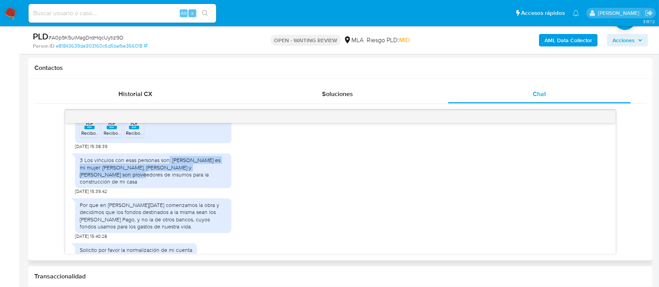
drag, startPoint x: 169, startPoint y: 152, endPoint x: 134, endPoint y: 150, distance: 34.8
click at [221, 157] on div "3 Los vínculos con esas personas son: [PERSON_NAME] es mi mujer. [PERSON_NAME],…" at bounding box center [153, 171] width 147 height 29
click at [104, 158] on div "3 Los vínculos con esas personas son: [PERSON_NAME] es mi mujer. [PERSON_NAME],…" at bounding box center [153, 171] width 147 height 29
drag, startPoint x: 113, startPoint y: 159, endPoint x: 224, endPoint y: 161, distance: 111.4
click at [224, 161] on div "3 Los vínculos con esas personas son: [PERSON_NAME] es mi mujer. [PERSON_NAME],…" at bounding box center [153, 171] width 147 height 29
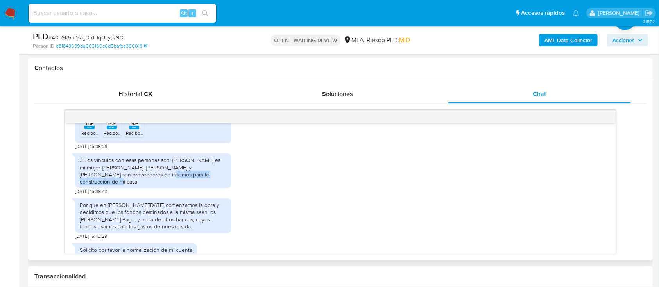
drag, startPoint x: 116, startPoint y: 167, endPoint x: 191, endPoint y: 169, distance: 75.1
click at [191, 169] on div "3 Los vínculos con esas personas son: [PERSON_NAME] es mi mujer. [PERSON_NAME],…" at bounding box center [153, 171] width 147 height 29
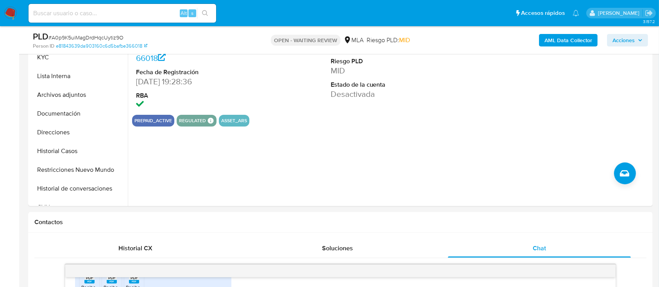
scroll to position [196, 0]
click at [403, 149] on div "ID de usuario 237965042 Person ID e81843639da903160c6d5bafbe366018 Fecha de Reg…" at bounding box center [389, 107] width 523 height 200
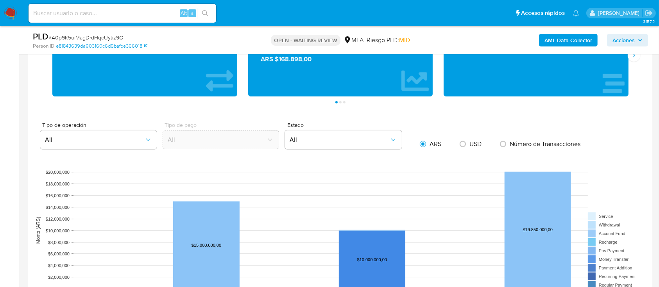
scroll to position [654, 0]
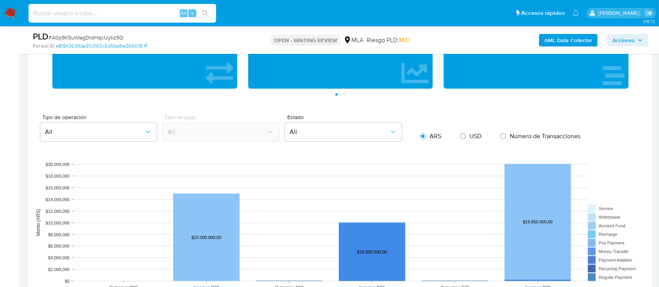
click at [124, 18] on input at bounding box center [123, 13] width 188 height 10
paste input "BOB9ijJnjayNMIGFw5SS49qS"
click at [124, 18] on input "BOB9ijJnjayNMIGFw5SS49qS" at bounding box center [123, 13] width 188 height 10
type input "BOB9ijJnjayNMIGFw5SS49qS"
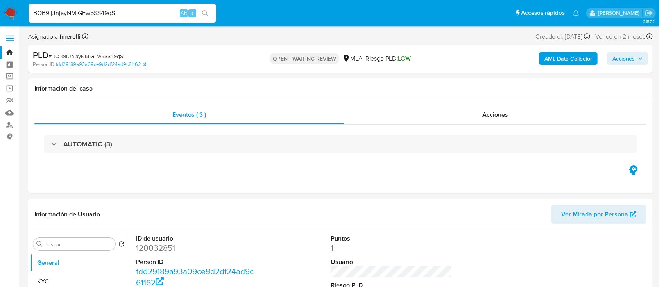
select select "10"
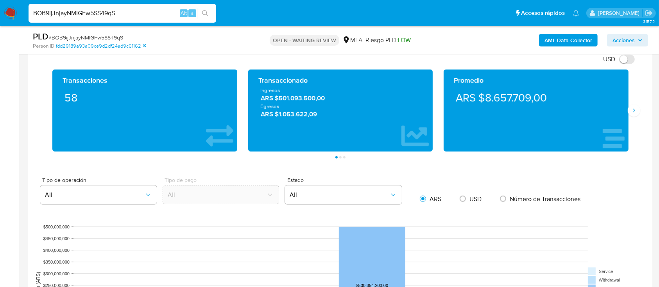
scroll to position [687, 0]
